Goal: Task Accomplishment & Management: Manage account settings

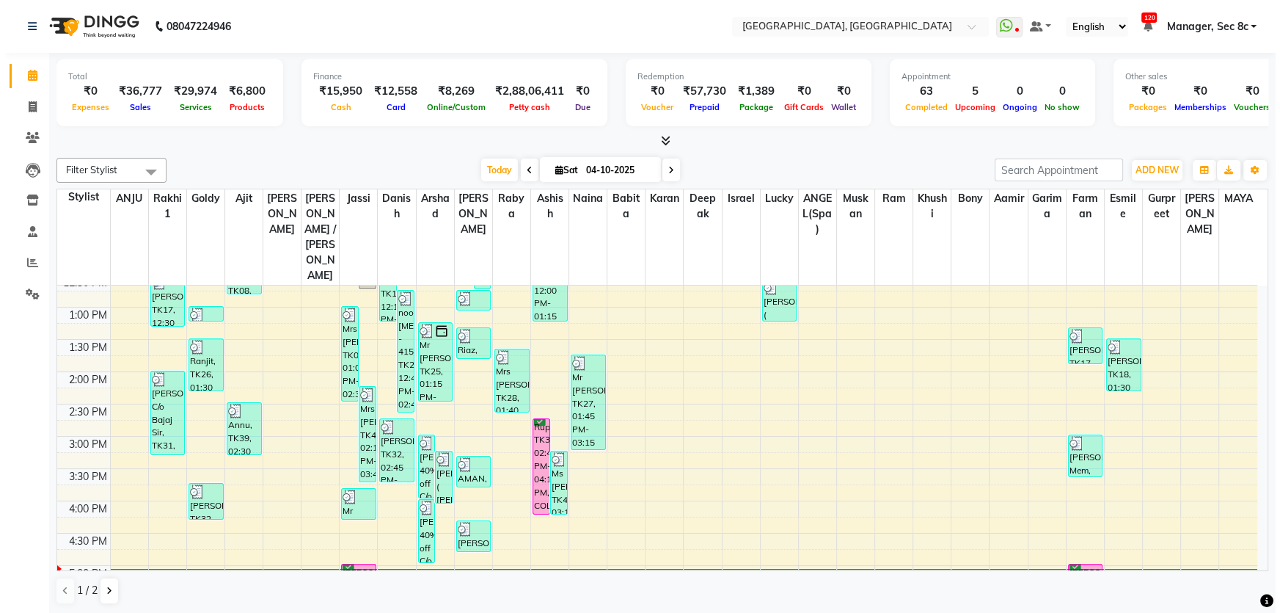
scroll to position [333, 0]
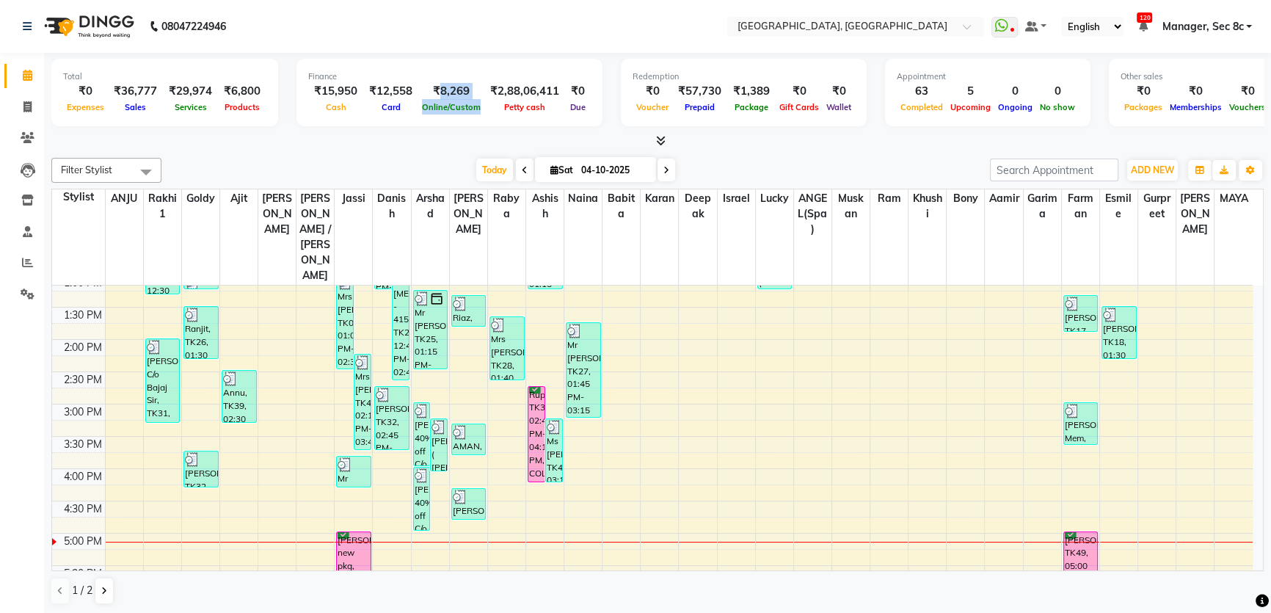
drag, startPoint x: 431, startPoint y: 91, endPoint x: 475, endPoint y: 87, distance: 45.0
click at [475, 87] on div "₹15,950 Cash ₹12,558 Card ₹8,269 Online/Custom ₹2,88,06,411 [PERSON_NAME] cash …" at bounding box center [449, 99] width 282 height 32
click at [25, 110] on icon at bounding box center [27, 106] width 8 height 11
select select "service"
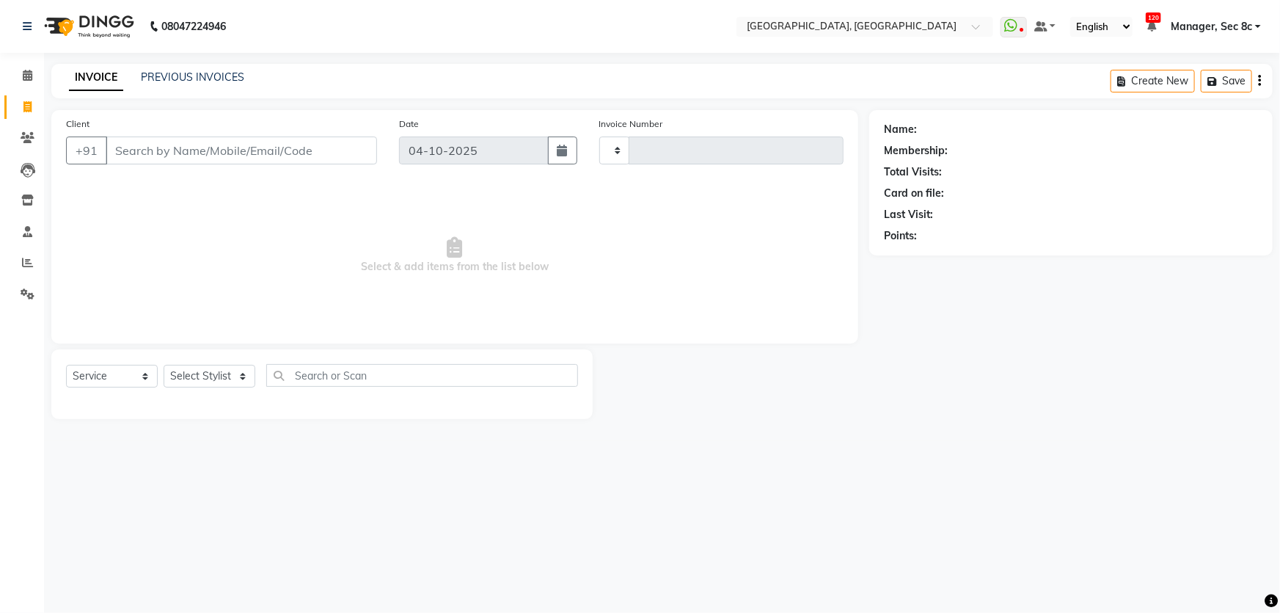
type input "9650"
select select "4281"
type input "7340977447"
click at [326, 153] on span "Add Client" at bounding box center [339, 150] width 58 height 15
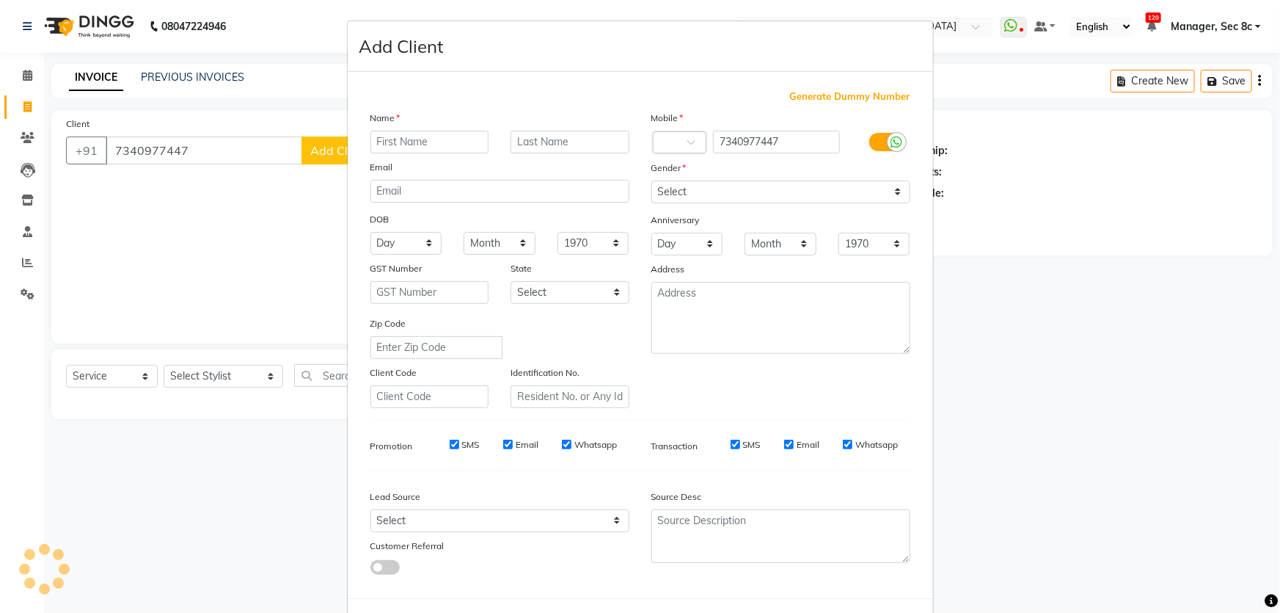
click at [413, 147] on input "text" at bounding box center [429, 142] width 119 height 23
type input "[PERSON_NAME]"
click at [829, 196] on select "Select [DEMOGRAPHIC_DATA] [DEMOGRAPHIC_DATA] Other Prefer Not To Say" at bounding box center [780, 191] width 259 height 23
select select "[DEMOGRAPHIC_DATA]"
click at [651, 180] on select "Select [DEMOGRAPHIC_DATA] [DEMOGRAPHIC_DATA] Other Prefer Not To Say" at bounding box center [780, 191] width 259 height 23
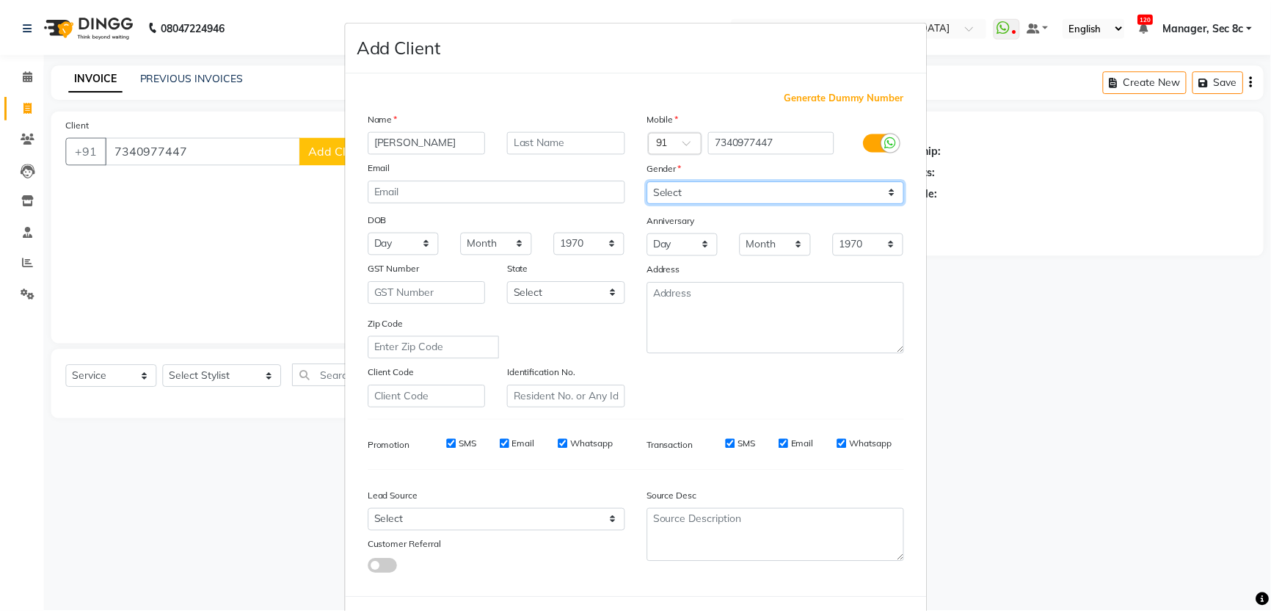
scroll to position [68, 0]
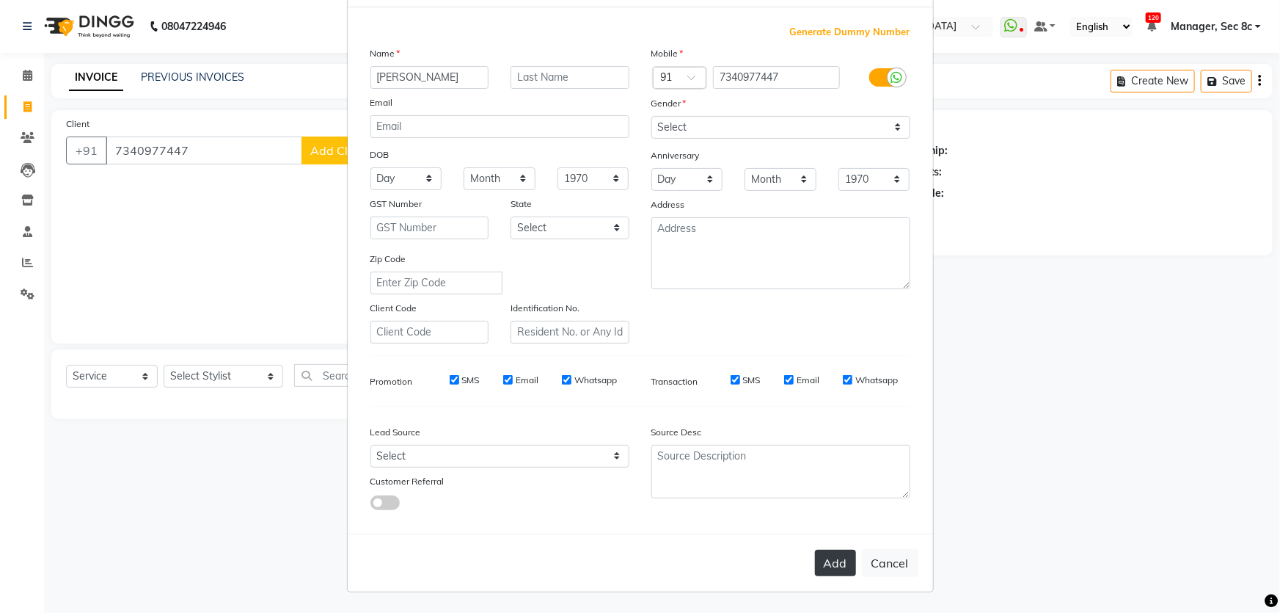
click at [835, 560] on button "Add" at bounding box center [835, 562] width 41 height 26
select select
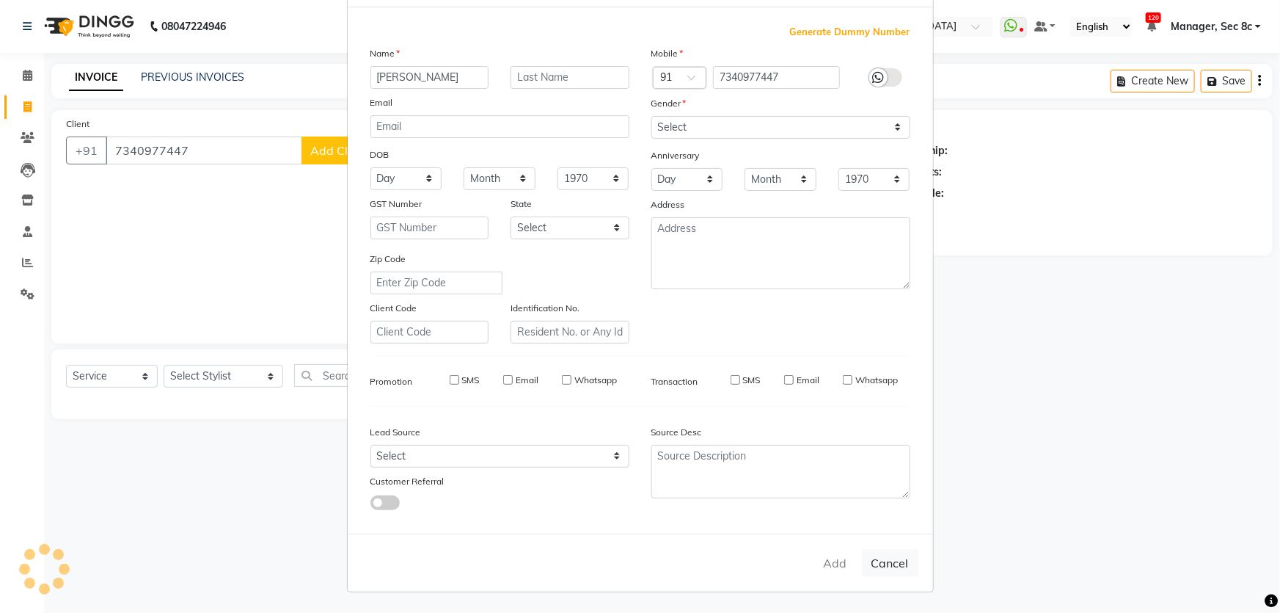
select select
checkbox input "false"
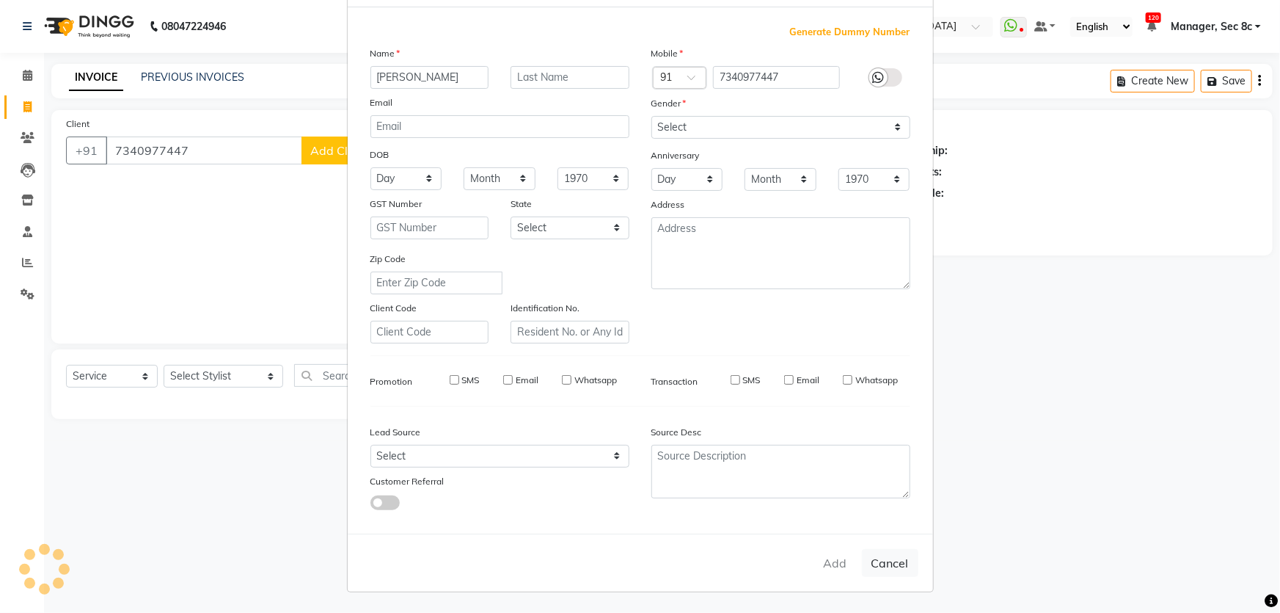
checkbox input "false"
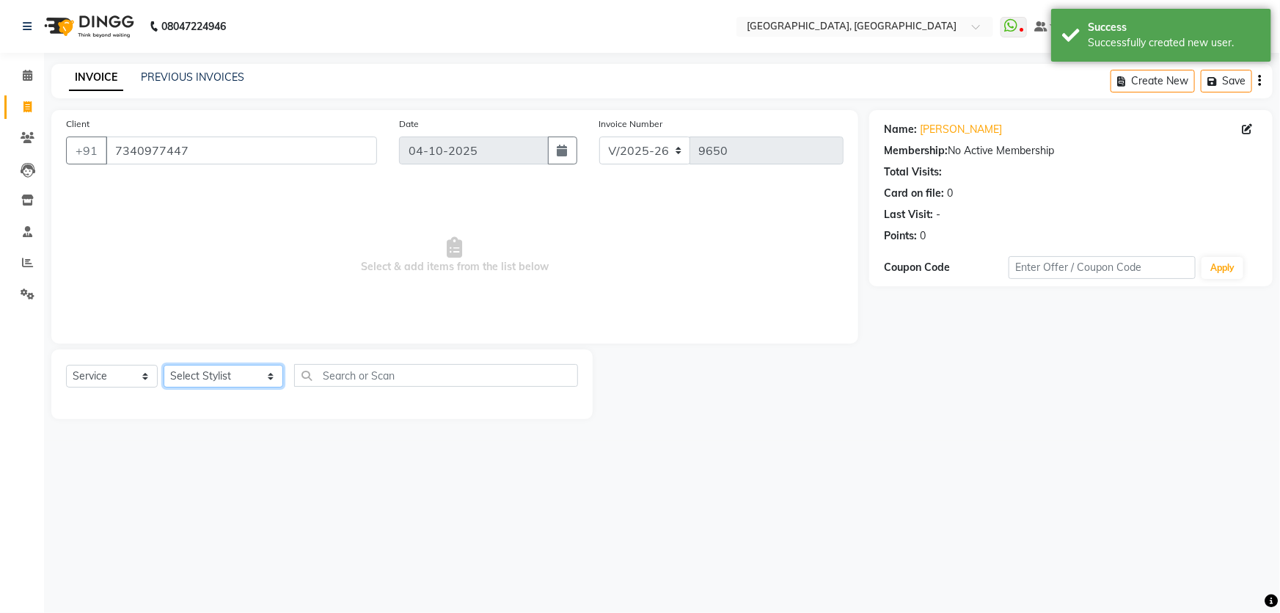
click at [191, 365] on select "Select Stylist [PERSON_NAME] [PERSON_NAME] Aditya [PERSON_NAME] [PERSON_NAME](S…" at bounding box center [224, 376] width 120 height 23
click at [103, 385] on select "Select Service Product Membership Package Voucher Prepaid Gift Card" at bounding box center [112, 376] width 92 height 23
click at [66, 365] on select "Select Service Product Membership Package Voucher Prepaid Gift Card" at bounding box center [112, 376] width 92 height 23
click at [226, 378] on select "Select Stylist [PERSON_NAME] [PERSON_NAME] Aditya [PERSON_NAME] [PERSON_NAME](S…" at bounding box center [224, 376] width 120 height 23
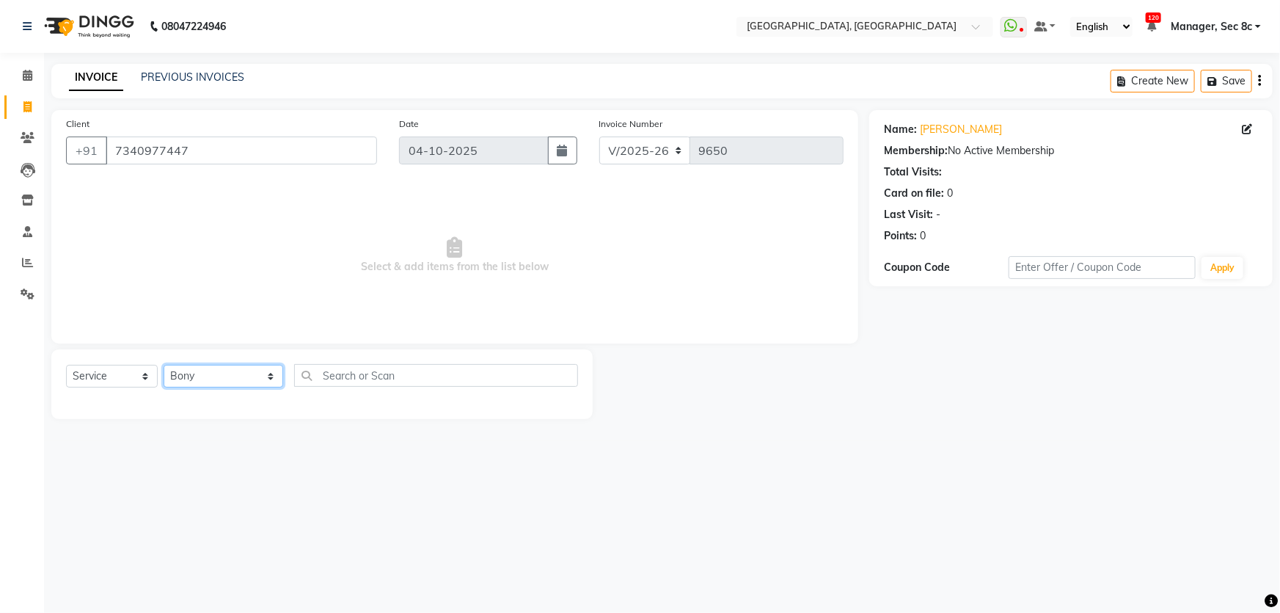
click at [164, 365] on select "Select Stylist [PERSON_NAME] [PERSON_NAME] Aditya [PERSON_NAME] [PERSON_NAME](S…" at bounding box center [224, 376] width 120 height 23
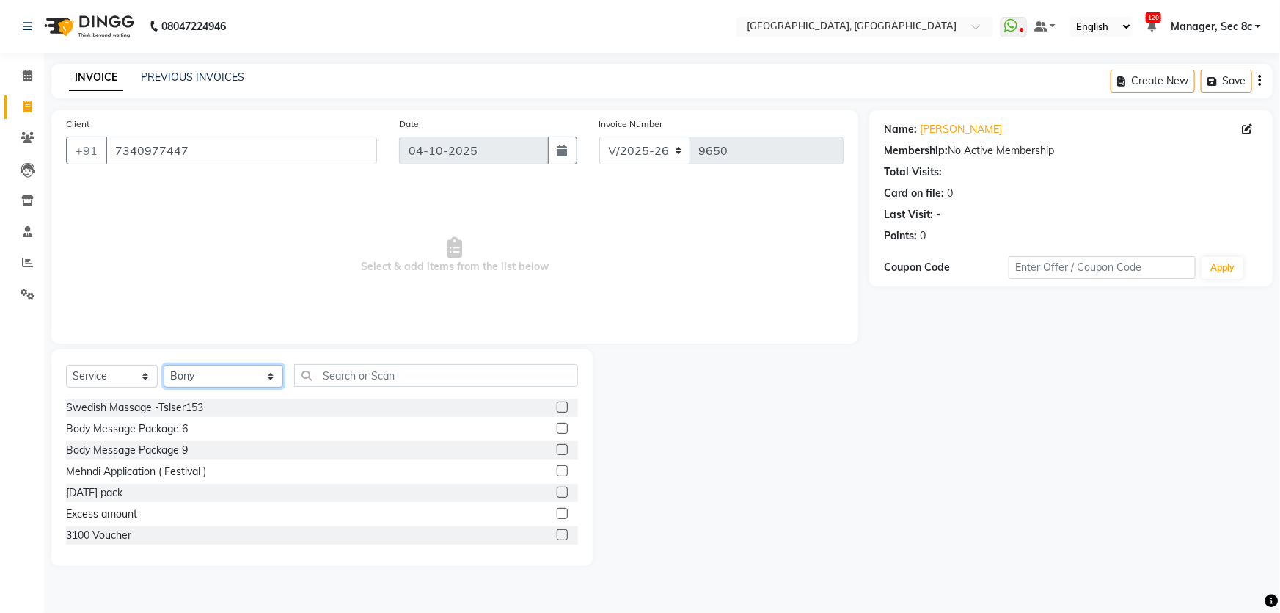
click at [227, 387] on select "Select Stylist [PERSON_NAME] [PERSON_NAME] Aditya [PERSON_NAME] [PERSON_NAME](S…" at bounding box center [224, 376] width 120 height 23
select select "25437"
click at [164, 365] on select "Select Stylist [PERSON_NAME] [PERSON_NAME] Aditya [PERSON_NAME] [PERSON_NAME](S…" at bounding box center [224, 376] width 120 height 23
click at [423, 380] on input "text" at bounding box center [436, 375] width 285 height 23
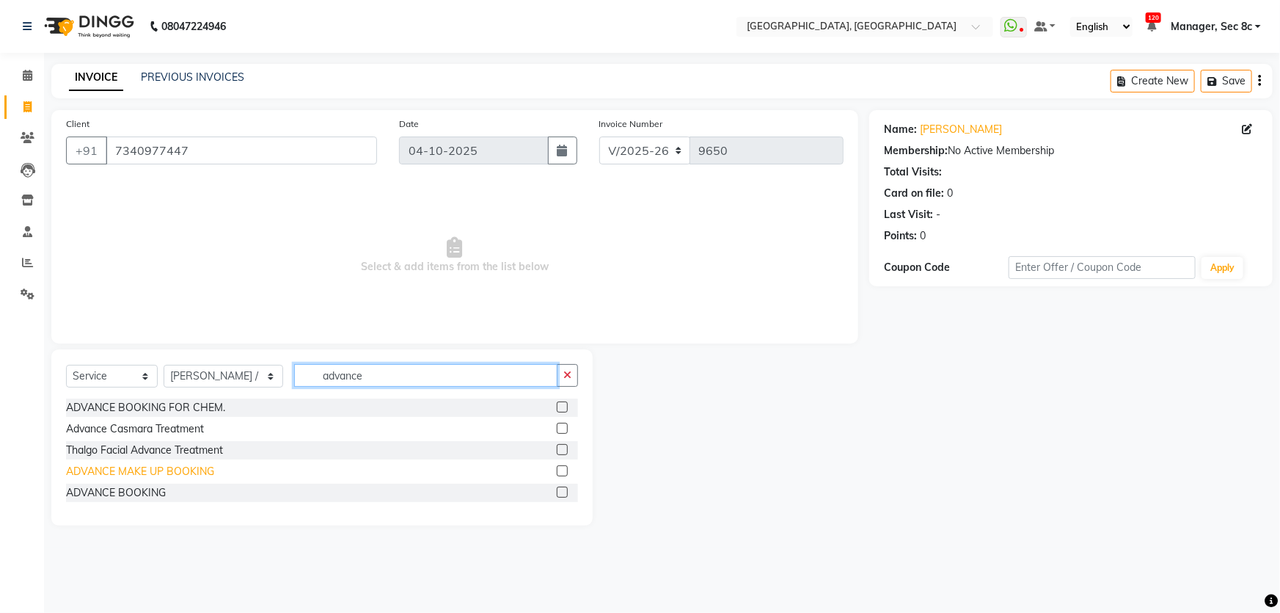
type input "advance"
drag, startPoint x: 154, startPoint y: 467, endPoint x: 236, endPoint y: 456, distance: 82.9
click at [154, 467] on div "ADVANCE MAKE UP BOOKING" at bounding box center [140, 471] width 148 height 15
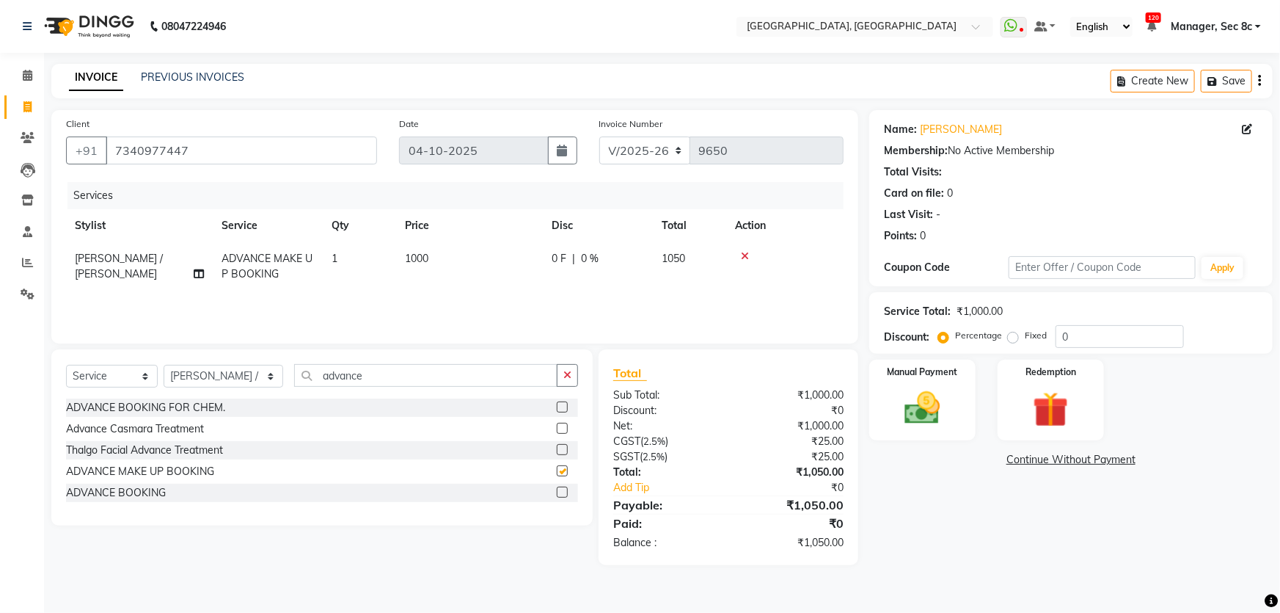
checkbox input "false"
click at [421, 253] on span "1000" at bounding box center [416, 258] width 23 height 13
select select "25437"
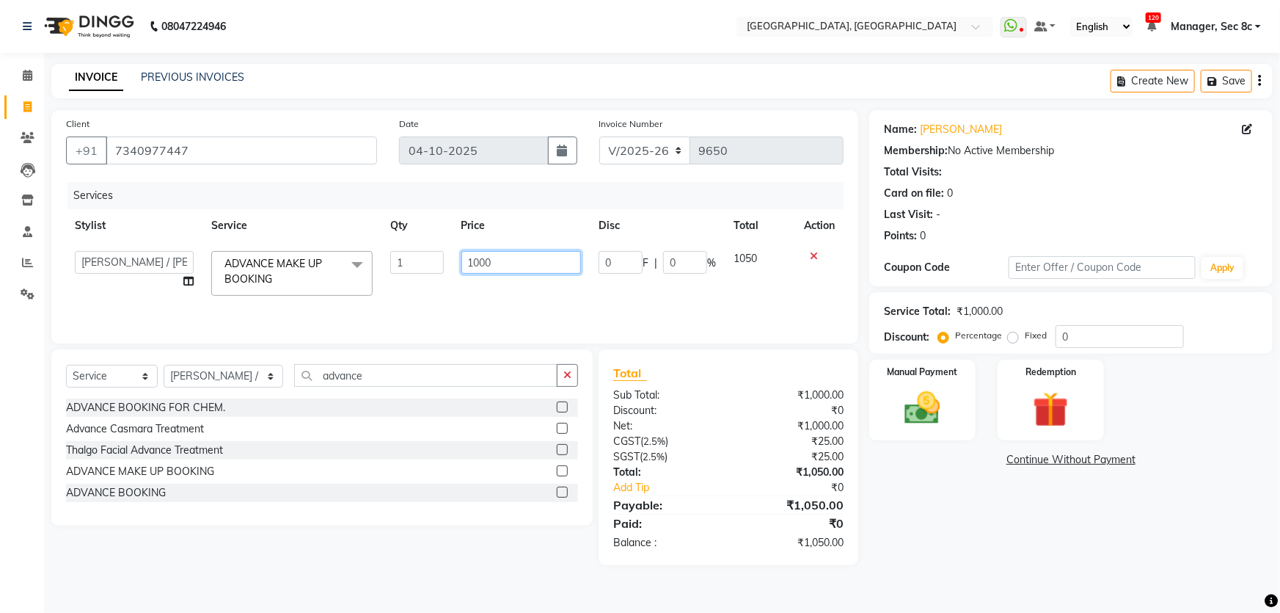
drag, startPoint x: 489, startPoint y: 261, endPoint x: 467, endPoint y: 261, distance: 21.3
click at [467, 261] on input "1000" at bounding box center [521, 262] width 120 height 23
type input "1904"
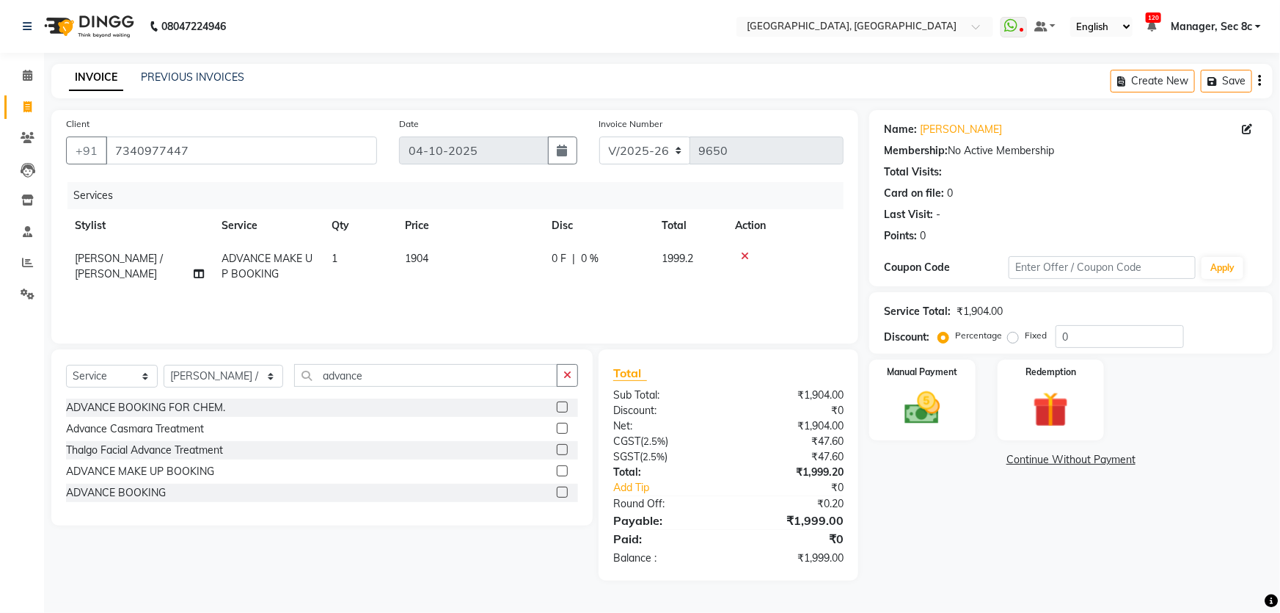
click at [525, 225] on th "Price" at bounding box center [469, 225] width 147 height 33
click at [423, 255] on span "1904" at bounding box center [416, 258] width 23 height 13
select select "25437"
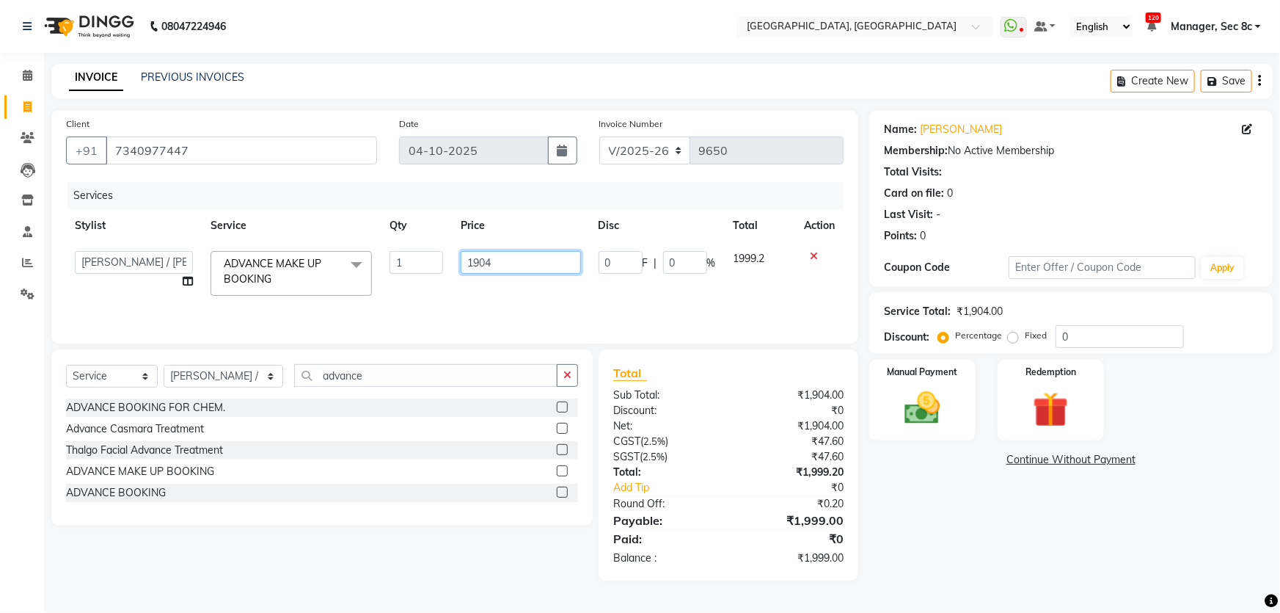
click at [485, 259] on input "1904" at bounding box center [521, 262] width 120 height 23
type input "1905"
click at [398, 174] on div "Date [DATE]" at bounding box center [488, 146] width 200 height 60
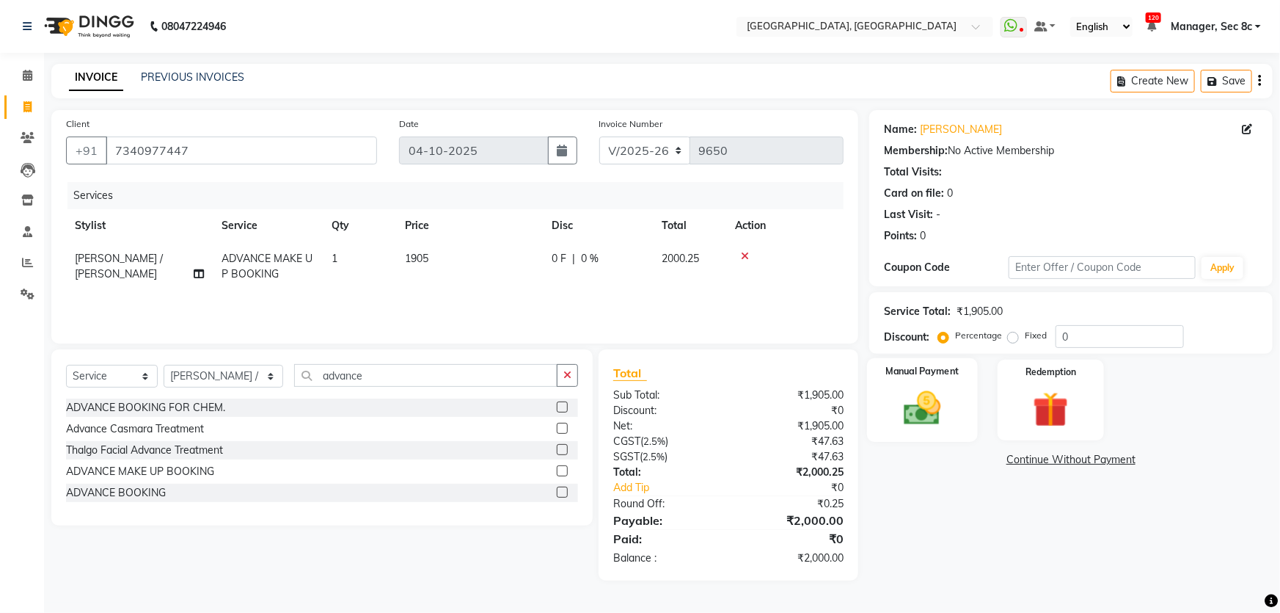
click at [954, 402] on div "Manual Payment" at bounding box center [922, 400] width 111 height 84
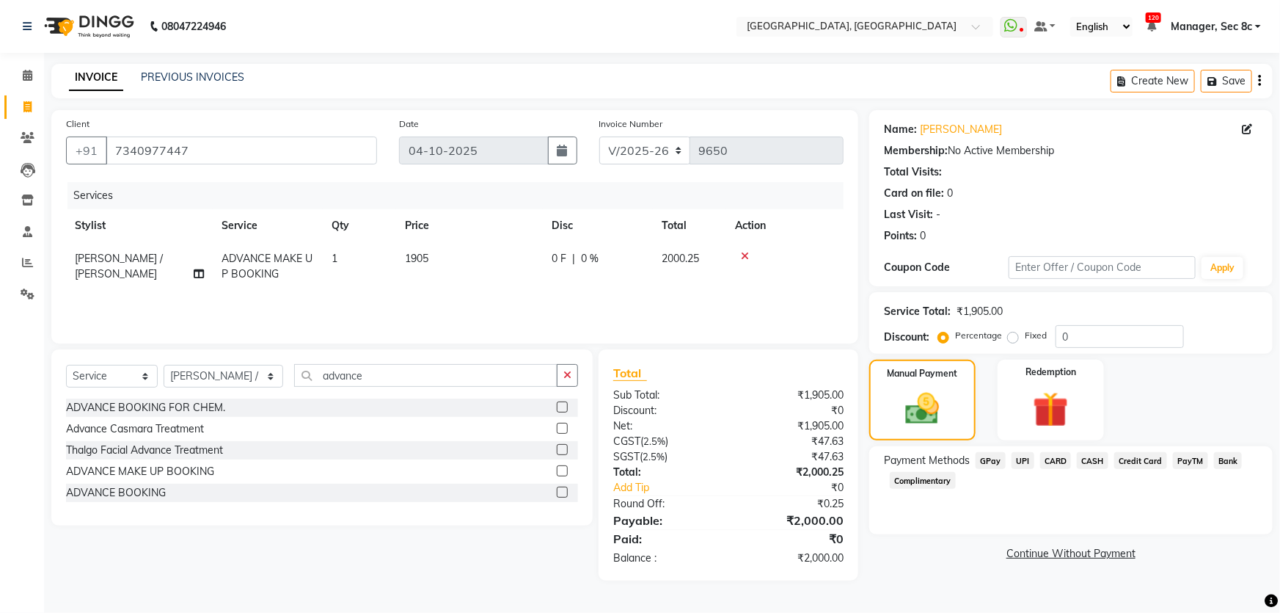
click at [1017, 459] on span "UPI" at bounding box center [1023, 460] width 23 height 17
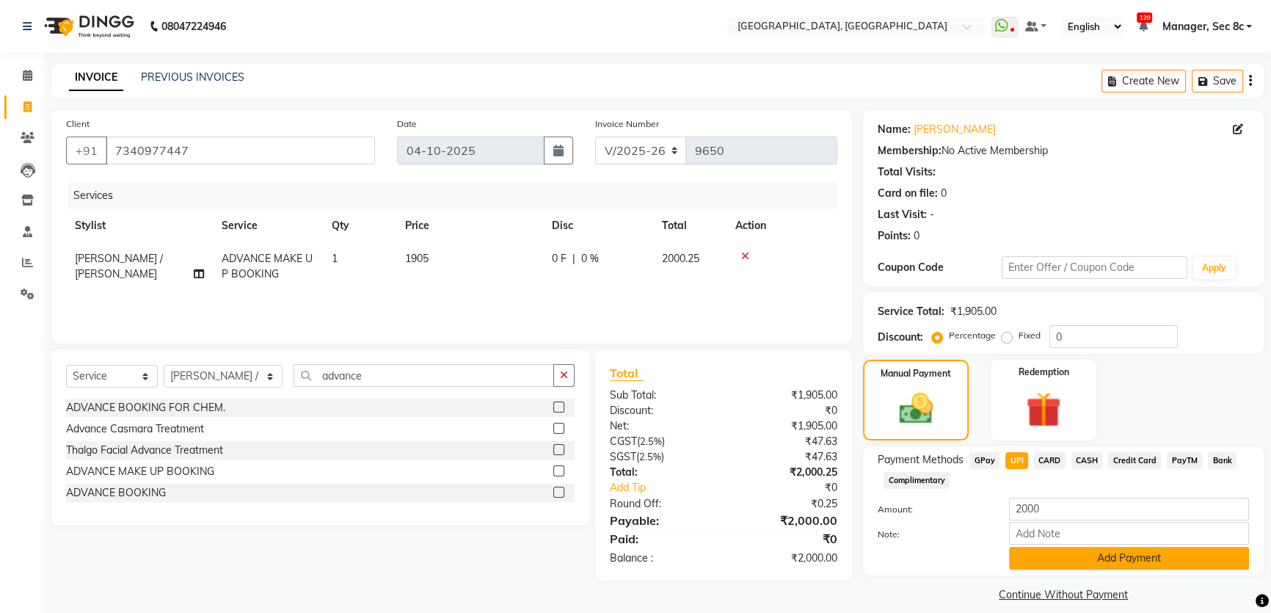
click at [1053, 552] on button "Add Payment" at bounding box center [1129, 558] width 240 height 23
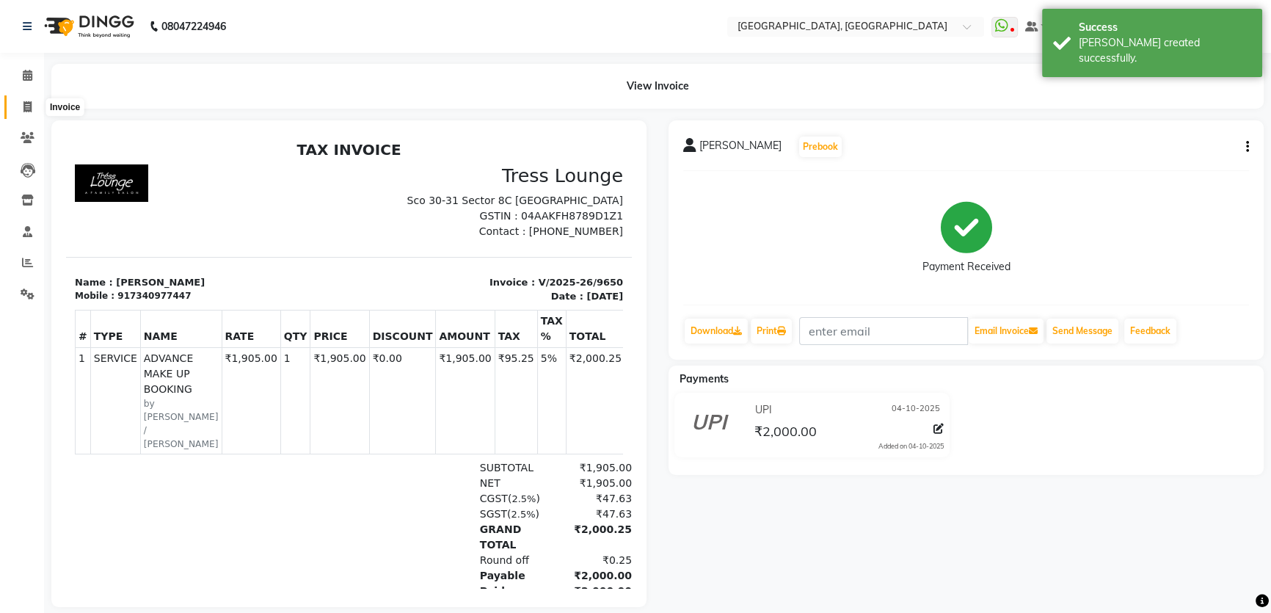
click at [24, 101] on icon at bounding box center [27, 106] width 8 height 11
select select "service"
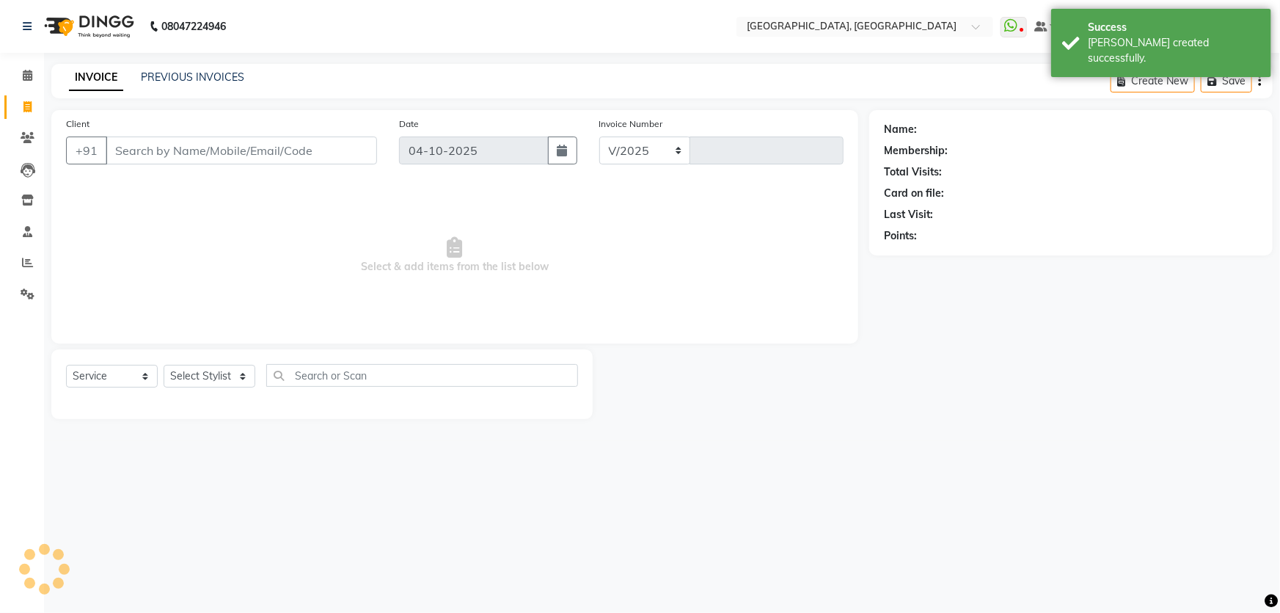
select select "4281"
type input "9651"
click at [132, 141] on input "Client" at bounding box center [241, 150] width 271 height 28
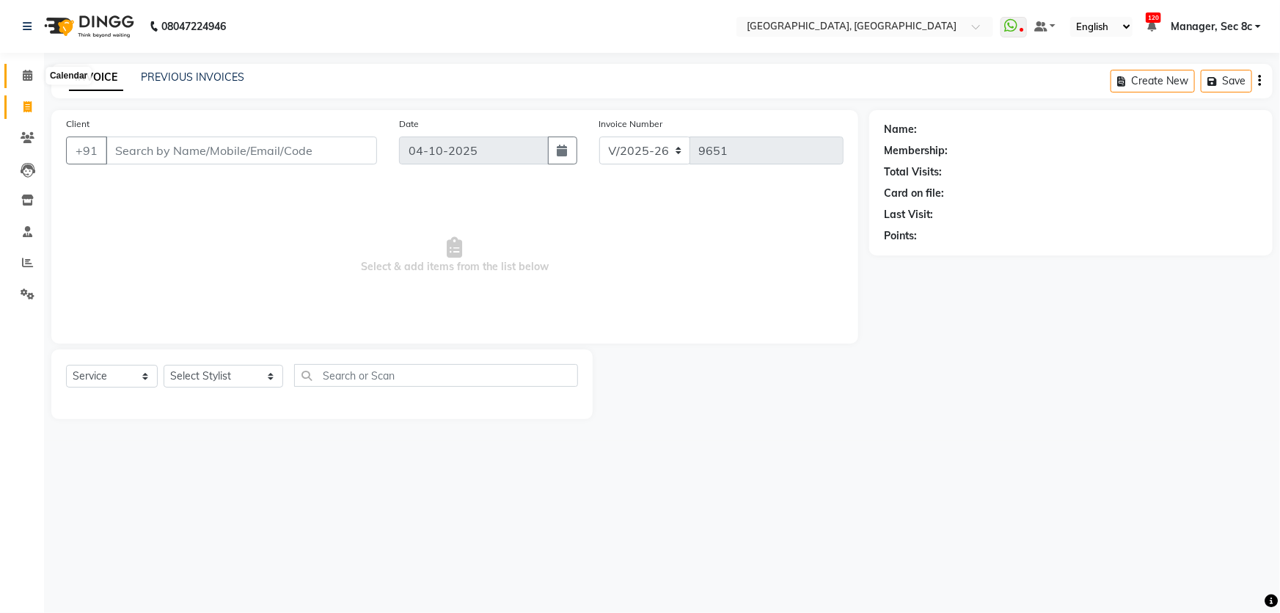
click at [23, 70] on icon at bounding box center [28, 75] width 10 height 11
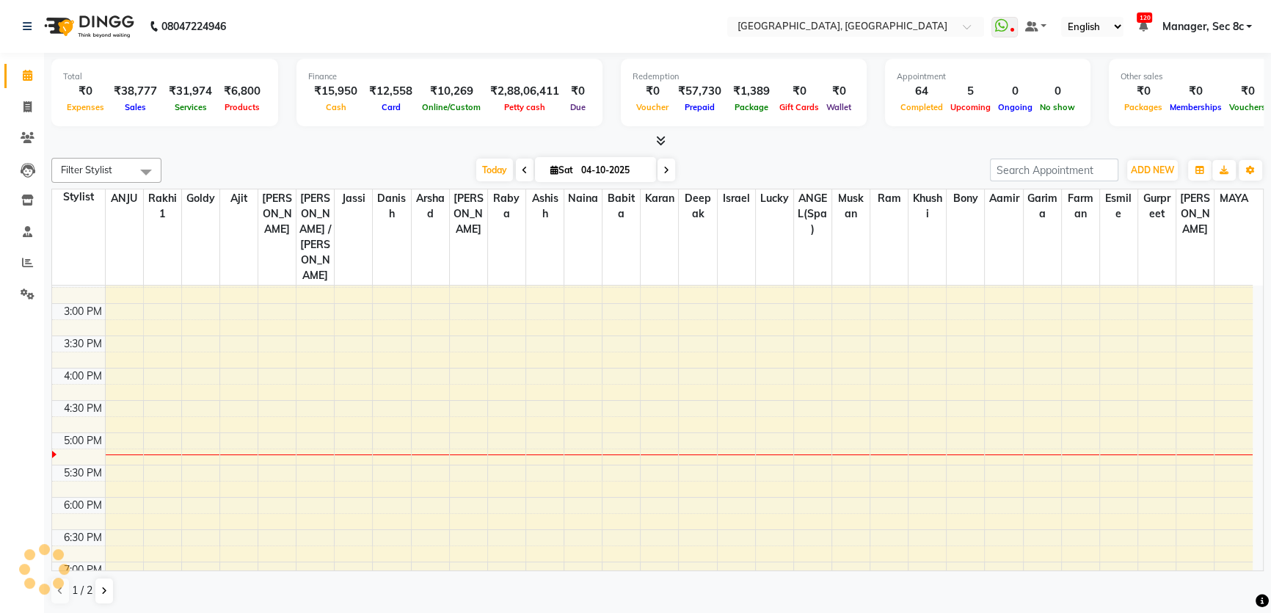
scroll to position [467, 0]
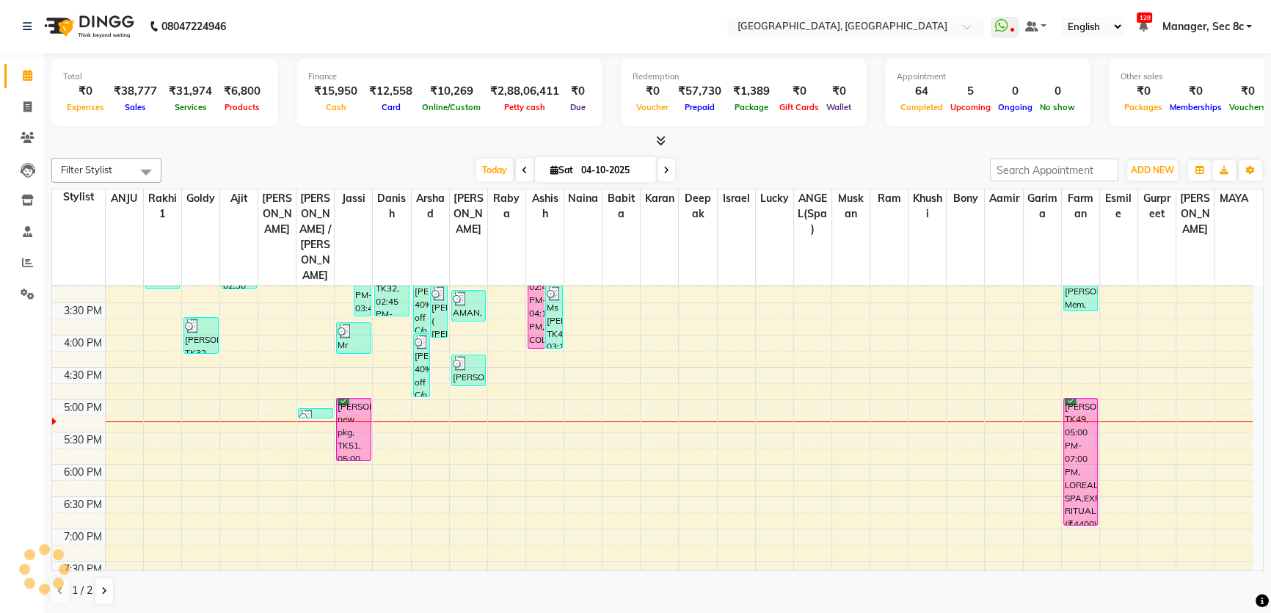
click at [459, 388] on div "8:00 AM 8:30 AM 9:00 AM 9:30 AM 10:00 AM 10:30 AM 11:00 AM 11:30 AM 12:00 PM 12…" at bounding box center [652, 270] width 1200 height 903
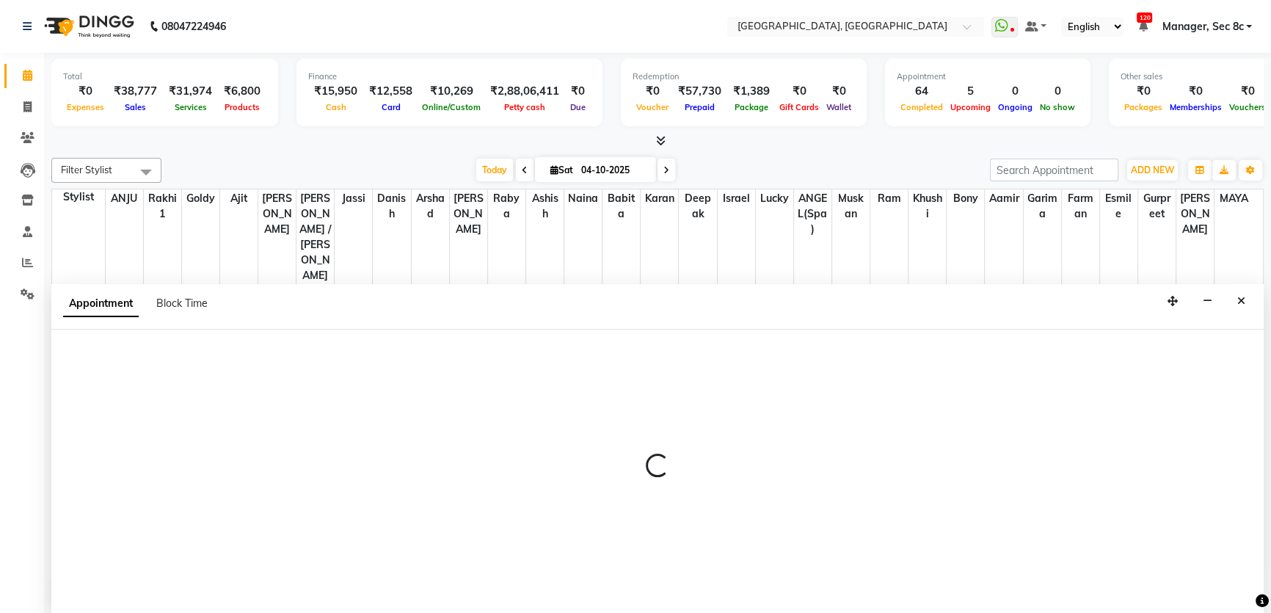
scroll to position [0, 0]
select select "25452"
select select "1050"
select select "tentative"
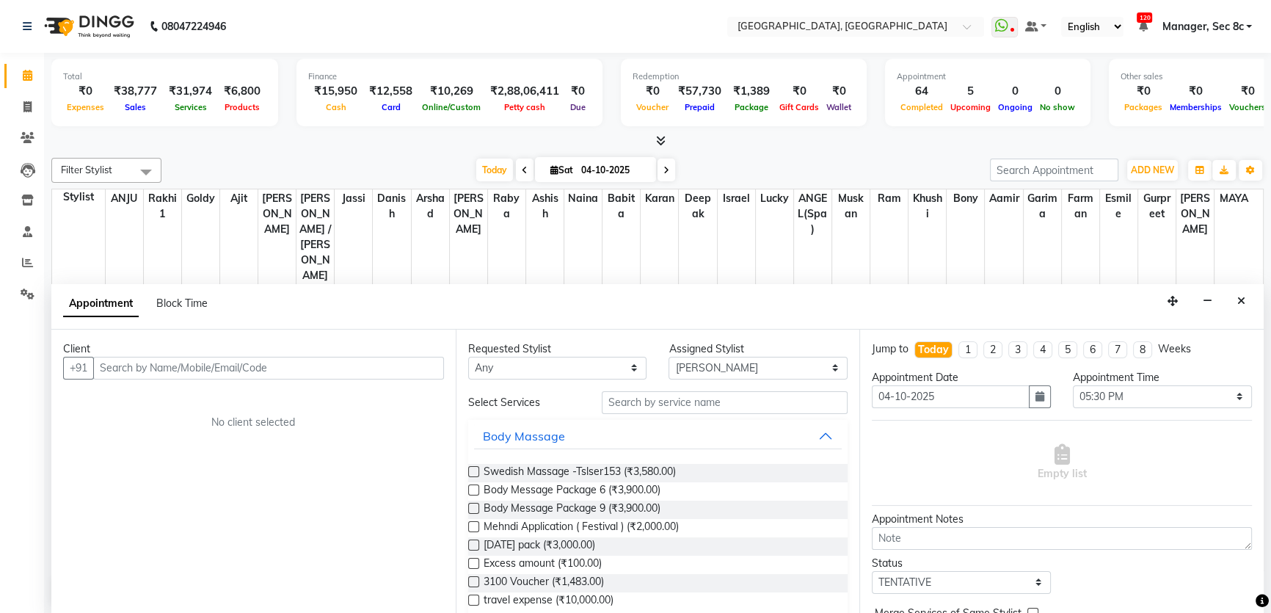
click at [146, 362] on input "text" at bounding box center [268, 368] width 351 height 23
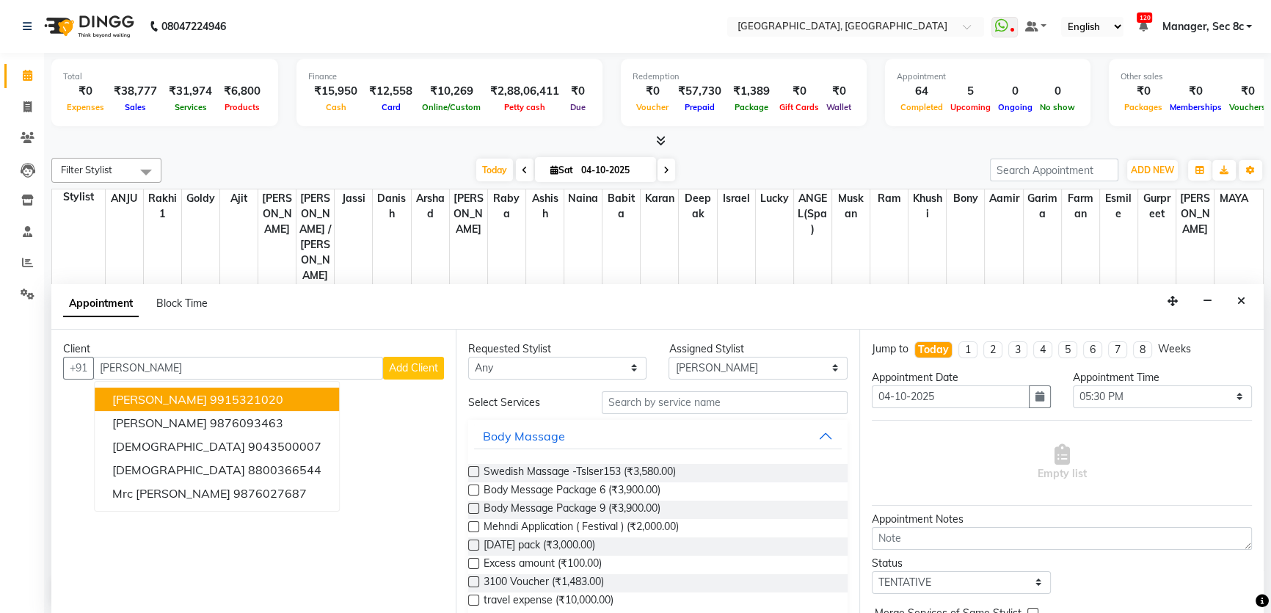
click at [181, 405] on button "[PERSON_NAME] 9915321020" at bounding box center [217, 398] width 244 height 23
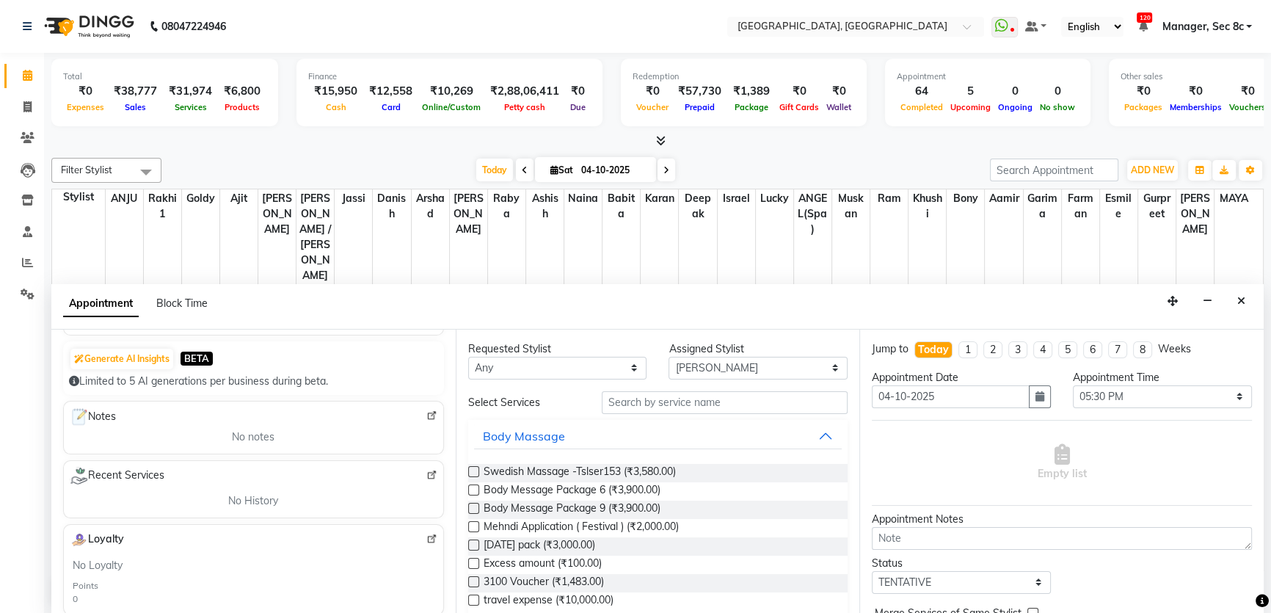
scroll to position [8, 0]
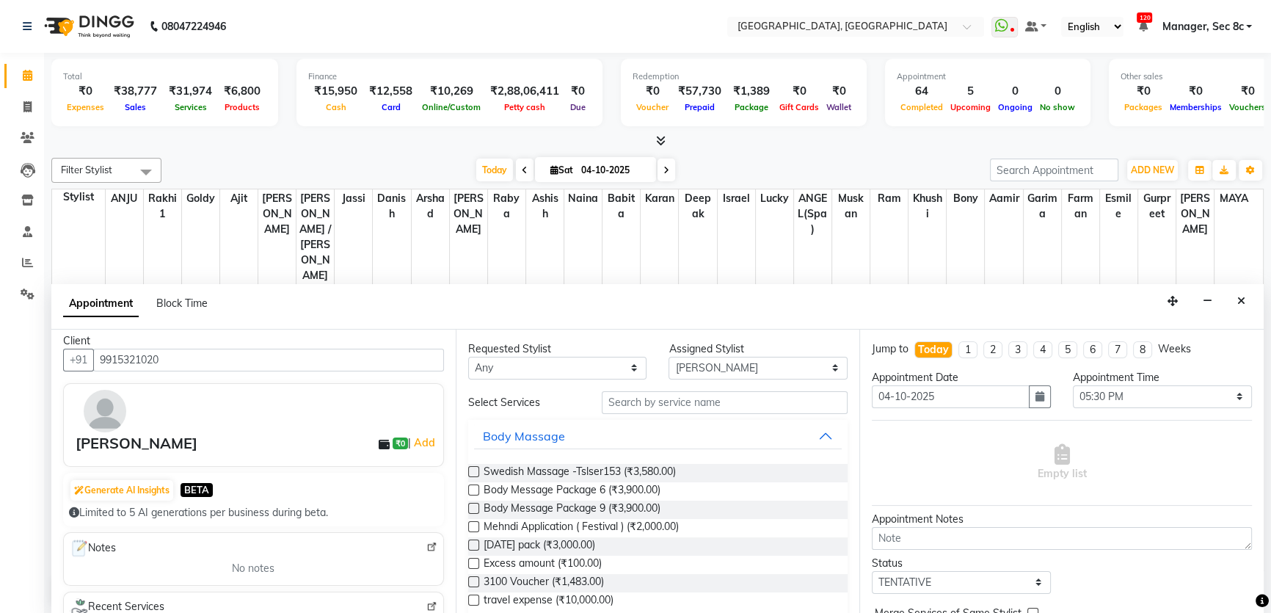
type input "9915321020"
click at [757, 371] on select "Select [PERSON_NAME](Spa) [PERSON_NAME] [PERSON_NAME] [PERSON_NAME] Bony Danish…" at bounding box center [757, 368] width 179 height 23
click at [668, 357] on select "Select [PERSON_NAME](Spa) [PERSON_NAME] [PERSON_NAME] [PERSON_NAME] Bony Danish…" at bounding box center [757, 368] width 179 height 23
click at [753, 401] on input "text" at bounding box center [725, 402] width 246 height 23
click at [757, 368] on select "Select [PERSON_NAME](Spa) [PERSON_NAME] [PERSON_NAME] [PERSON_NAME] Bony Danish…" at bounding box center [757, 368] width 179 height 23
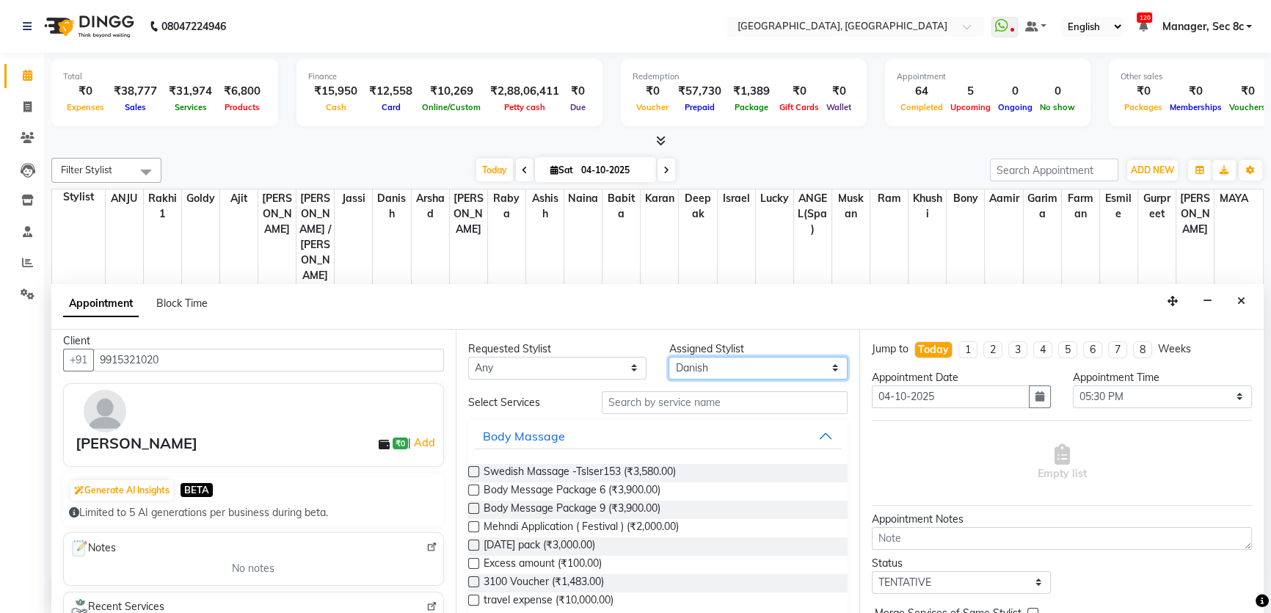
select select "25431"
click at [668, 357] on select "Select [PERSON_NAME](Spa) [PERSON_NAME] [PERSON_NAME] [PERSON_NAME] Bony Danish…" at bounding box center [757, 368] width 179 height 23
click at [690, 403] on input "text" at bounding box center [725, 402] width 246 height 23
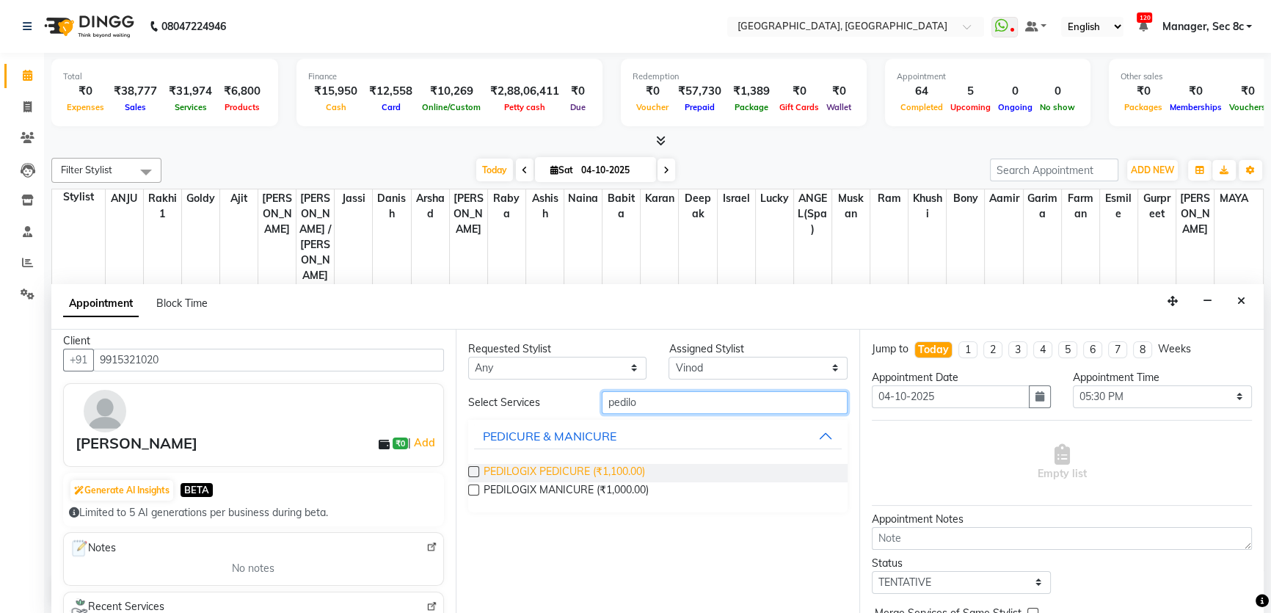
type input "pedilo"
click at [574, 476] on span "PEDILOGIX PEDICURE (₹1,100.00)" at bounding box center [563, 473] width 161 height 18
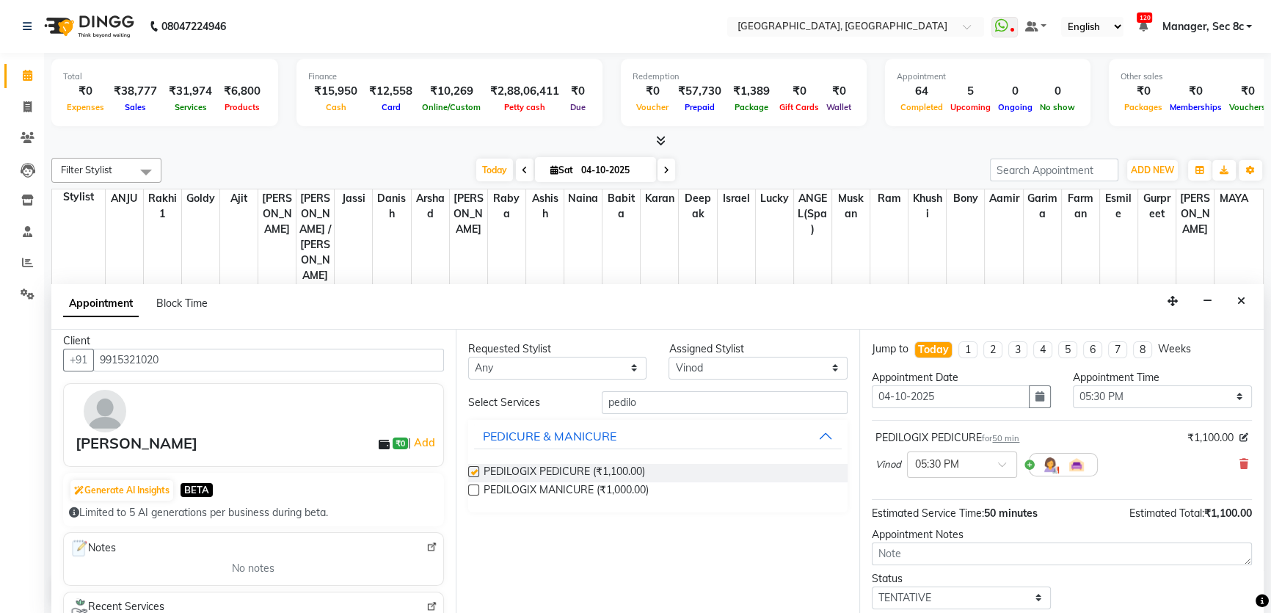
checkbox input "false"
click at [734, 363] on select "Select [PERSON_NAME](Spa) [PERSON_NAME] [PERSON_NAME] [PERSON_NAME] Bony Danish…" at bounding box center [757, 368] width 179 height 23
select select "25434"
click at [668, 357] on select "Select [PERSON_NAME](Spa) [PERSON_NAME] [PERSON_NAME] [PERSON_NAME] Bony Danish…" at bounding box center [757, 368] width 179 height 23
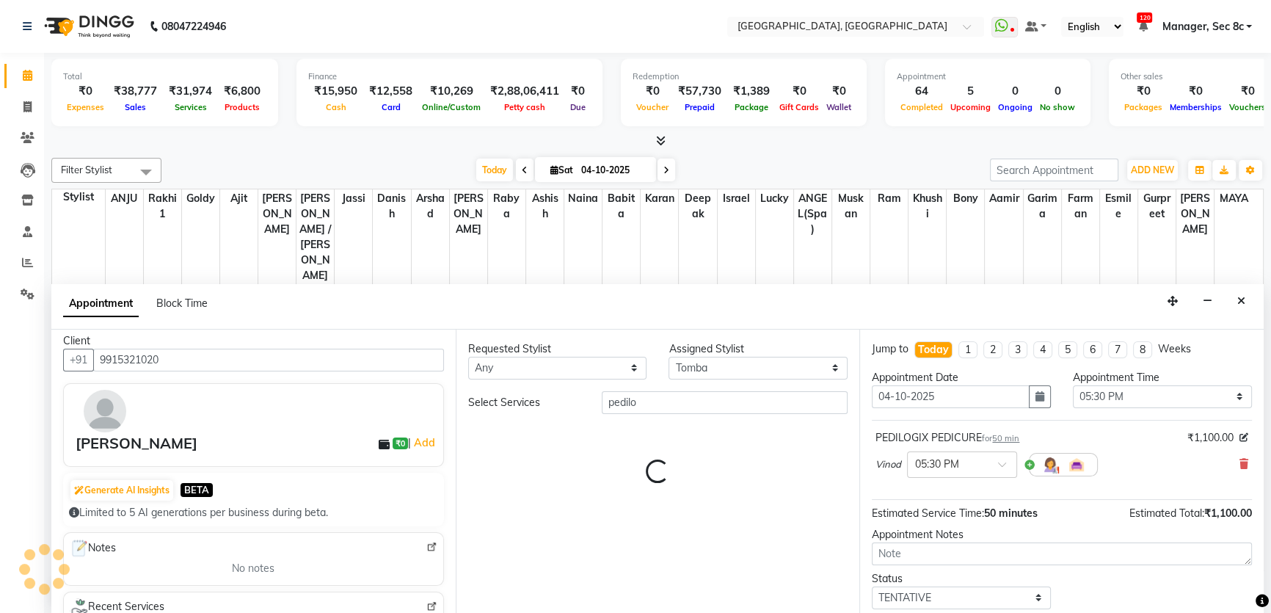
click at [667, 387] on div "Requested Stylist Any [PERSON_NAME](Spa) [PERSON_NAME] [PERSON_NAME] [PERSON_NA…" at bounding box center [658, 471] width 404 height 285
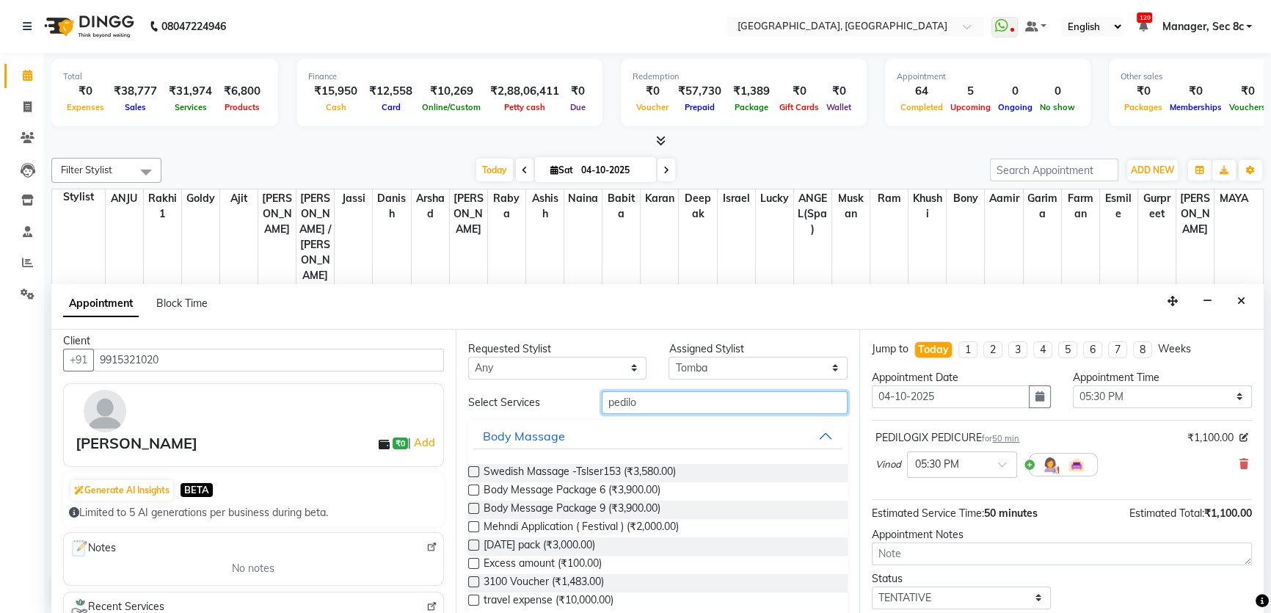
click at [662, 391] on input "pedilo" at bounding box center [725, 402] width 246 height 23
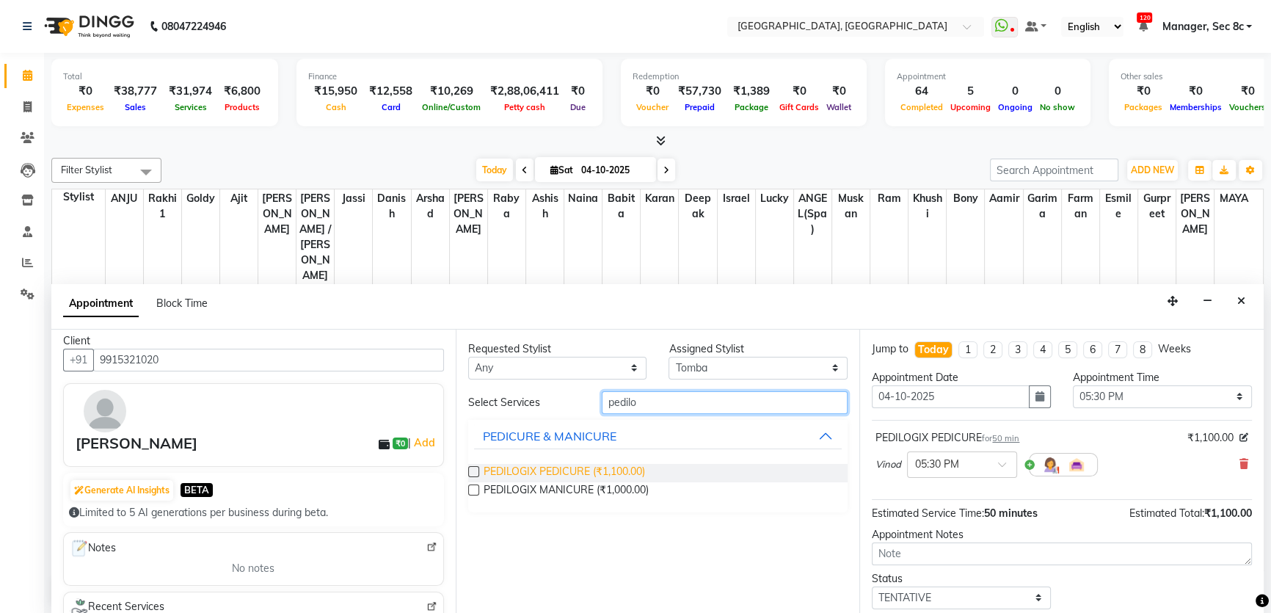
type input "pedilo"
drag, startPoint x: 552, startPoint y: 471, endPoint x: 624, endPoint y: 470, distance: 71.2
click at [553, 471] on span "PEDILOGIX PEDICURE (₹1,100.00)" at bounding box center [563, 473] width 161 height 18
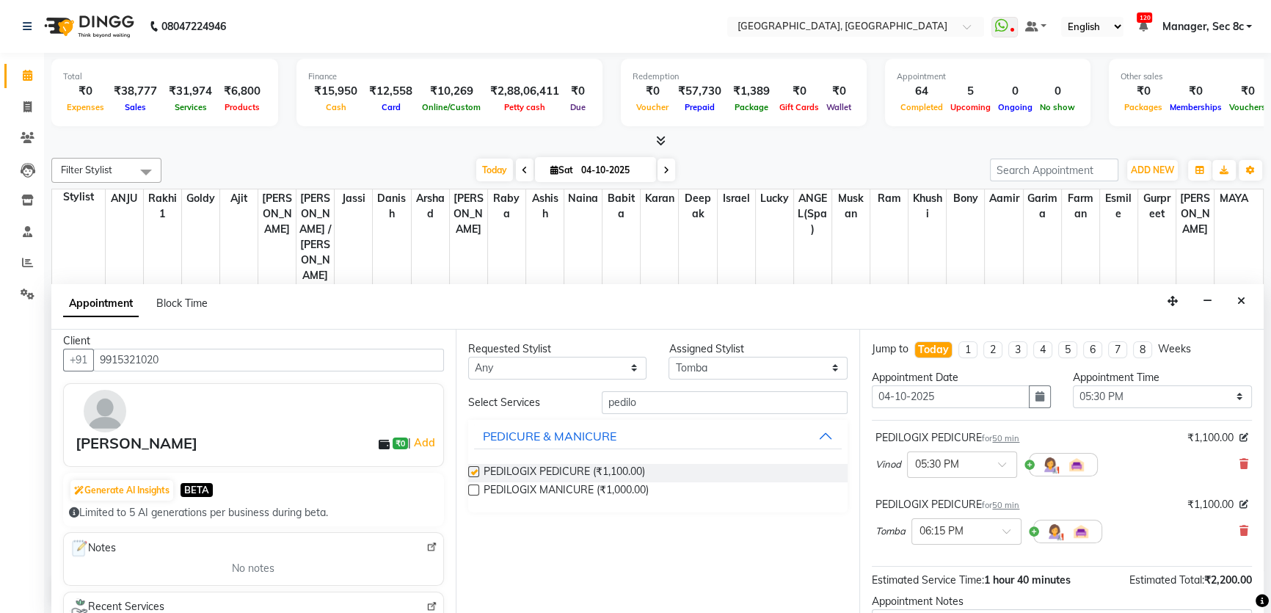
checkbox input "false"
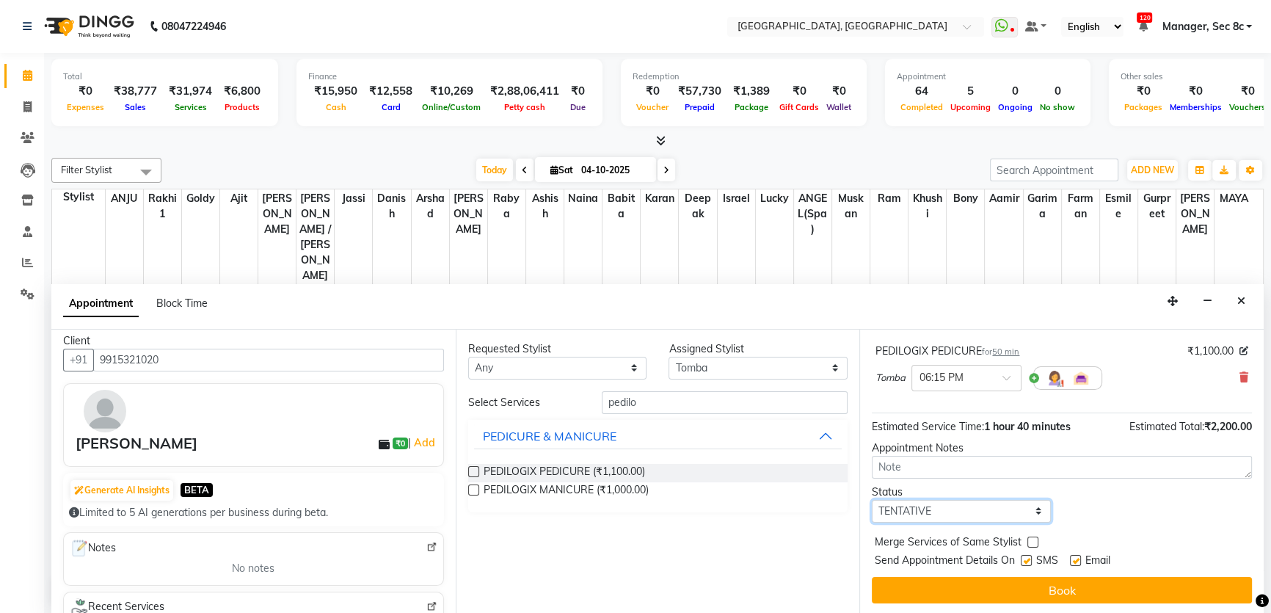
click at [963, 511] on select "Select TENTATIVE CONFIRM CHECK-IN UPCOMING" at bounding box center [961, 511] width 179 height 23
select select "confirm booking"
click at [872, 500] on select "Select TENTATIVE CONFIRM CHECK-IN UPCOMING" at bounding box center [961, 511] width 179 height 23
click at [1027, 536] on label at bounding box center [1032, 541] width 11 height 11
click at [1027, 538] on input "checkbox" at bounding box center [1032, 543] width 10 height 10
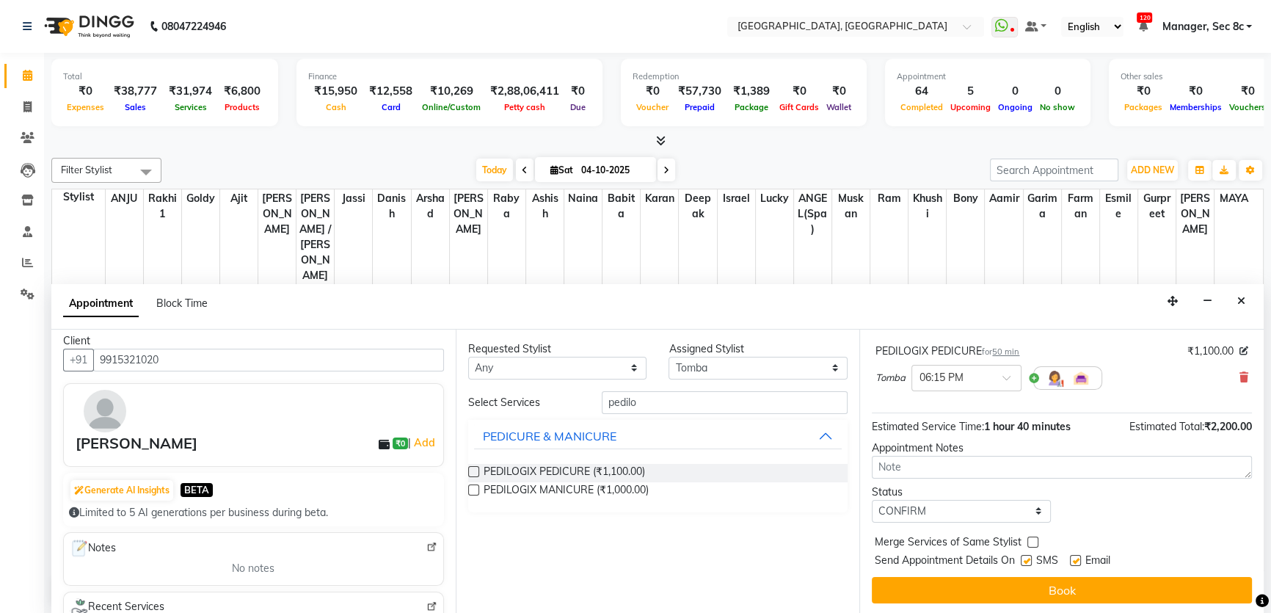
checkbox input "true"
click at [1023, 561] on label at bounding box center [1025, 560] width 11 height 11
click at [1023, 561] on input "checkbox" at bounding box center [1025, 562] width 10 height 10
checkbox input "false"
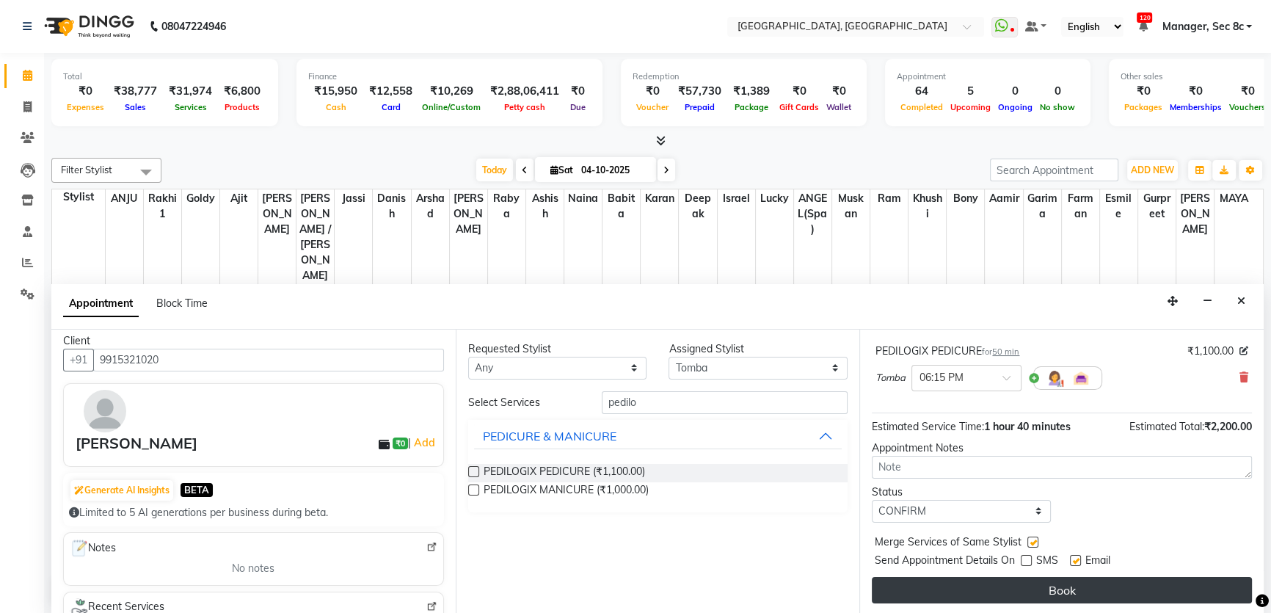
click at [1028, 577] on button "Book" at bounding box center [1062, 590] width 380 height 26
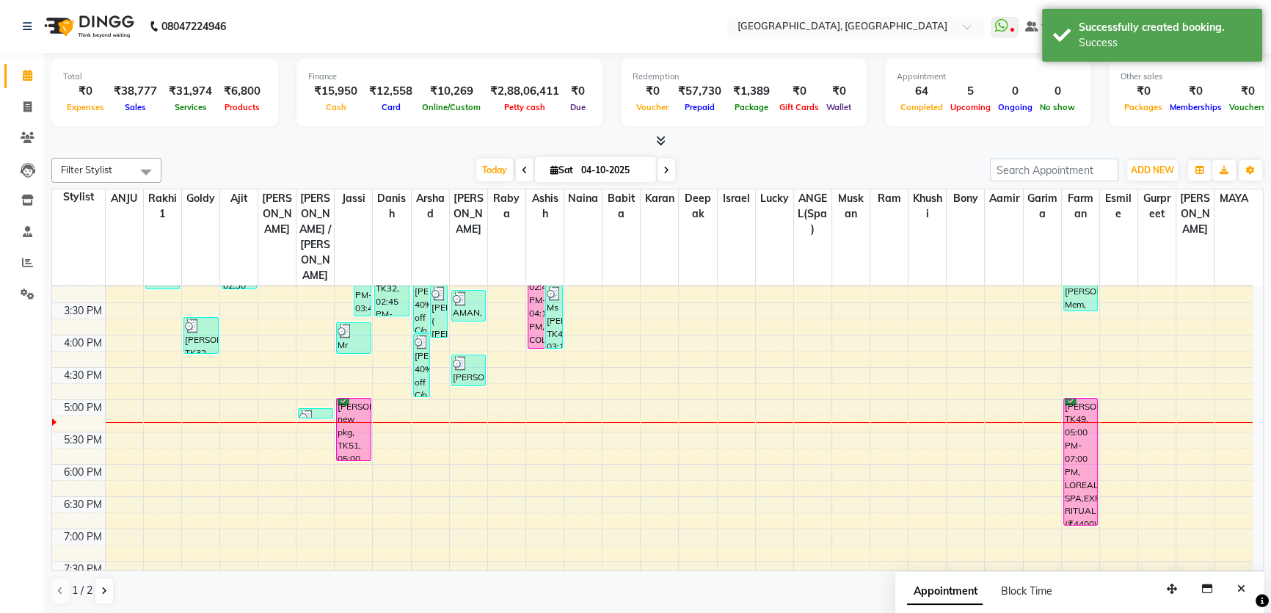
scroll to position [0, 0]
click at [103, 589] on icon at bounding box center [104, 590] width 6 height 9
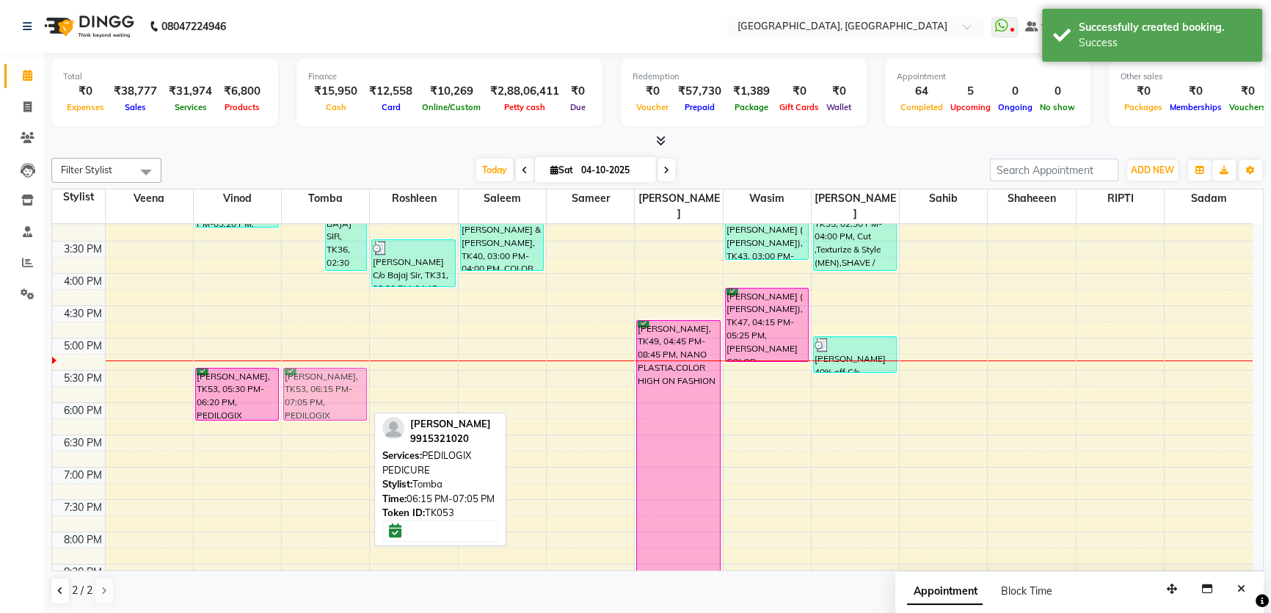
drag, startPoint x: 340, startPoint y: 411, endPoint x: 337, endPoint y: 368, distance: 42.7
click at [337, 368] on div "Ranjit, TK26, 02:15 PM-03:05 PM, PEDILOGIX PEDICURE SURESH C/O BAJAJ SIR, TK36,…" at bounding box center [325, 208] width 87 height 903
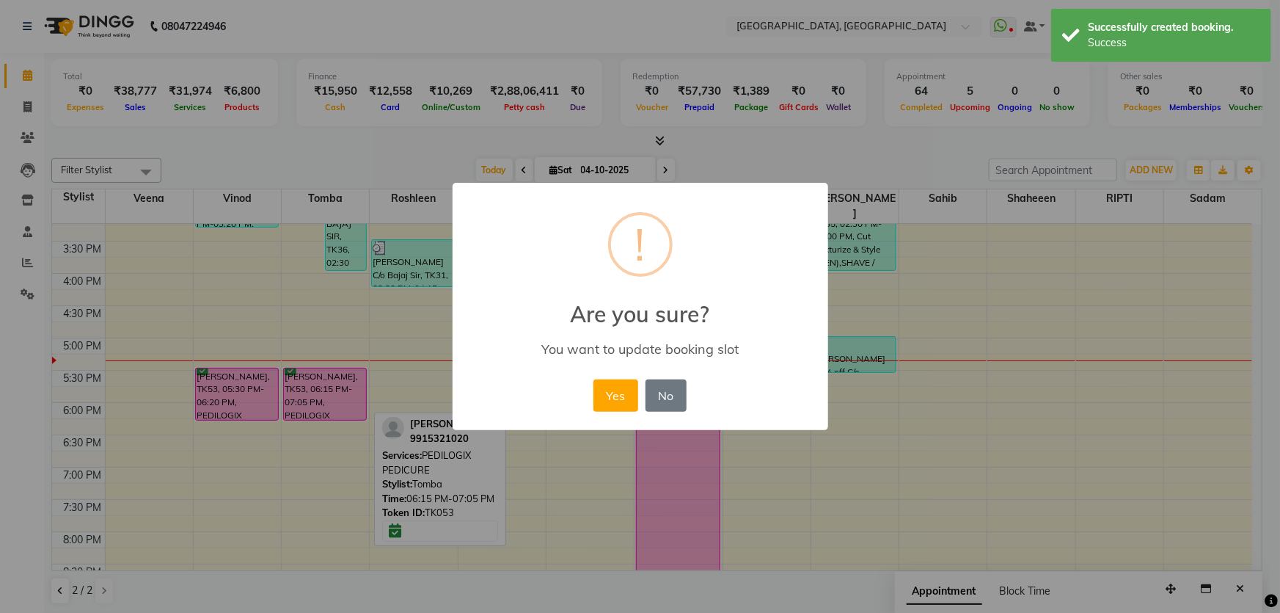
click at [612, 389] on button "Yes" at bounding box center [615, 395] width 45 height 32
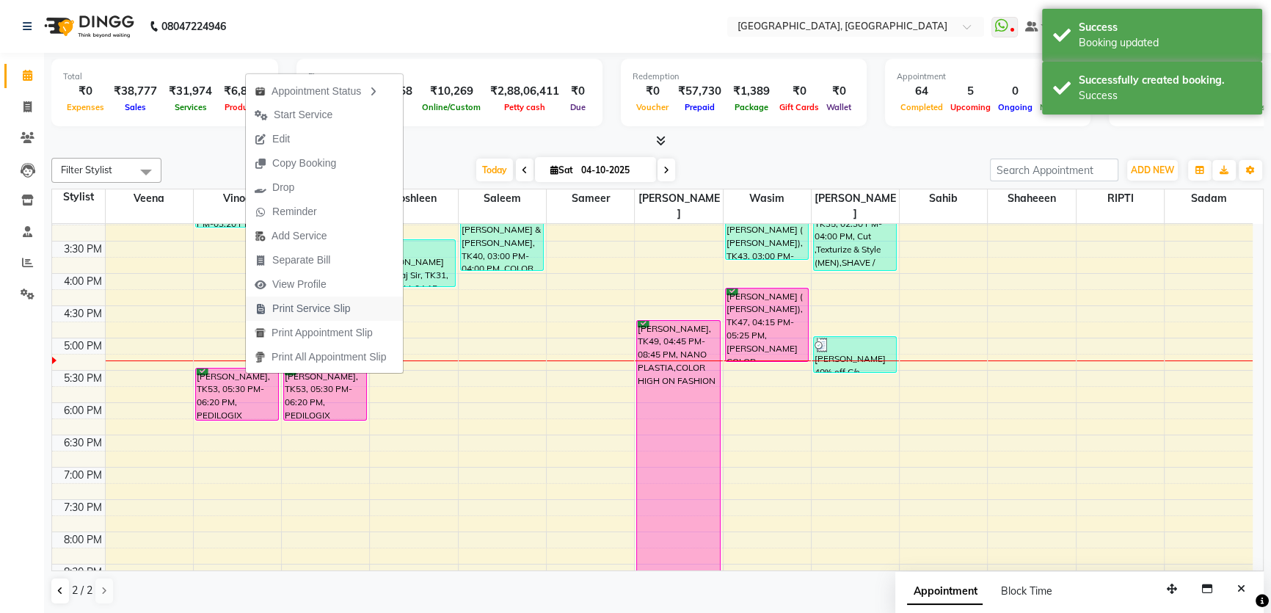
click at [311, 308] on span "Print Service Slip" at bounding box center [311, 308] width 78 height 15
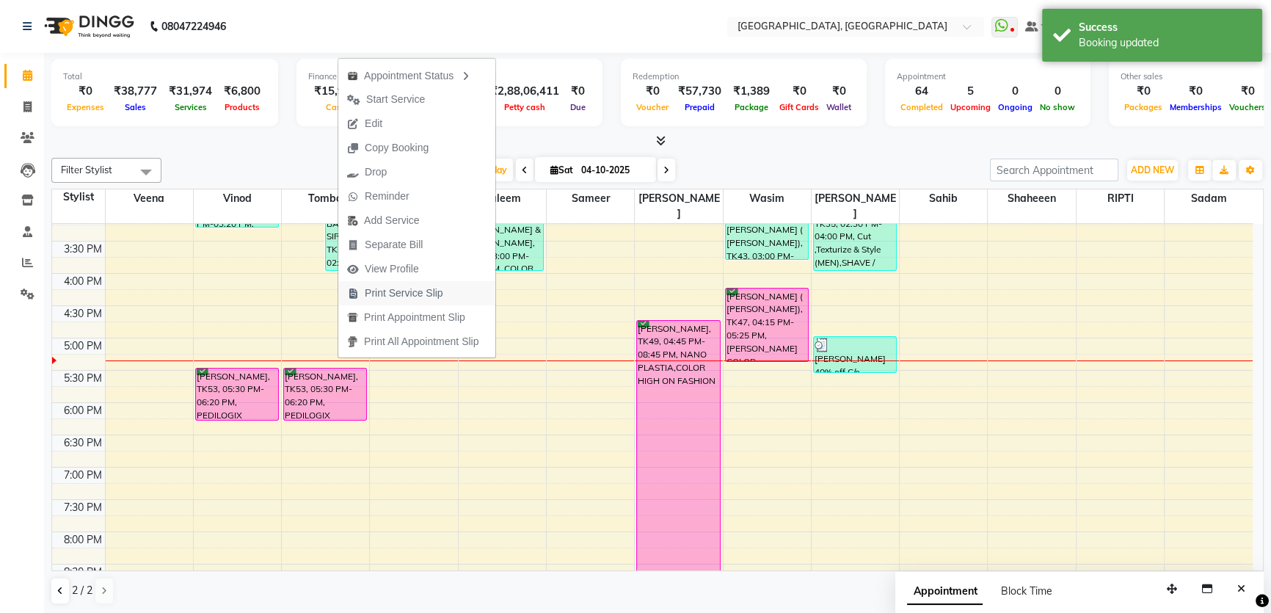
click at [395, 293] on span "Print Service Slip" at bounding box center [404, 292] width 78 height 15
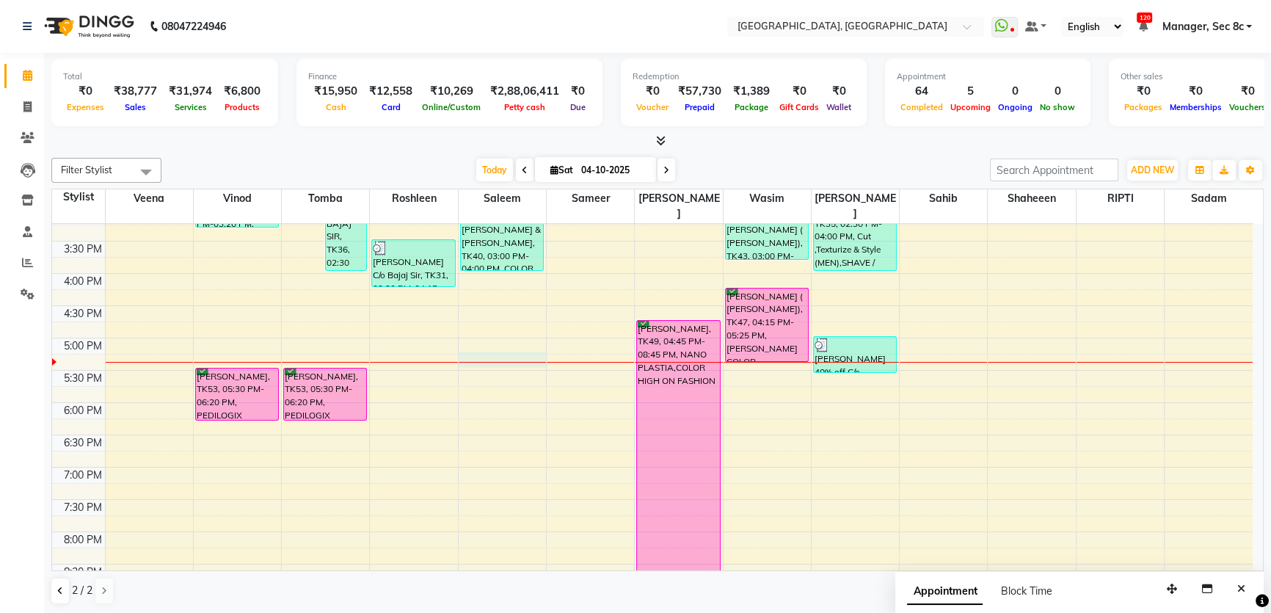
click at [525, 349] on div "8:00 AM 8:30 AM 9:00 AM 9:30 AM 10:00 AM 10:30 AM 11:00 AM 11:30 AM 12:00 PM 12…" at bounding box center [652, 208] width 1200 height 903
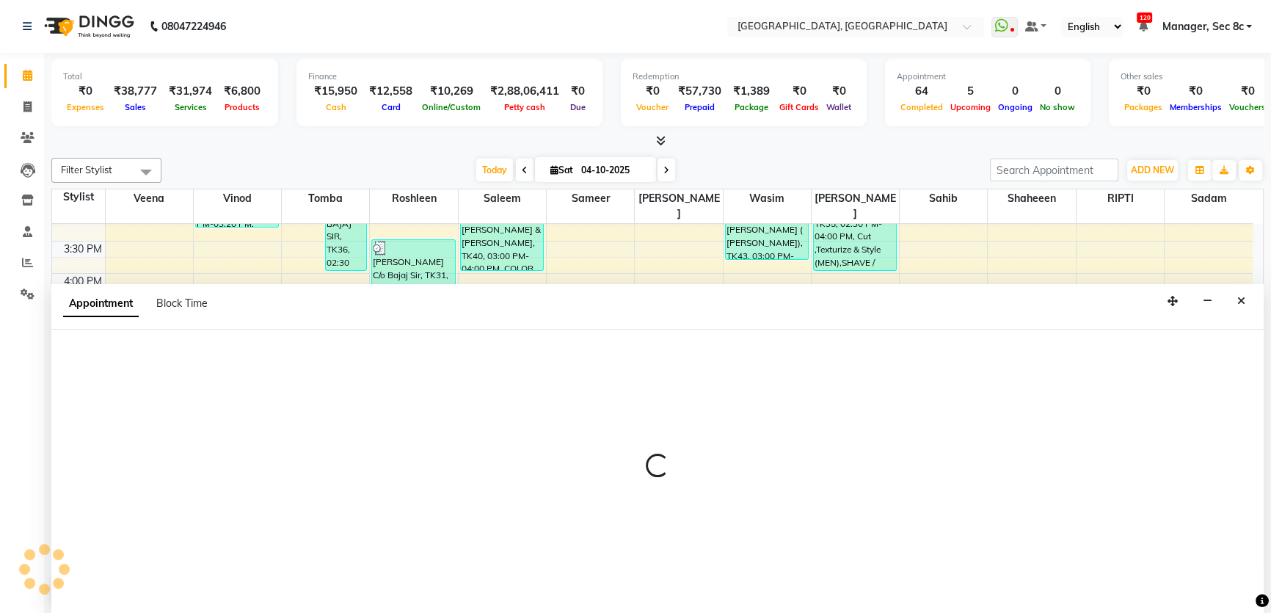
select select "25445"
select select "1035"
select select "tentative"
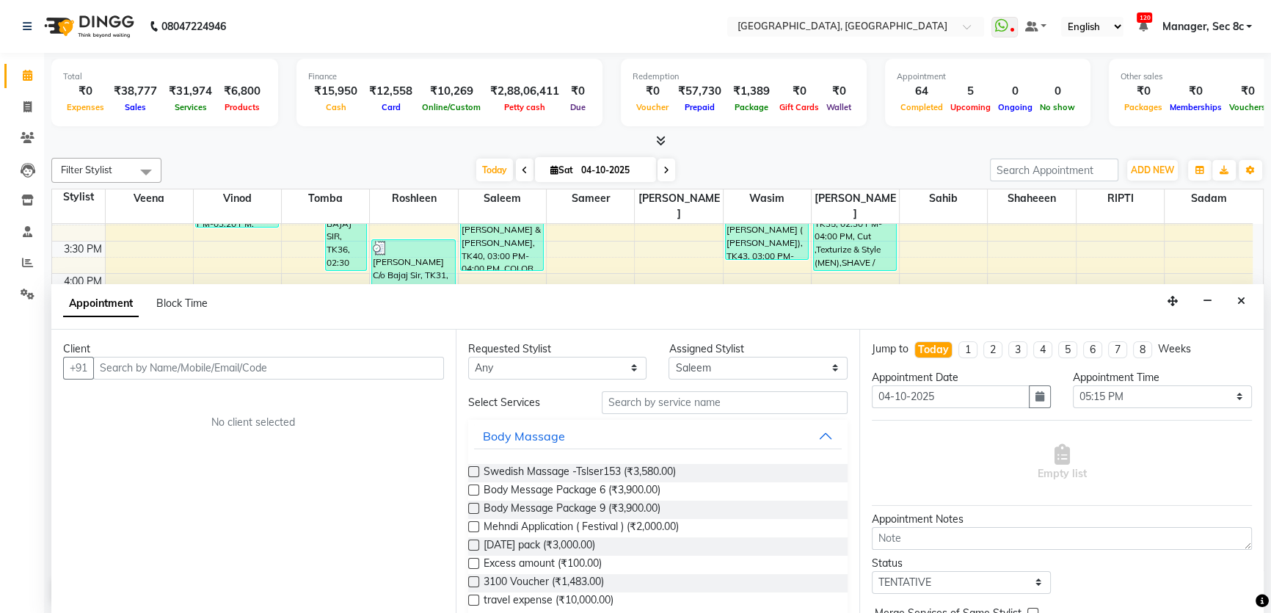
click at [250, 368] on input "text" at bounding box center [268, 368] width 351 height 23
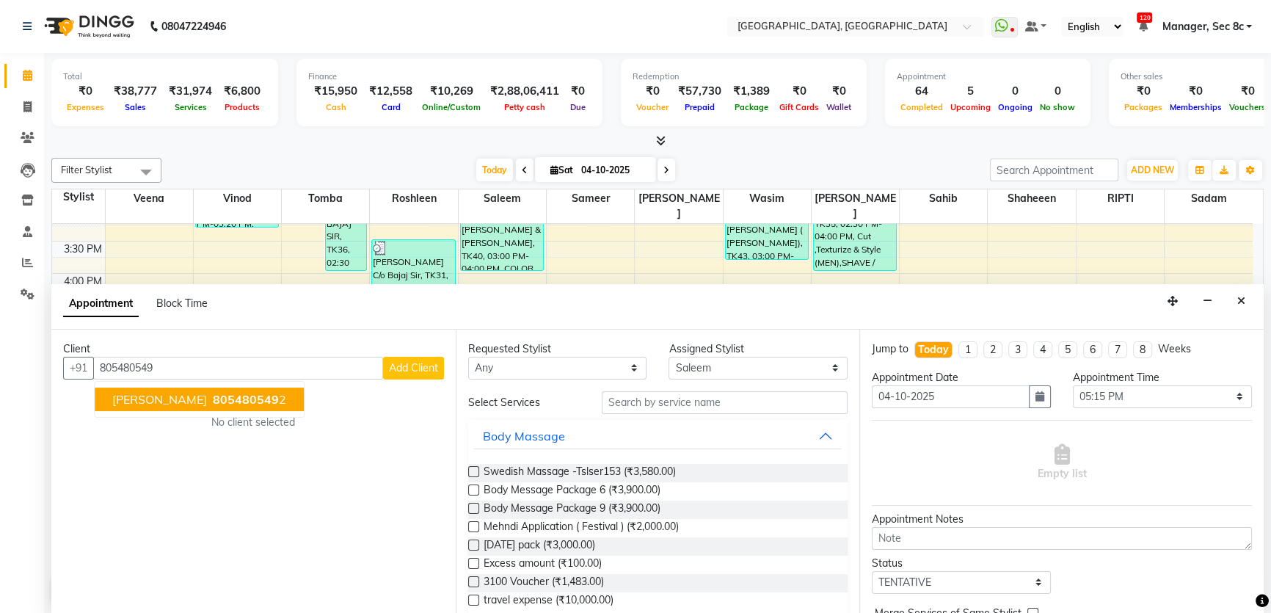
click at [244, 392] on span "805480549" at bounding box center [246, 399] width 66 height 15
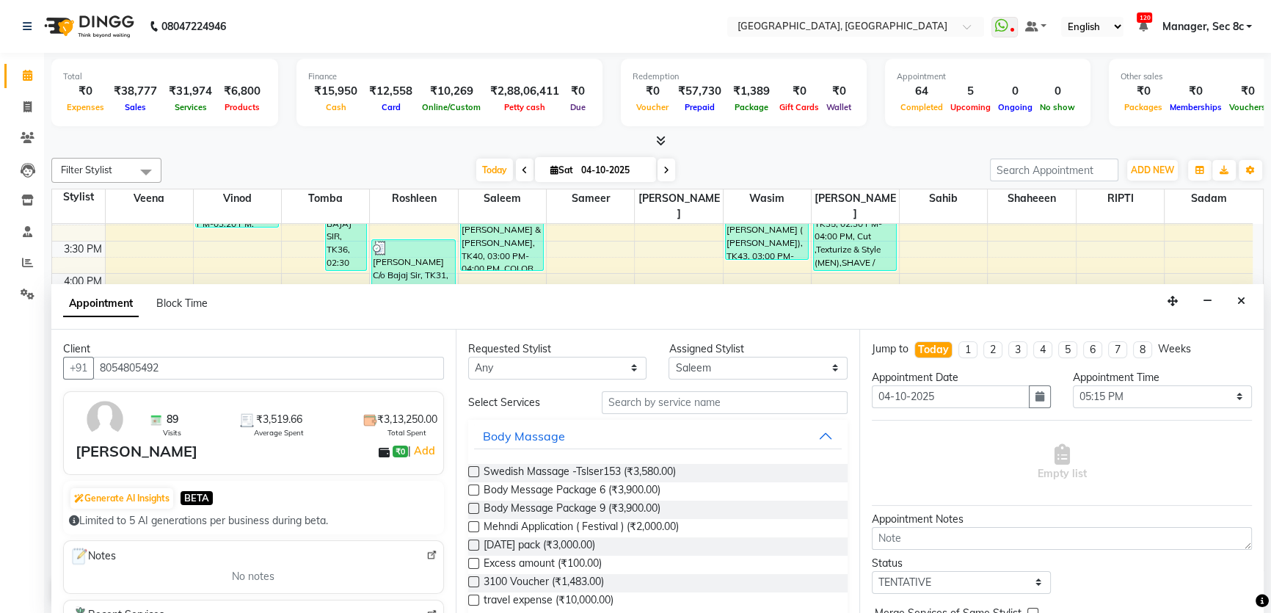
type input "8054805492"
drag, startPoint x: 718, startPoint y: 362, endPoint x: 729, endPoint y: 362, distance: 11.0
click at [718, 362] on select "Select [PERSON_NAME](Spa) [PERSON_NAME] [PERSON_NAME] [PERSON_NAME] Bony Danish…" at bounding box center [757, 368] width 179 height 23
select select "25452"
click at [668, 357] on select "Select [PERSON_NAME](Spa) [PERSON_NAME] [PERSON_NAME] [PERSON_NAME] Bony Danish…" at bounding box center [757, 368] width 179 height 23
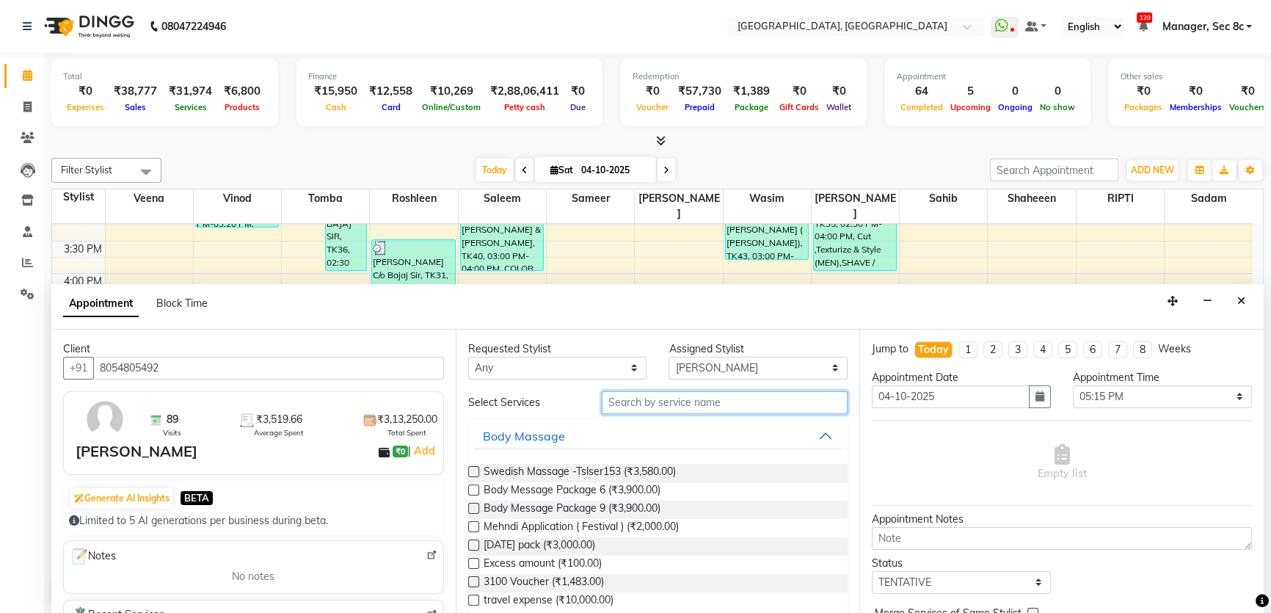
click at [717, 403] on input "text" at bounding box center [725, 402] width 246 height 23
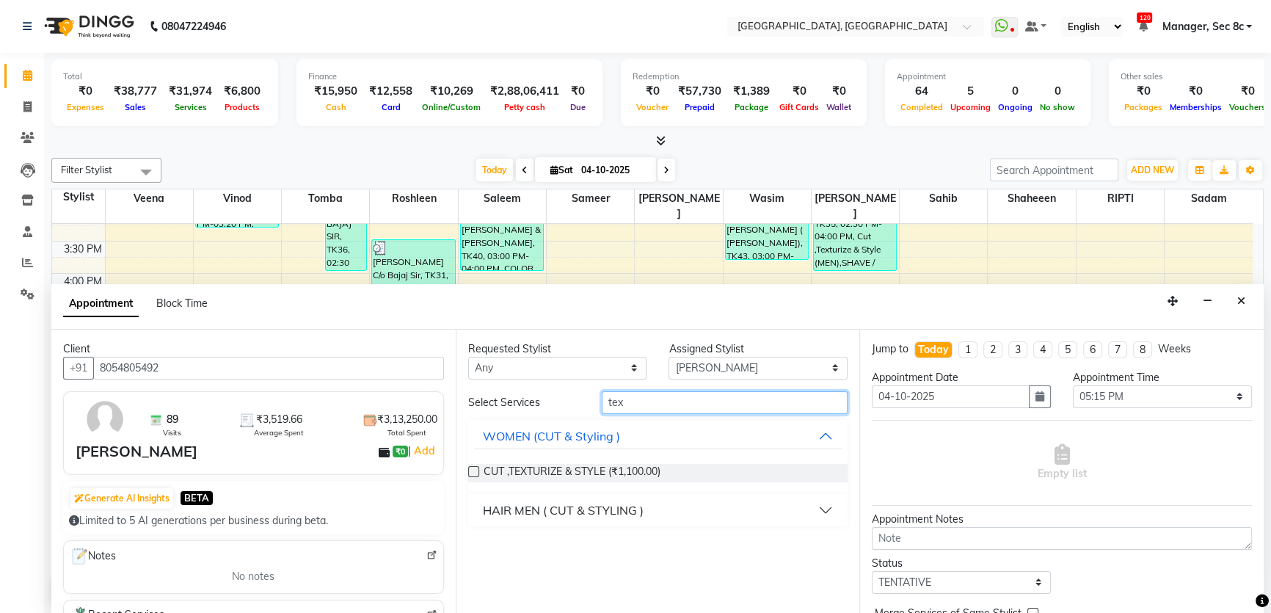
type input "tex"
click at [597, 516] on div "HAIR MEN ( CUT & STYLING )" at bounding box center [563, 510] width 161 height 18
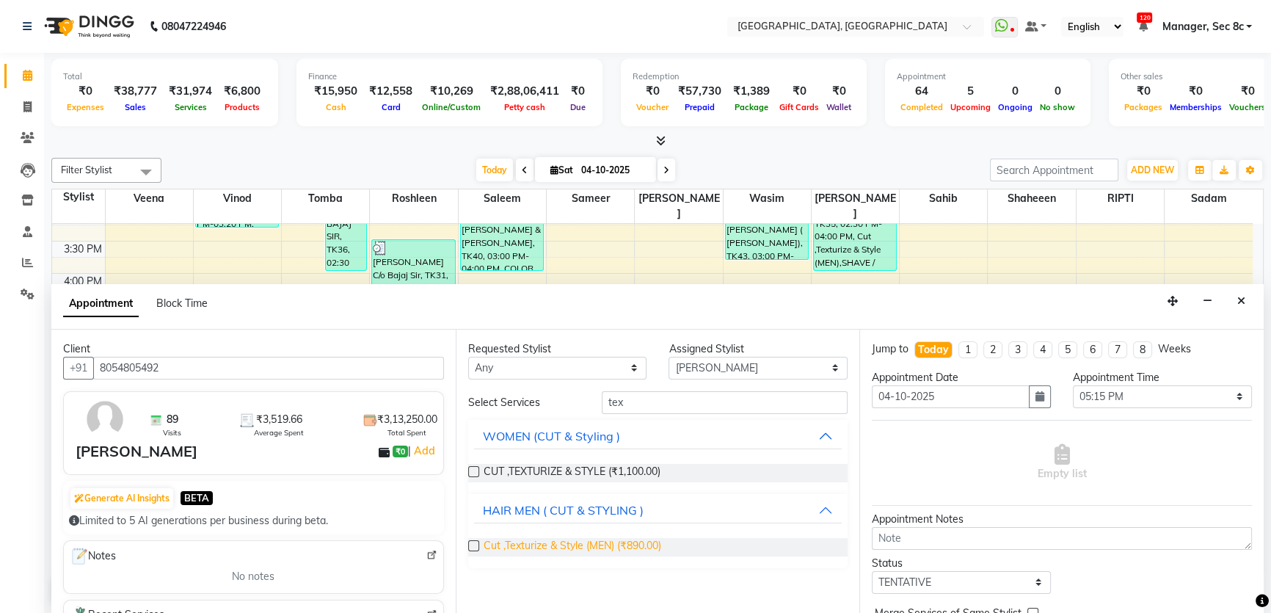
click at [610, 540] on span "Cut ,Texturize & Style (MEN) (₹890.00)" at bounding box center [572, 547] width 178 height 18
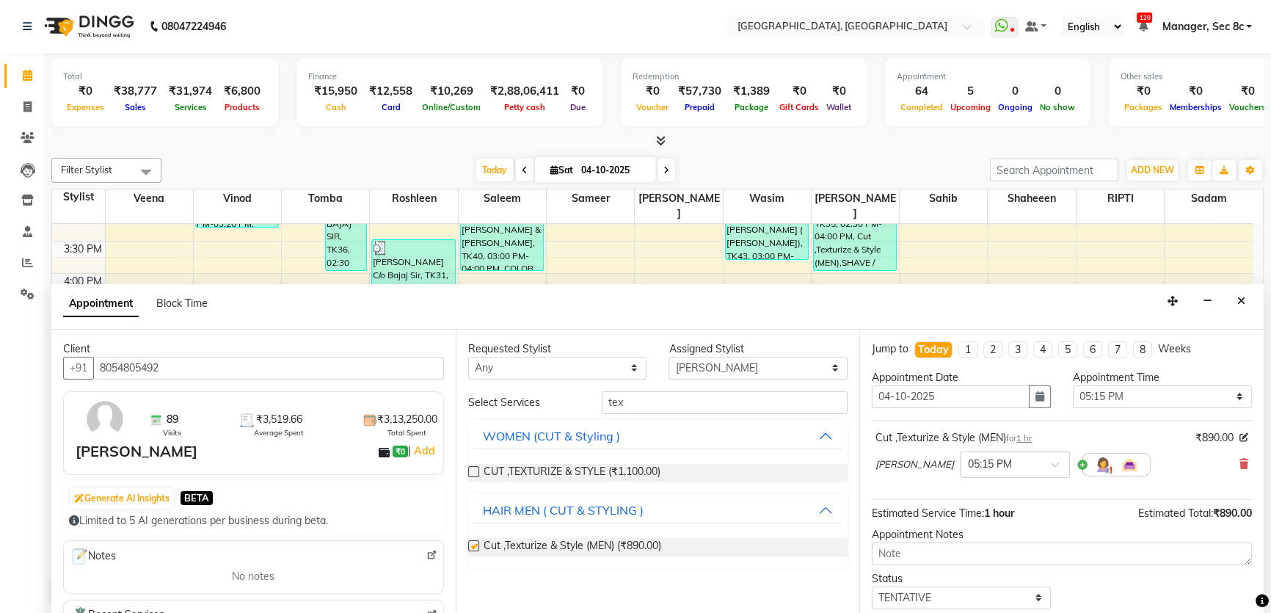
checkbox input "false"
click at [673, 399] on input "tex" at bounding box center [725, 402] width 246 height 23
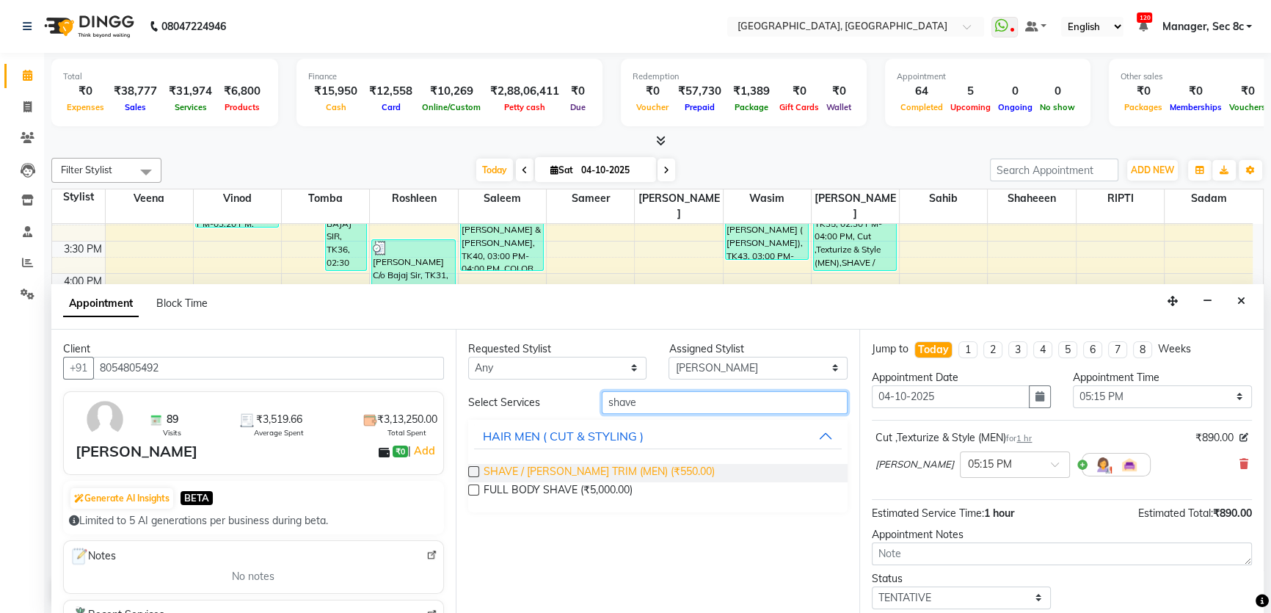
type input "shave"
drag, startPoint x: 660, startPoint y: 472, endPoint x: 772, endPoint y: 462, distance: 113.4
click at [660, 472] on span "SHAVE / [PERSON_NAME] TRIM (MEN) (₹550.00)" at bounding box center [598, 473] width 231 height 18
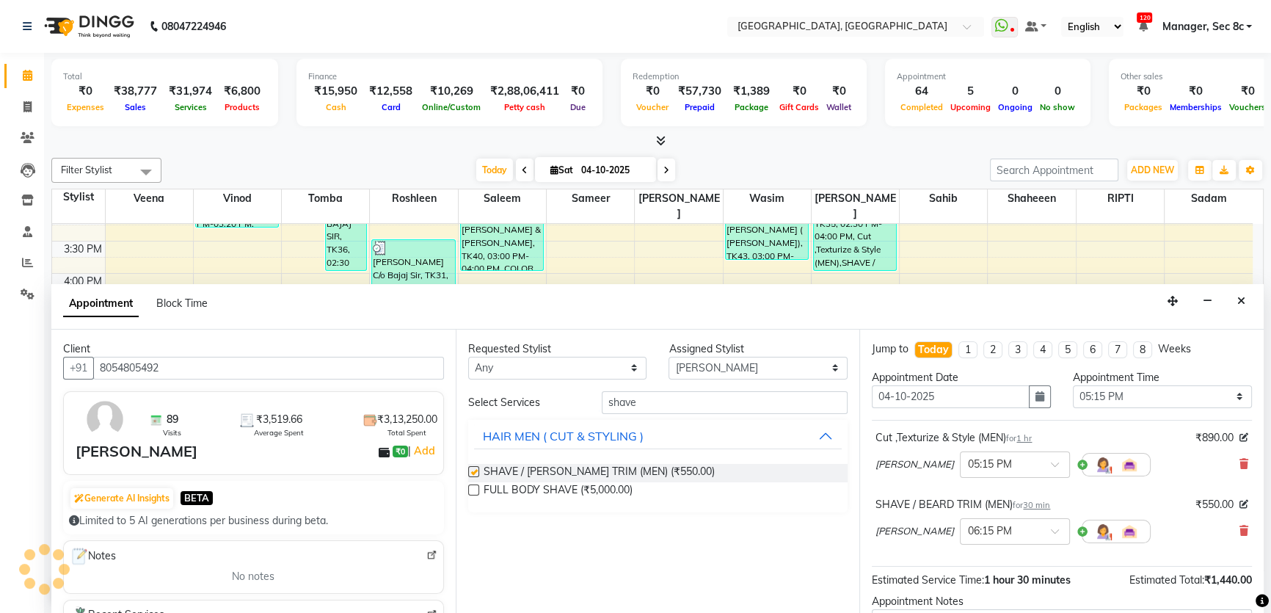
checkbox input "false"
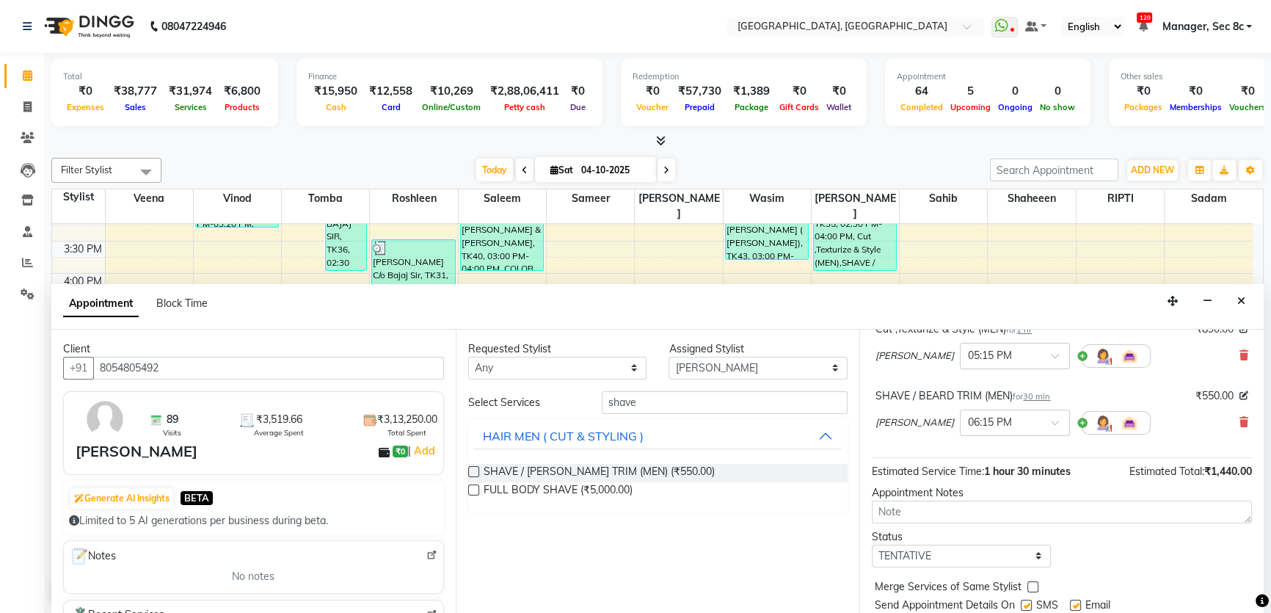
scroll to position [153, 0]
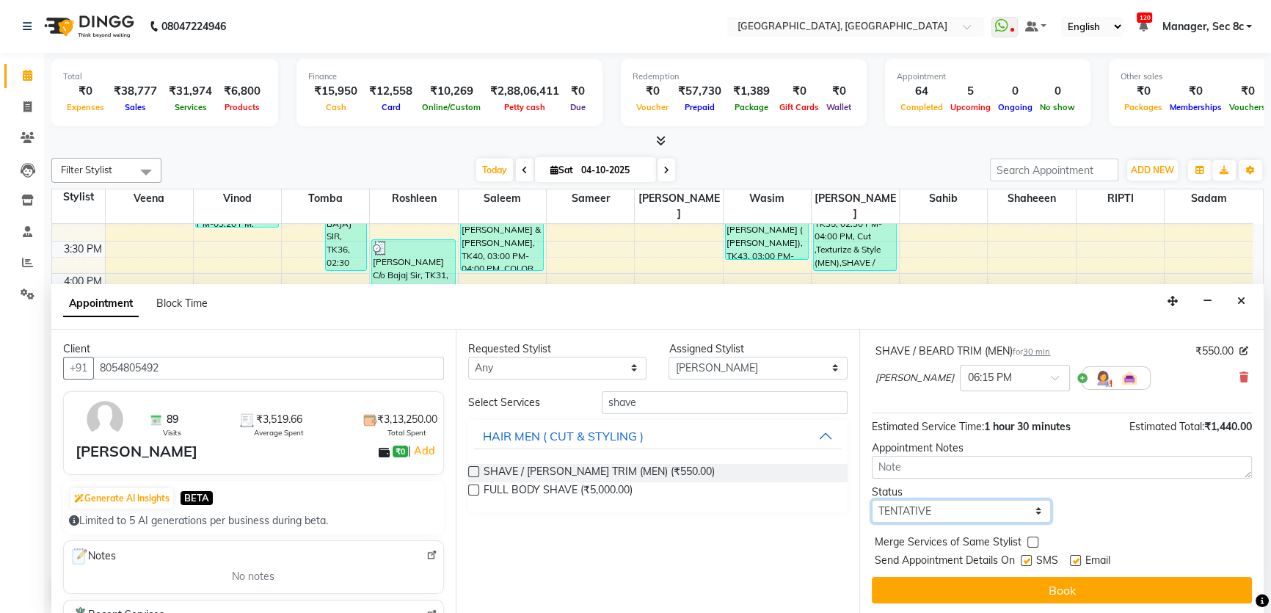
click at [971, 508] on select "Select TENTATIVE CONFIRM CHECK-IN UPCOMING" at bounding box center [961, 511] width 179 height 23
select select "confirm booking"
click at [872, 500] on select "Select TENTATIVE CONFIRM CHECK-IN UPCOMING" at bounding box center [961, 511] width 179 height 23
click at [1032, 539] on label at bounding box center [1032, 541] width 11 height 11
click at [1032, 539] on input "checkbox" at bounding box center [1032, 543] width 10 height 10
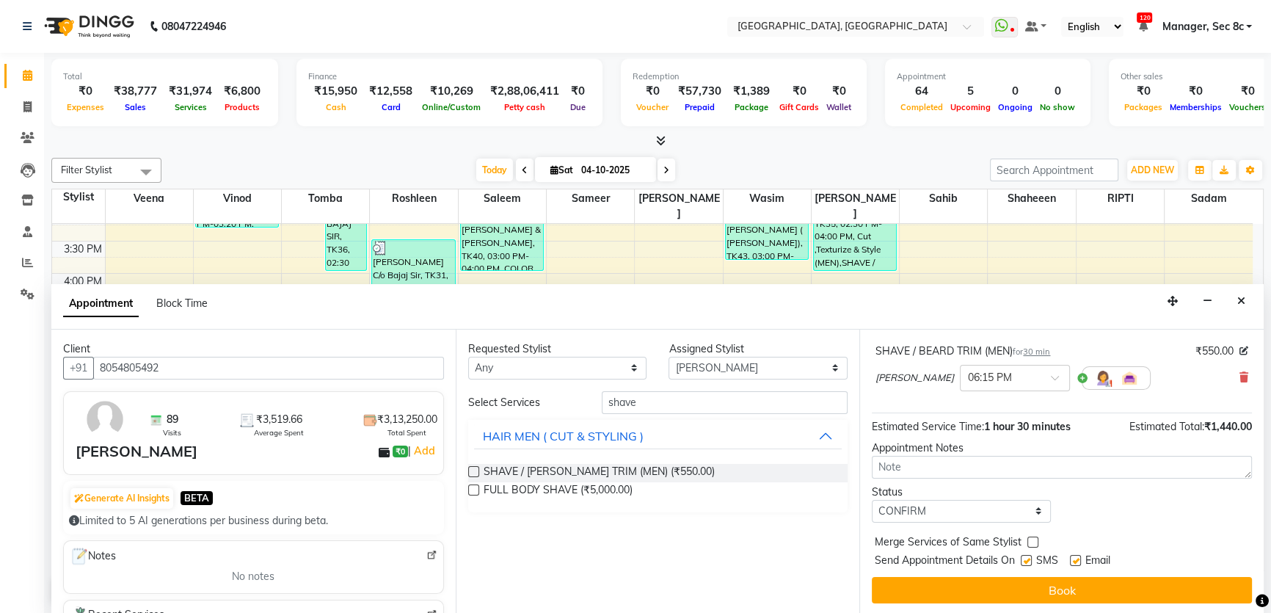
checkbox input "true"
click at [1026, 555] on label at bounding box center [1025, 560] width 11 height 11
click at [1026, 557] on input "checkbox" at bounding box center [1025, 562] width 10 height 10
checkbox input "false"
click at [1026, 577] on button "Book" at bounding box center [1062, 590] width 380 height 26
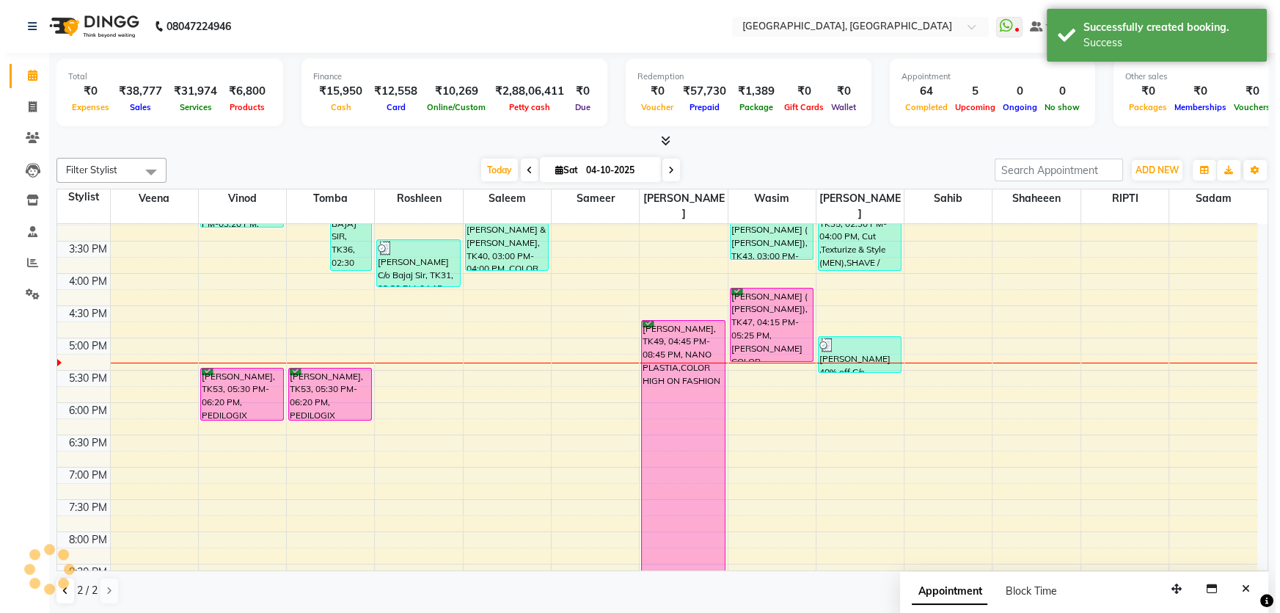
scroll to position [0, 0]
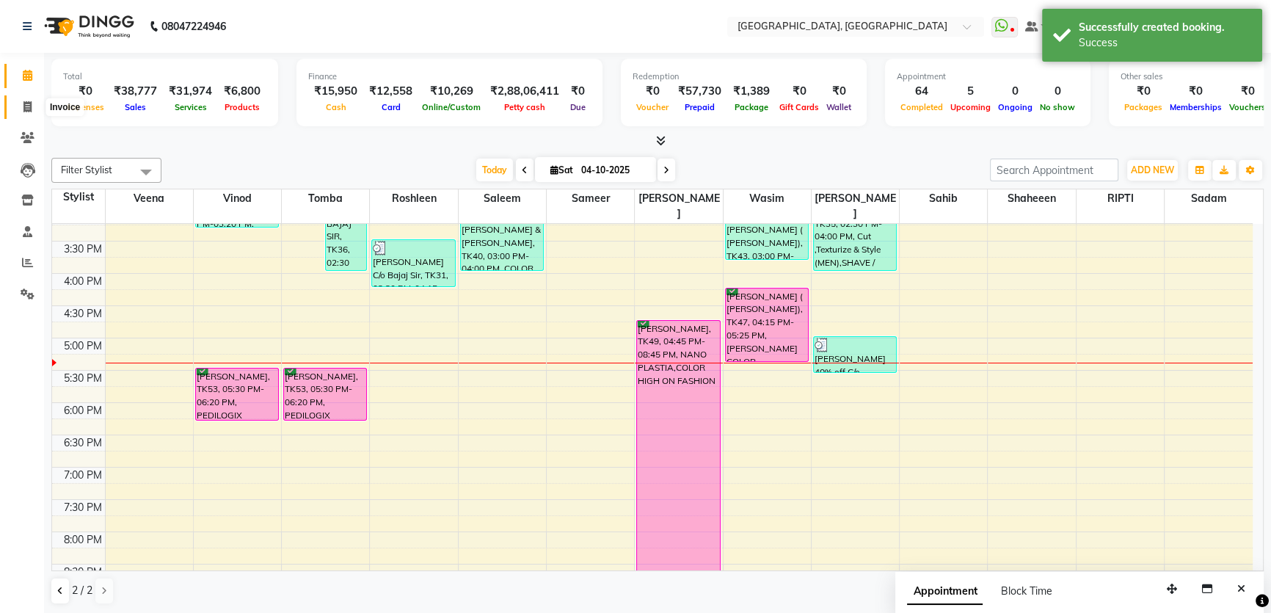
click at [21, 103] on span at bounding box center [28, 107] width 26 height 17
select select "service"
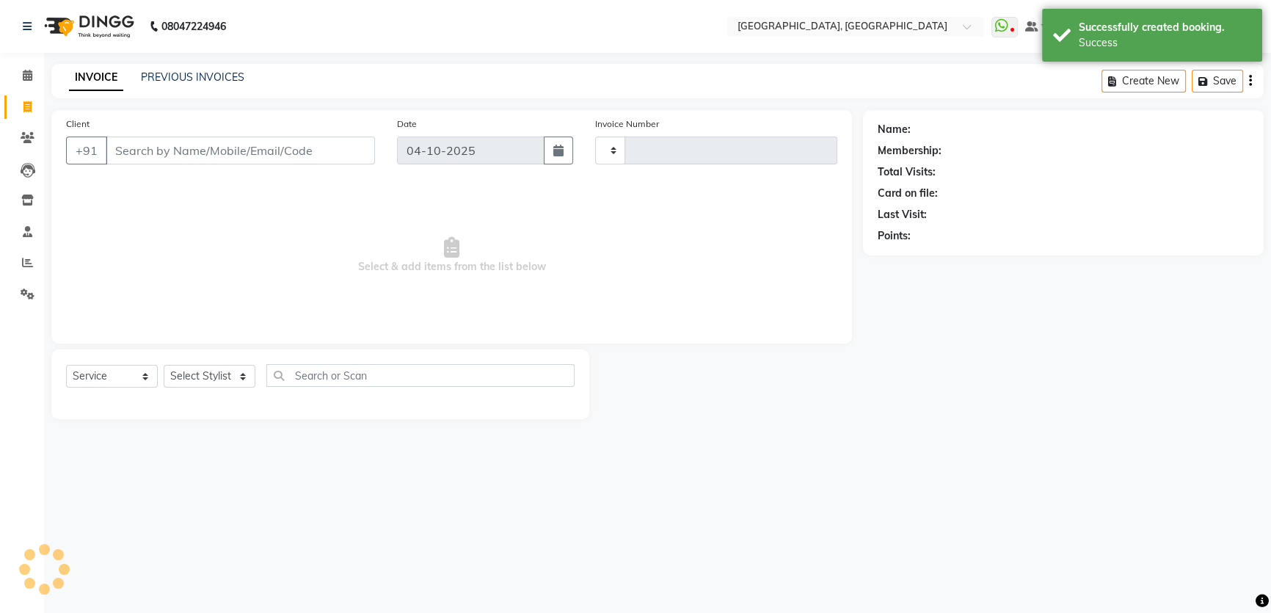
type input "9651"
click at [168, 152] on input "Client" at bounding box center [241, 150] width 271 height 28
select select "4281"
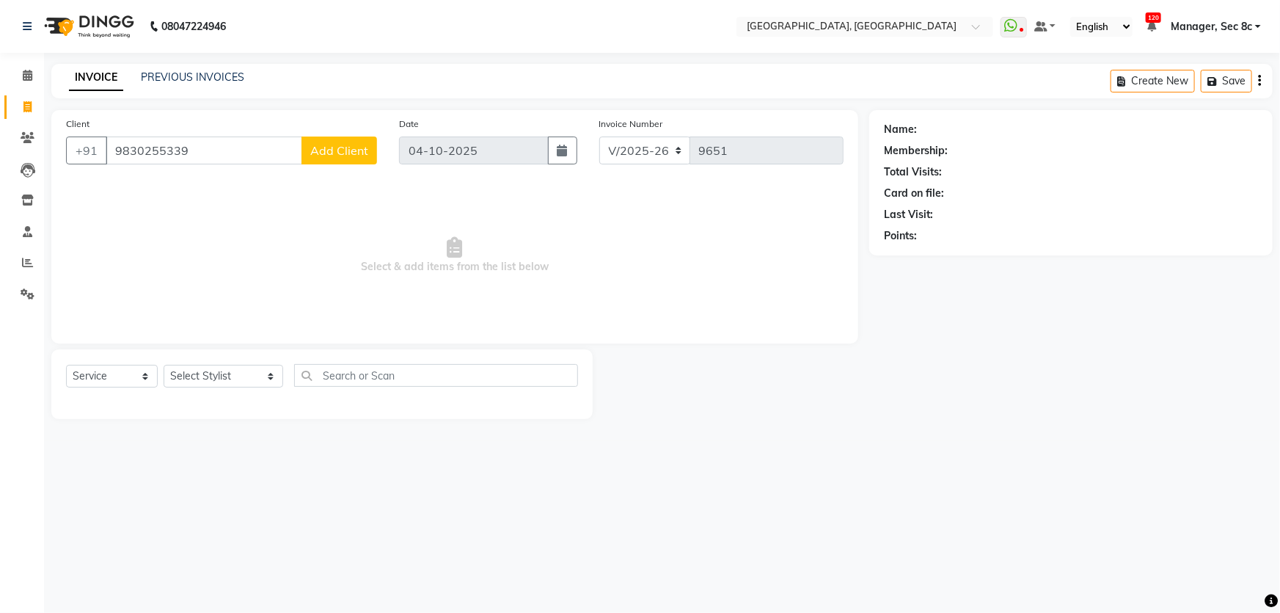
type input "9830255339"
click at [337, 156] on span "Add Client" at bounding box center [339, 150] width 58 height 15
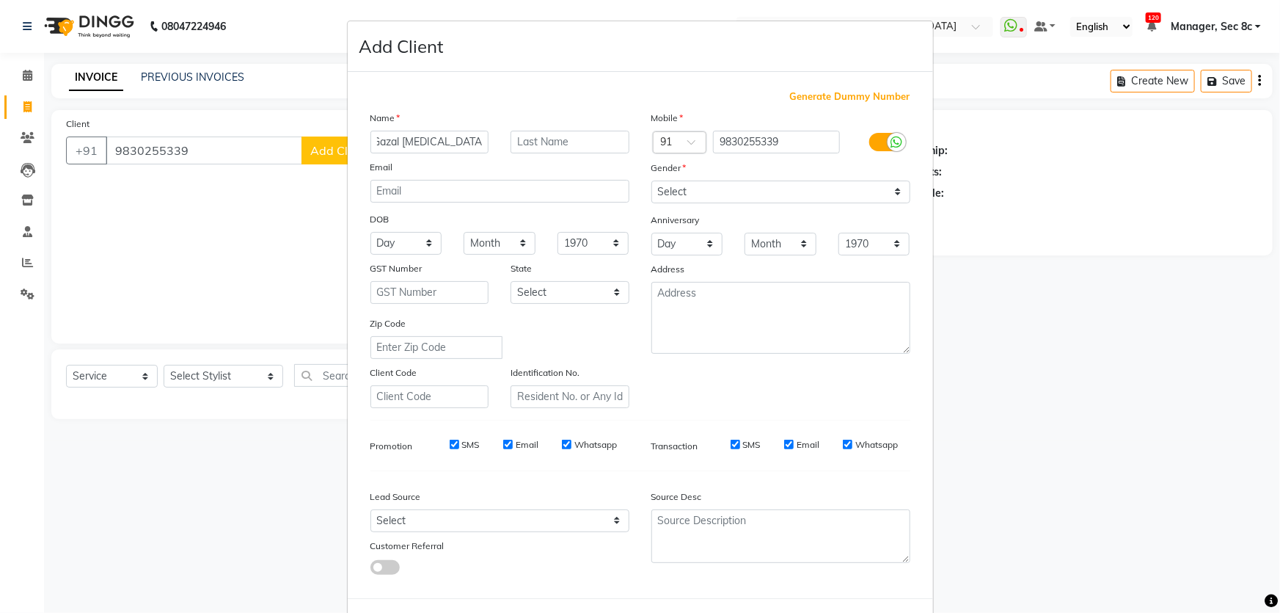
scroll to position [0, 10]
type input "Gazal [MEDICAL_DATA] -20k Sukhvilla"
click at [819, 191] on select "Select [DEMOGRAPHIC_DATA] [DEMOGRAPHIC_DATA] Other Prefer Not To Say" at bounding box center [780, 191] width 259 height 23
select select "[DEMOGRAPHIC_DATA]"
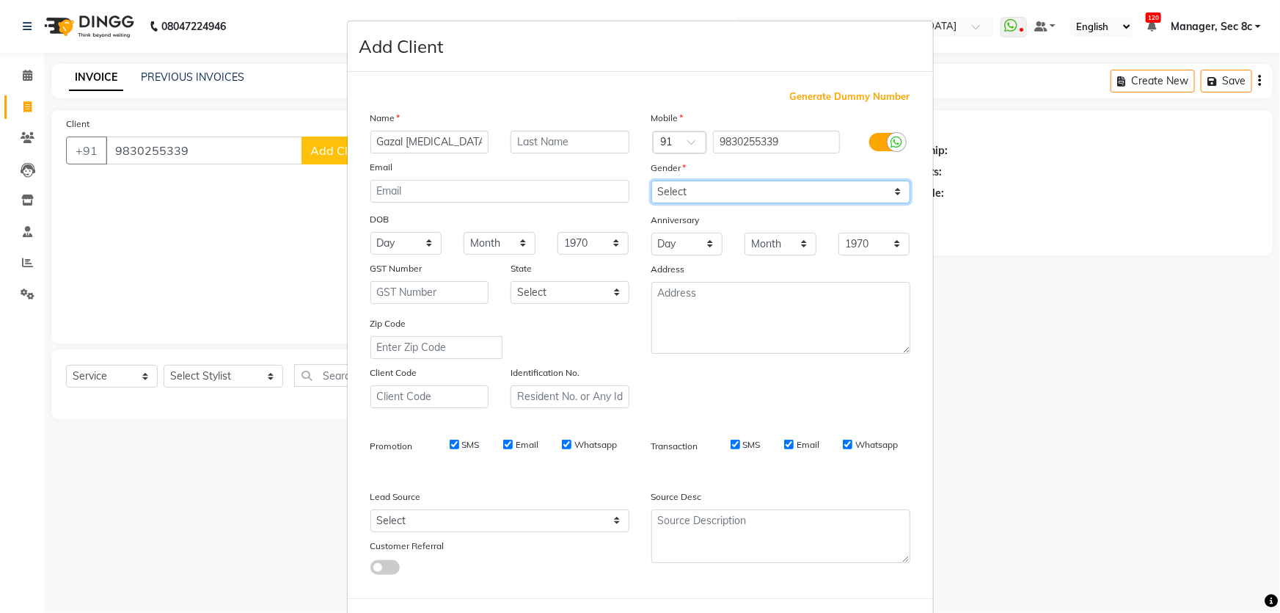
click at [651, 180] on select "Select [DEMOGRAPHIC_DATA] [DEMOGRAPHIC_DATA] Other Prefer Not To Say" at bounding box center [780, 191] width 259 height 23
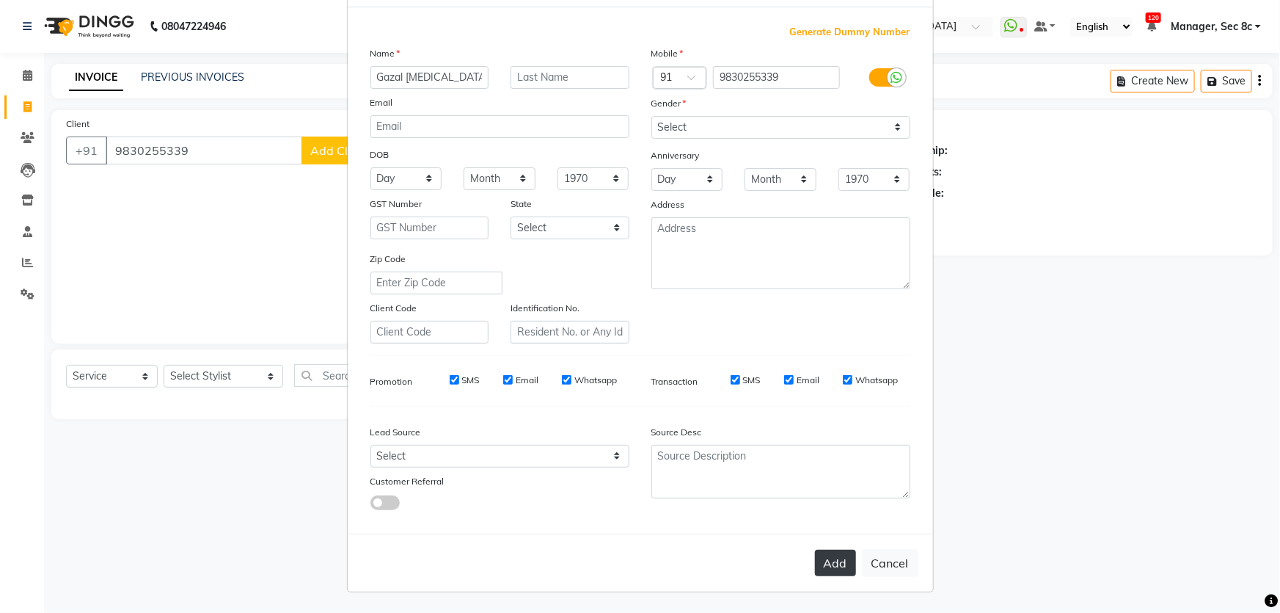
click at [829, 566] on button "Add" at bounding box center [835, 562] width 41 height 26
select select
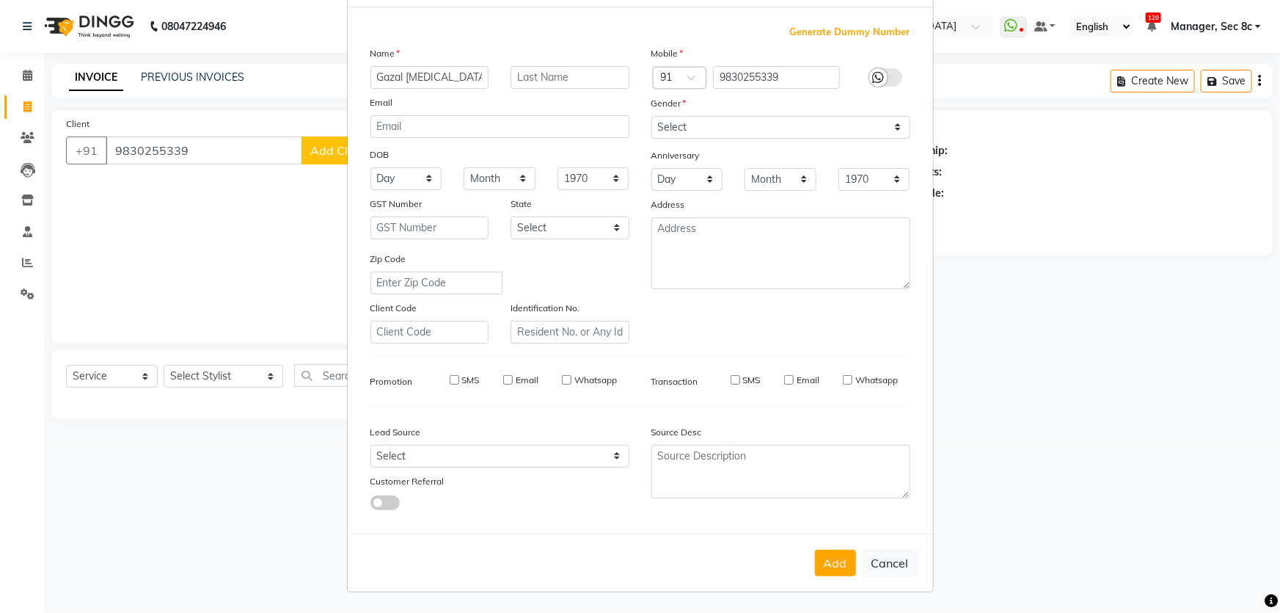
select select
checkbox input "false"
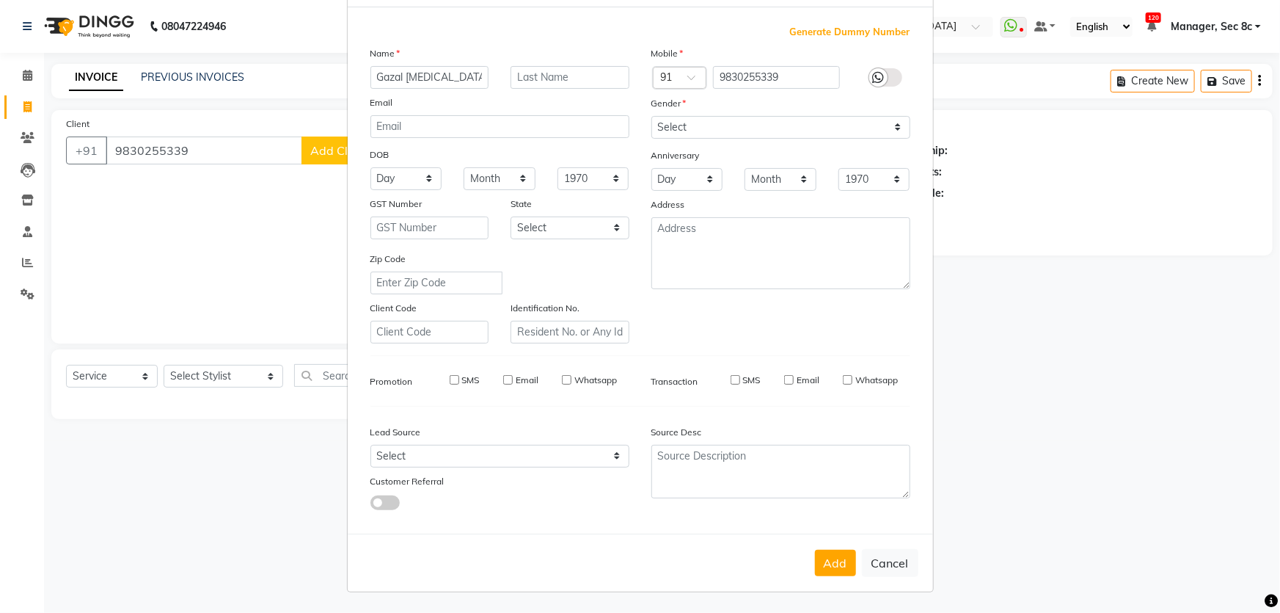
checkbox input "false"
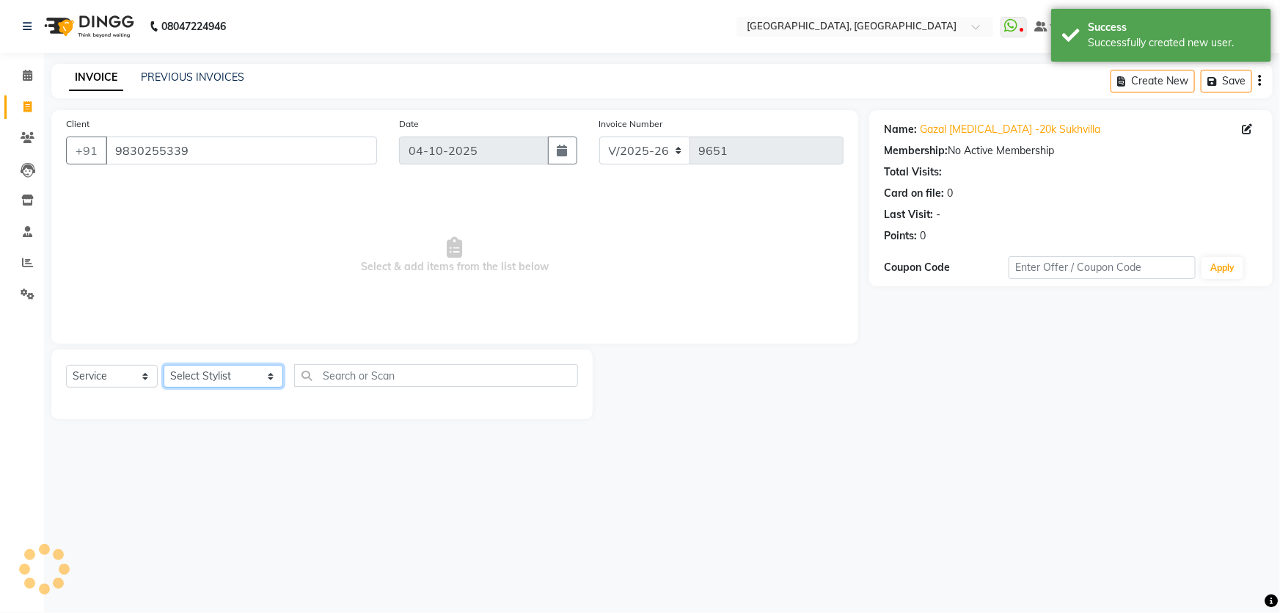
click at [201, 387] on select "Select Stylist [PERSON_NAME] [PERSON_NAME] Aditya [PERSON_NAME] [PERSON_NAME](S…" at bounding box center [224, 376] width 120 height 23
select select "25437"
click at [164, 365] on select "Select Stylist [PERSON_NAME] [PERSON_NAME] Aditya [PERSON_NAME] [PERSON_NAME](S…" at bounding box center [224, 376] width 120 height 23
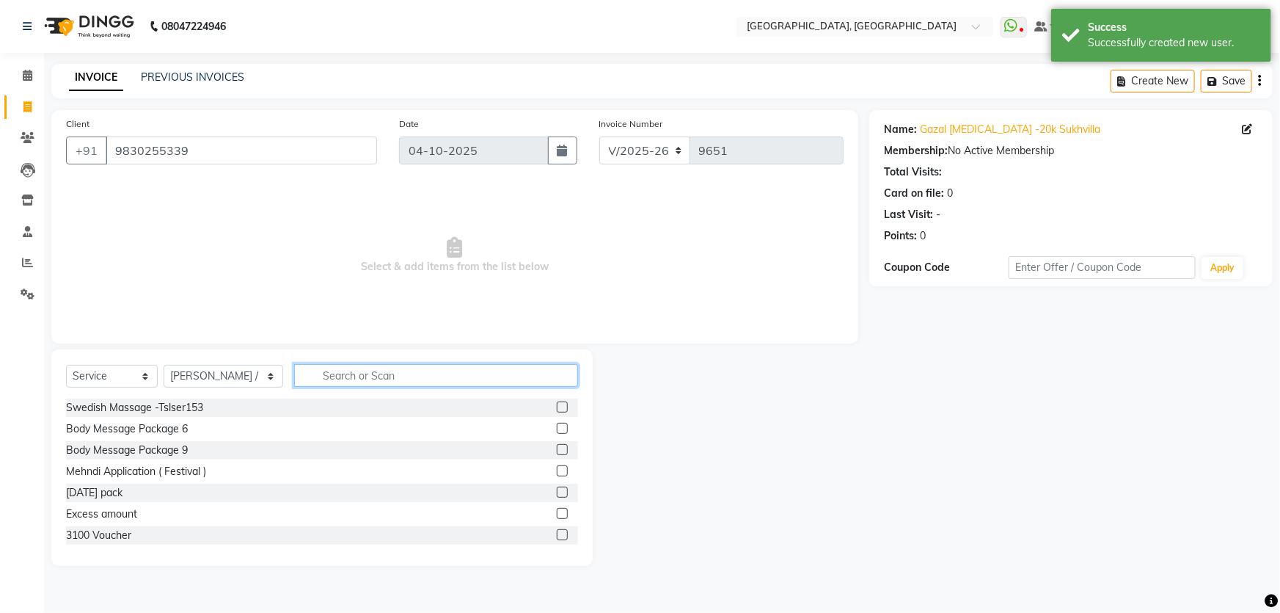
click at [404, 385] on input "text" at bounding box center [436, 375] width 285 height 23
type input "advan"
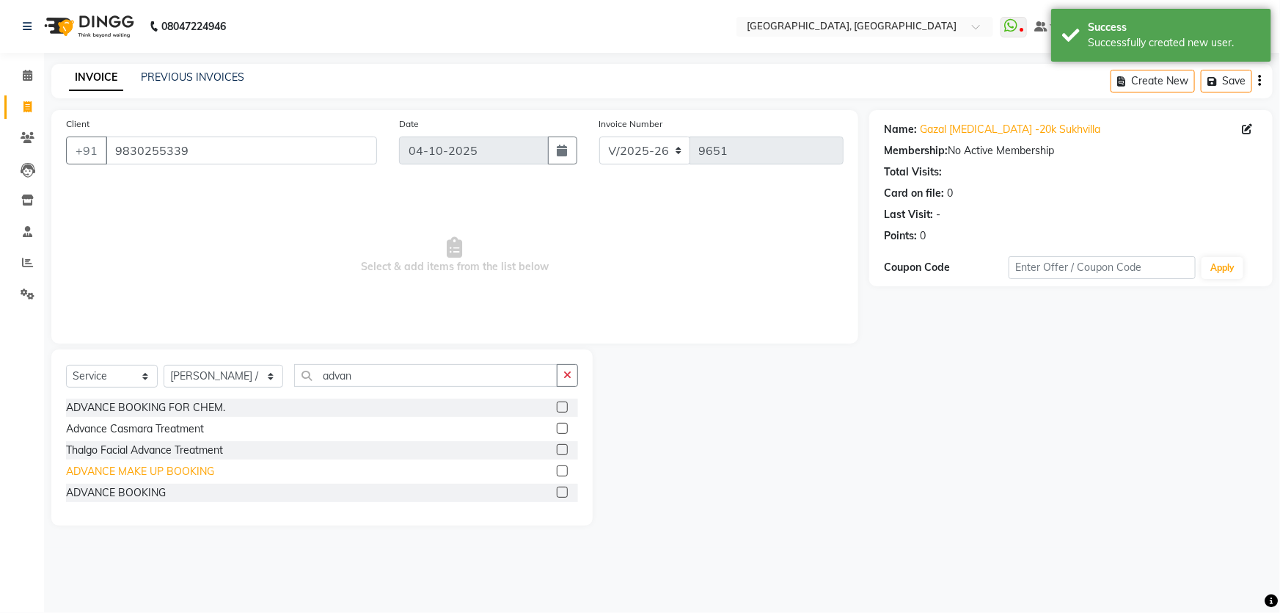
click at [174, 470] on div "ADVANCE MAKE UP BOOKING" at bounding box center [140, 471] width 148 height 15
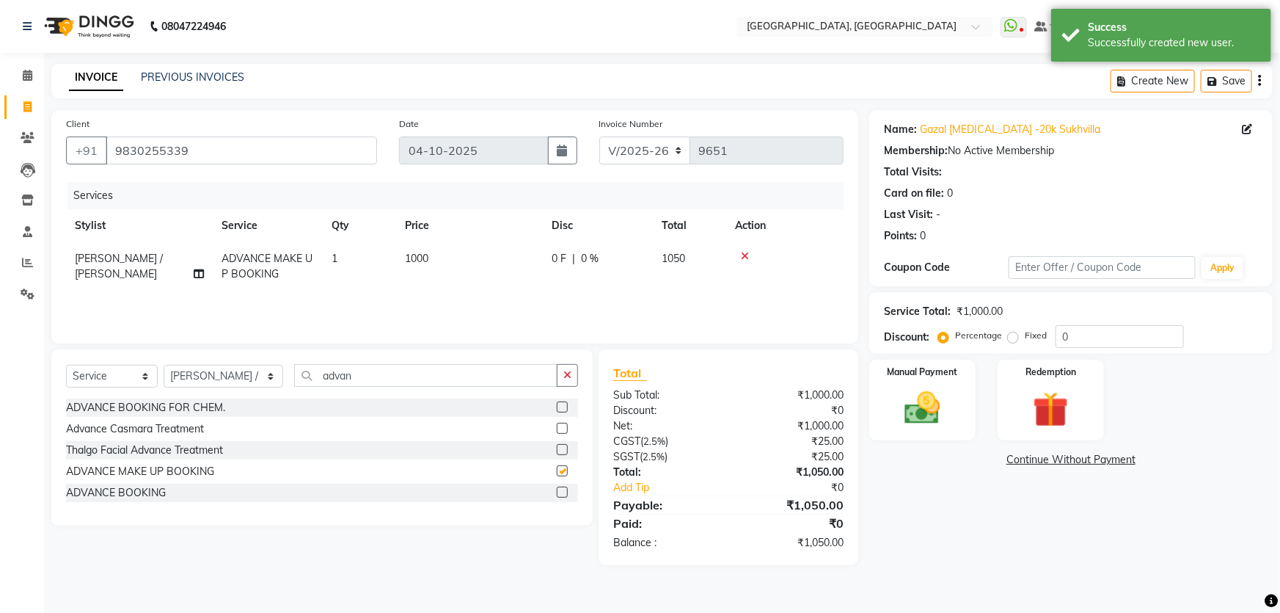
checkbox input "false"
click at [417, 246] on td "1000" at bounding box center [469, 266] width 147 height 48
select select "25437"
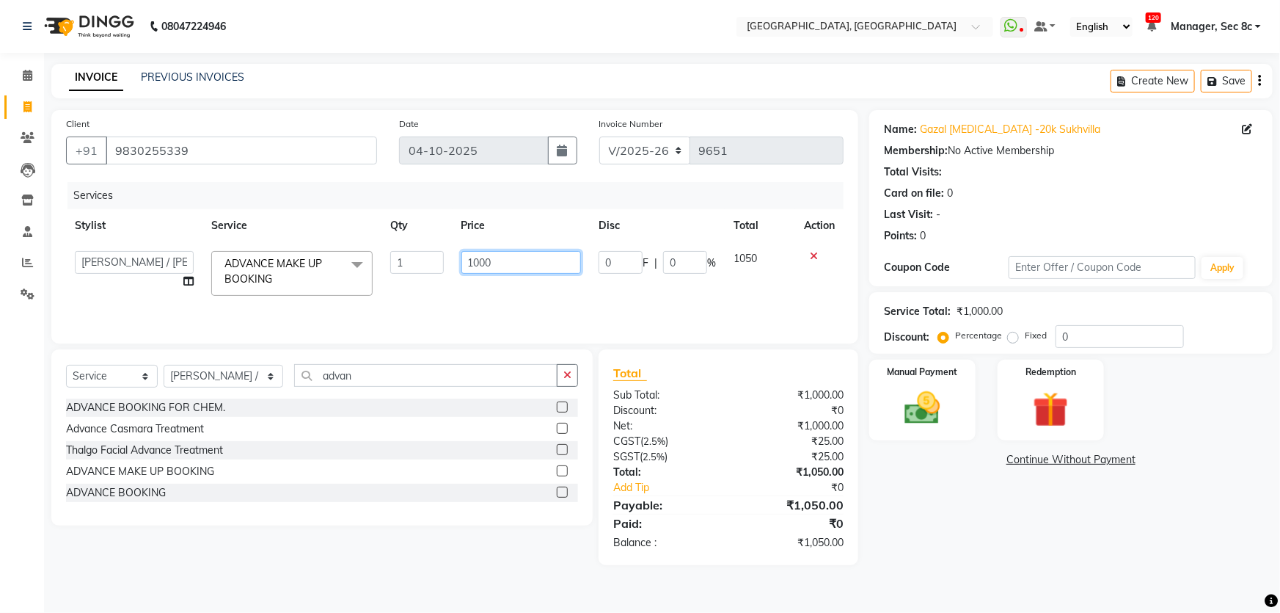
drag, startPoint x: 494, startPoint y: 263, endPoint x: 386, endPoint y: 264, distance: 107.9
click at [386, 264] on tr "[PERSON_NAME] [PERSON_NAME] Aditya [PERSON_NAME] [PERSON_NAME](Spa) [PERSON_NAM…" at bounding box center [455, 273] width 778 height 62
type input "19047"
click at [671, 316] on div "Services Stylist Service Qty Price Disc Total Action [PERSON_NAME] [PERSON_NAME…" at bounding box center [455, 255] width 778 height 147
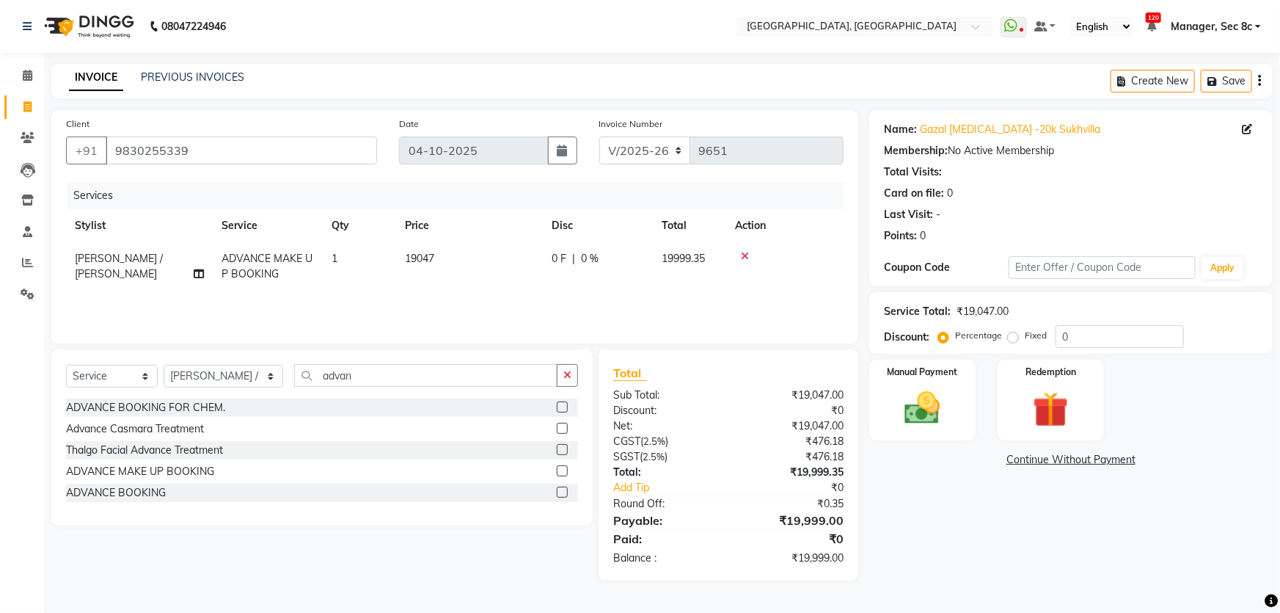
click at [439, 262] on td "19047" at bounding box center [469, 266] width 147 height 48
select select "25437"
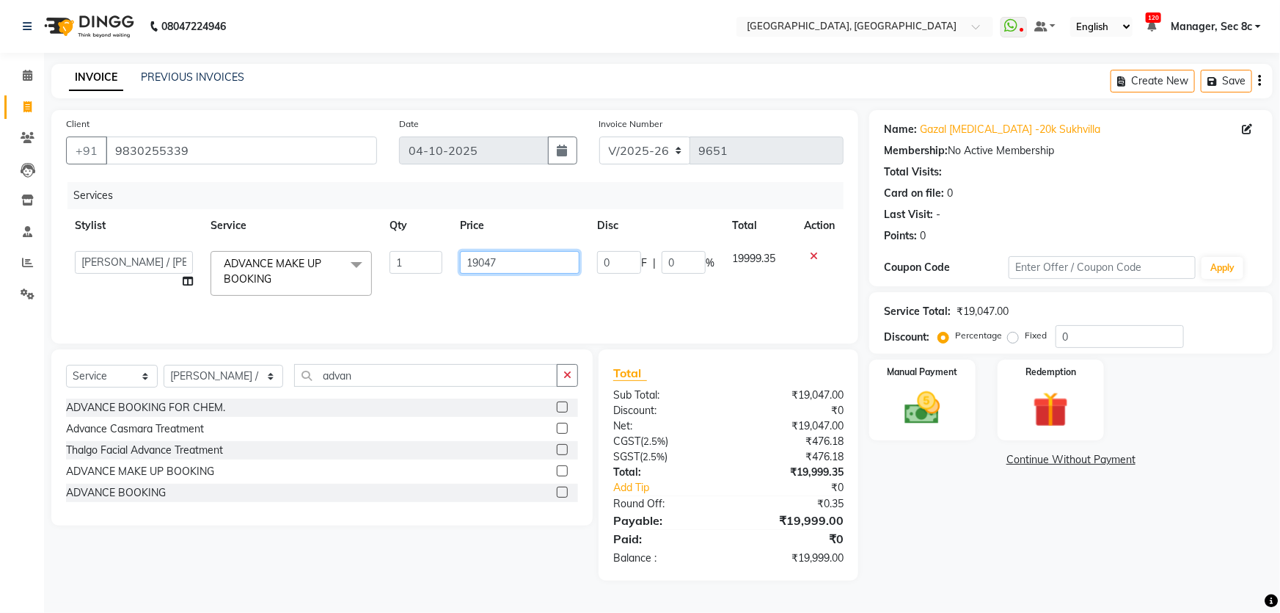
drag, startPoint x: 492, startPoint y: 257, endPoint x: 501, endPoint y: 257, distance: 9.6
click at [501, 257] on input "19047" at bounding box center [520, 262] width 120 height 23
type input "19048"
click at [583, 215] on tr "Stylist Service Qty Price Disc Total Action" at bounding box center [455, 225] width 778 height 33
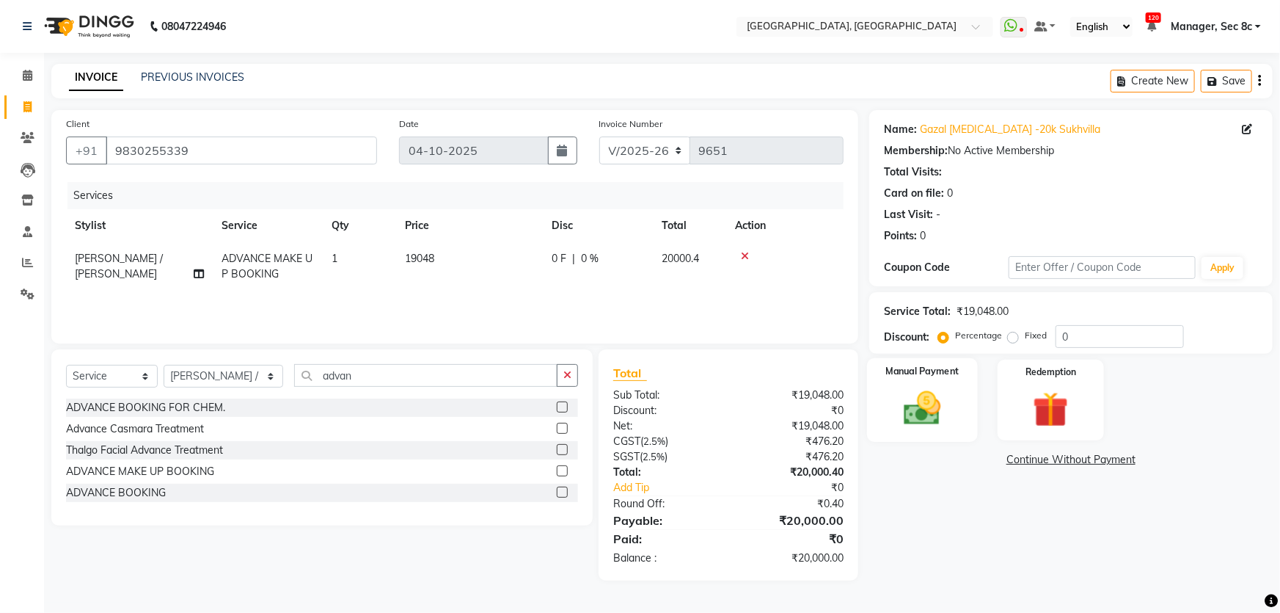
click at [942, 387] on img at bounding box center [923, 408] width 60 height 43
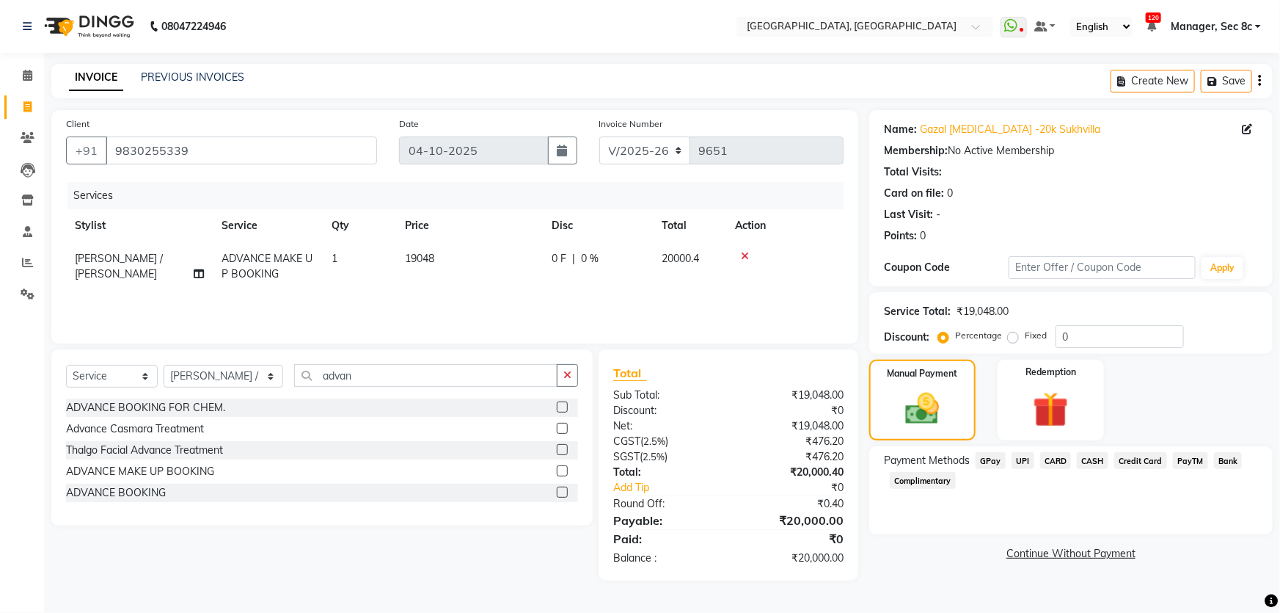
click at [1017, 457] on span "UPI" at bounding box center [1023, 460] width 23 height 17
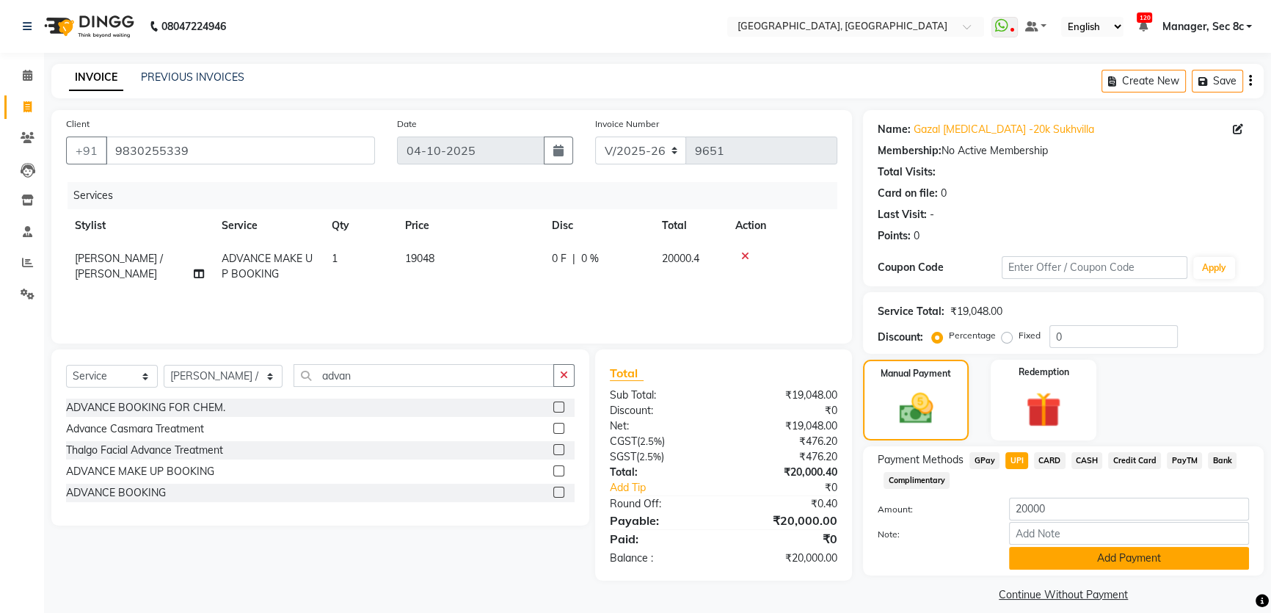
click at [1075, 553] on button "Add Payment" at bounding box center [1129, 558] width 240 height 23
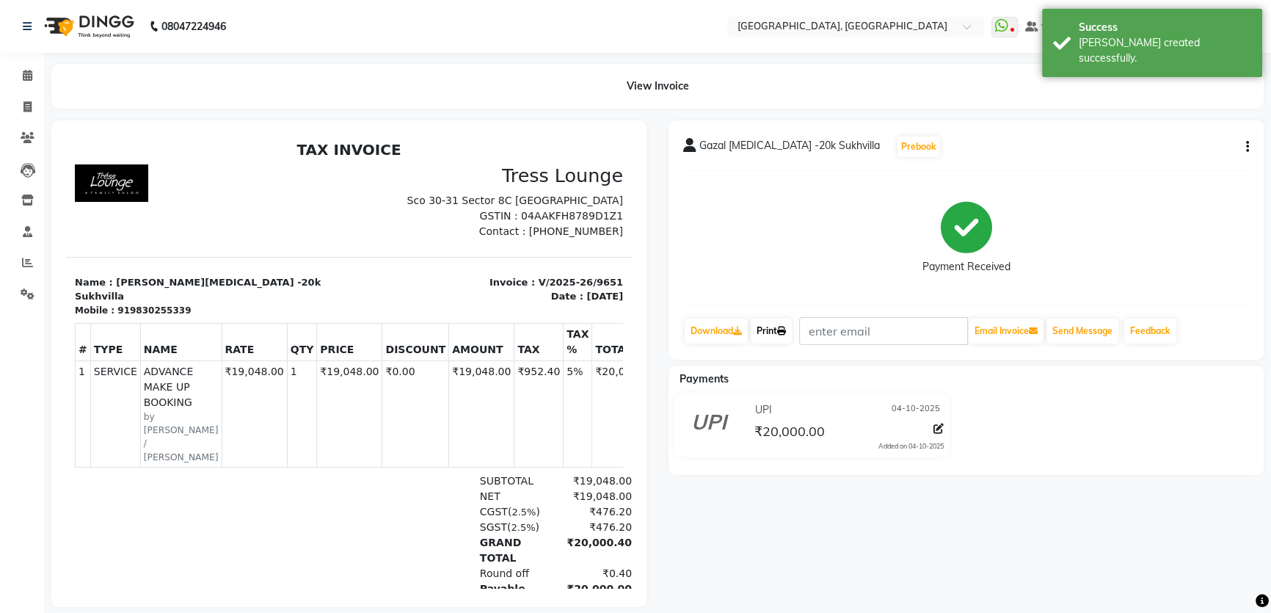
click at [778, 325] on link "Print" at bounding box center [770, 330] width 41 height 25
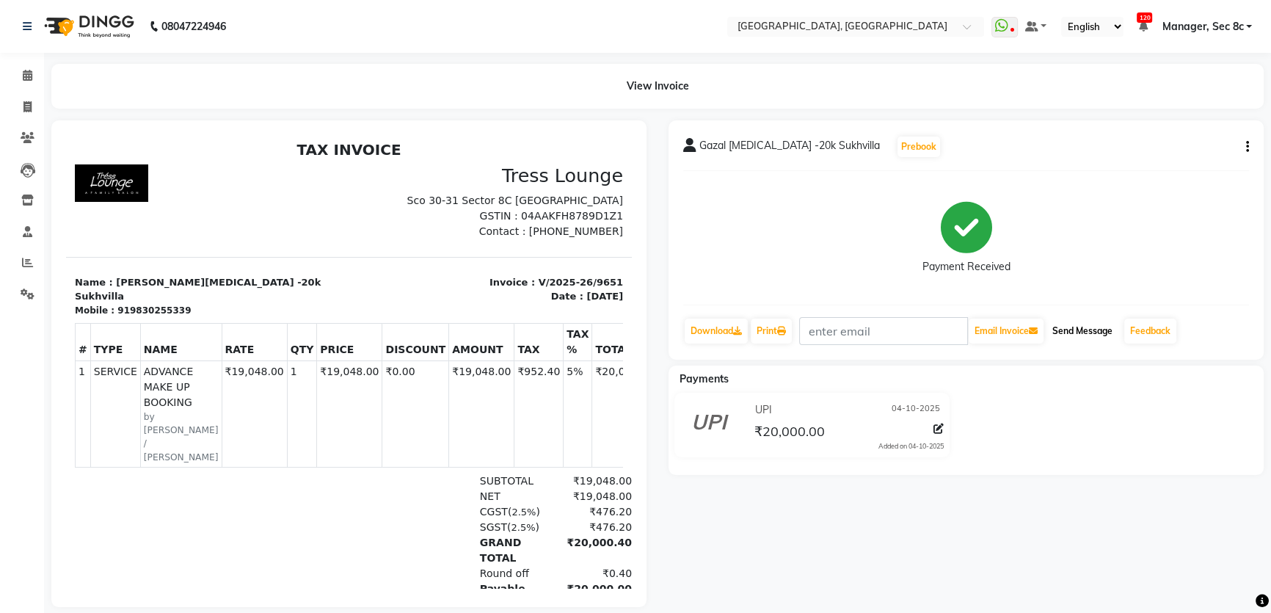
drag, startPoint x: 1092, startPoint y: 324, endPoint x: 1078, endPoint y: 318, distance: 14.9
click at [1092, 322] on button "Send Message" at bounding box center [1082, 330] width 72 height 25
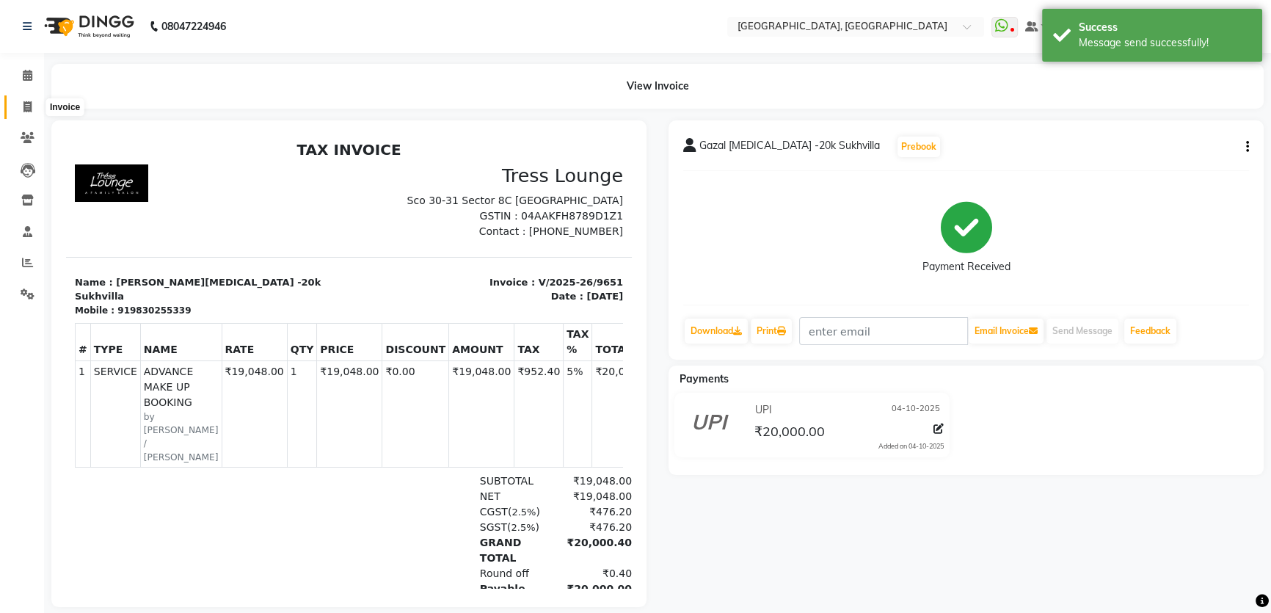
click at [29, 107] on icon at bounding box center [27, 106] width 8 height 11
select select "service"
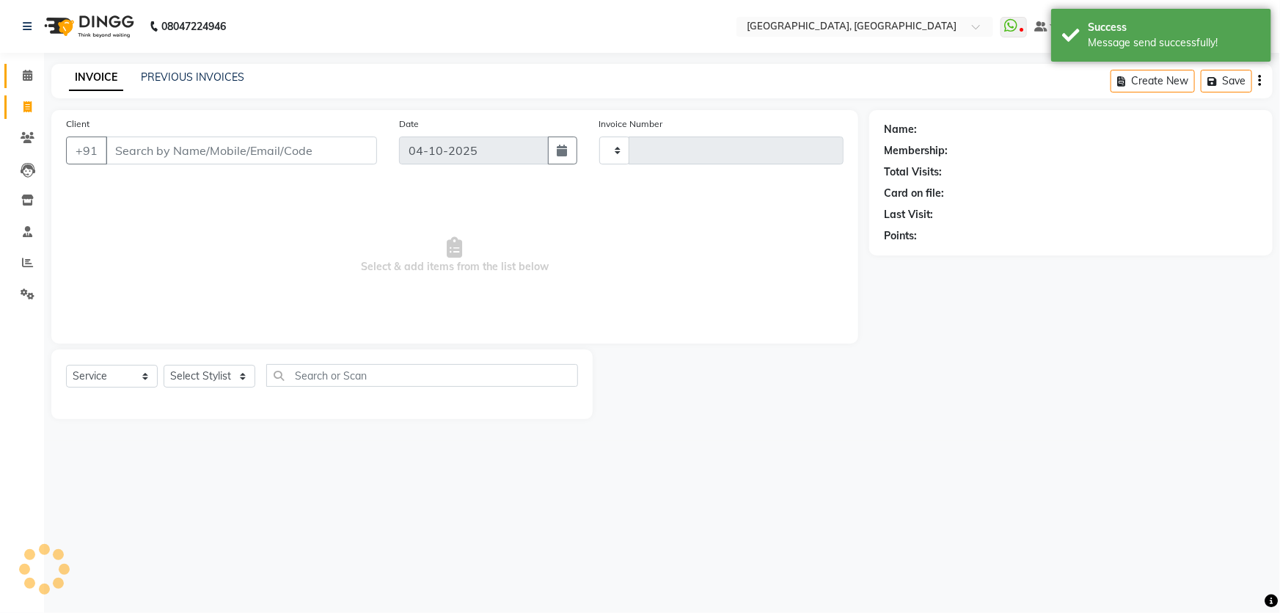
click at [26, 84] on link "Calendar" at bounding box center [21, 76] width 35 height 24
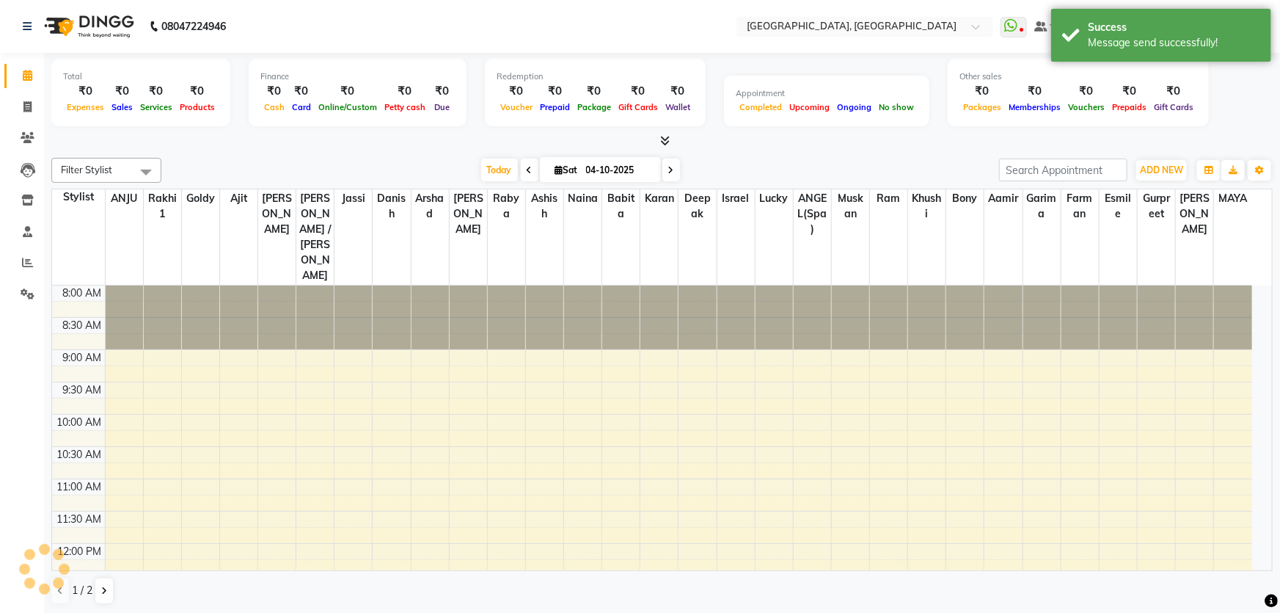
scroll to position [541, 0]
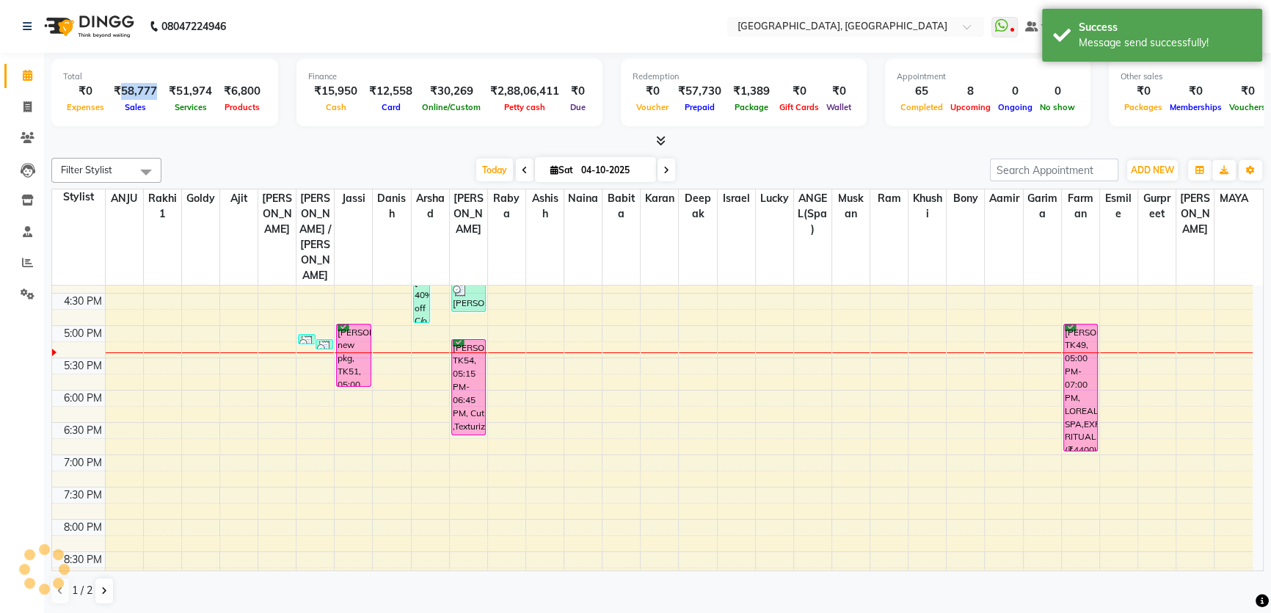
drag, startPoint x: 120, startPoint y: 94, endPoint x: 156, endPoint y: 92, distance: 36.7
click at [156, 92] on div "₹58,777" at bounding box center [135, 91] width 55 height 17
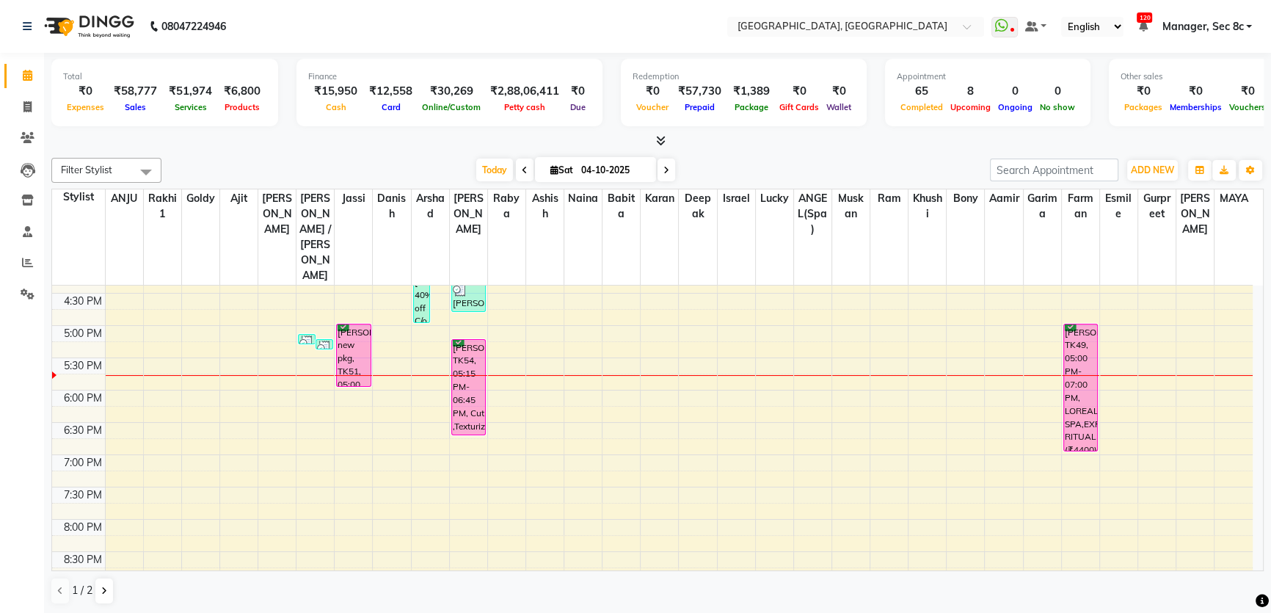
click at [1241, 26] on span "Manager, Sec 8c" at bounding box center [1201, 26] width 81 height 15
click at [1172, 100] on link "Sign out" at bounding box center [1176, 101] width 134 height 23
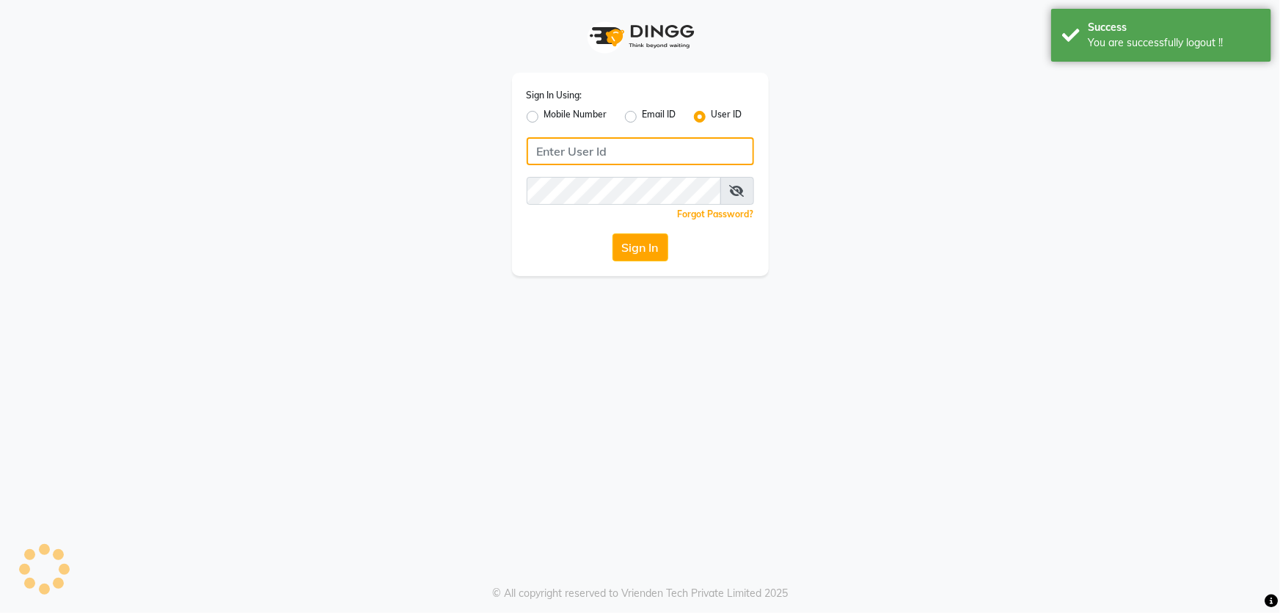
type input "1724656581"
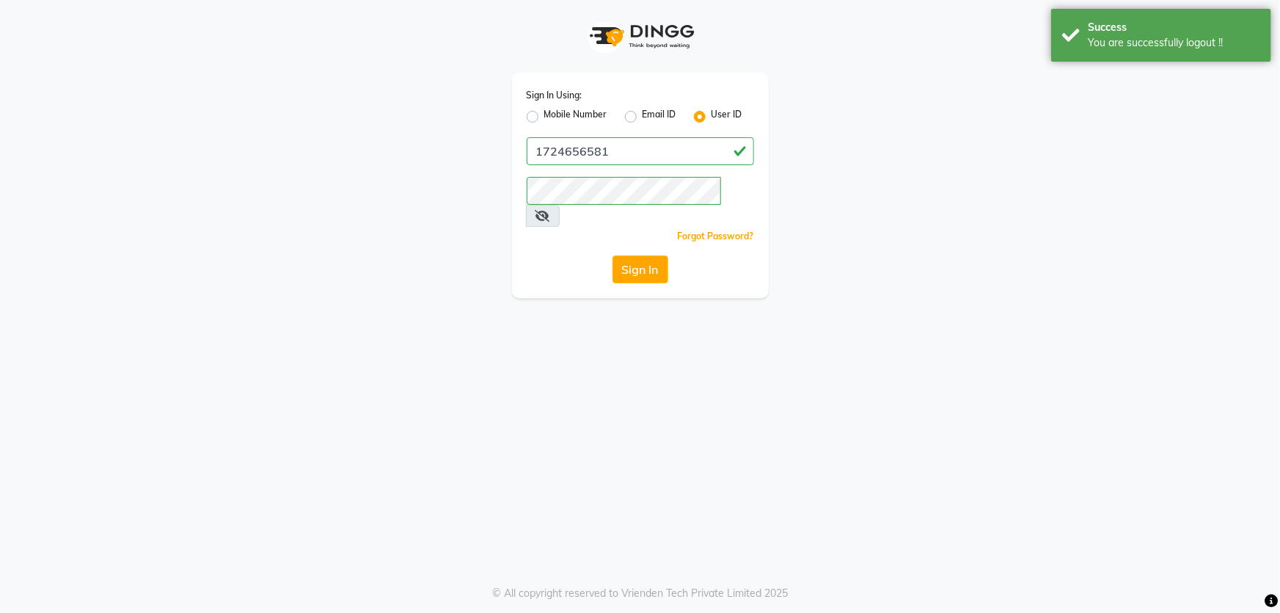
click at [544, 116] on label "Mobile Number" at bounding box center [575, 117] width 63 height 18
click at [544, 116] on input "Mobile Number" at bounding box center [549, 113] width 10 height 10
radio input "true"
radio input "false"
click at [597, 162] on input "Username" at bounding box center [665, 151] width 178 height 28
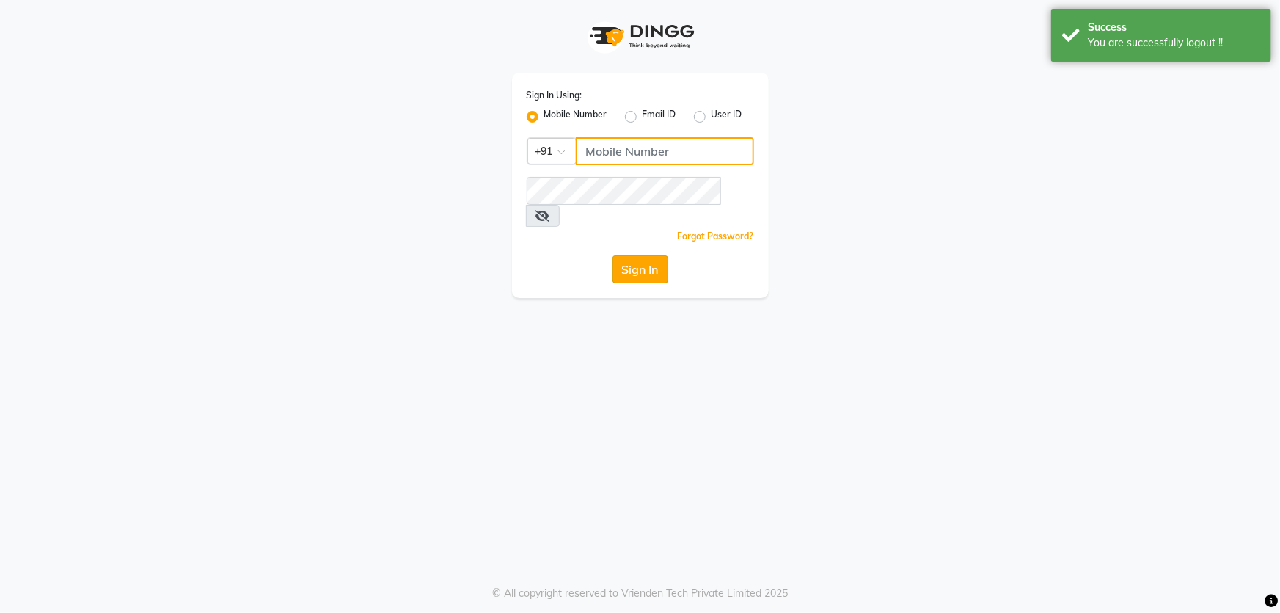
type input "6239163922"
click at [647, 255] on button "Sign In" at bounding box center [641, 269] width 56 height 28
